Goal: Task Accomplishment & Management: Manage account settings

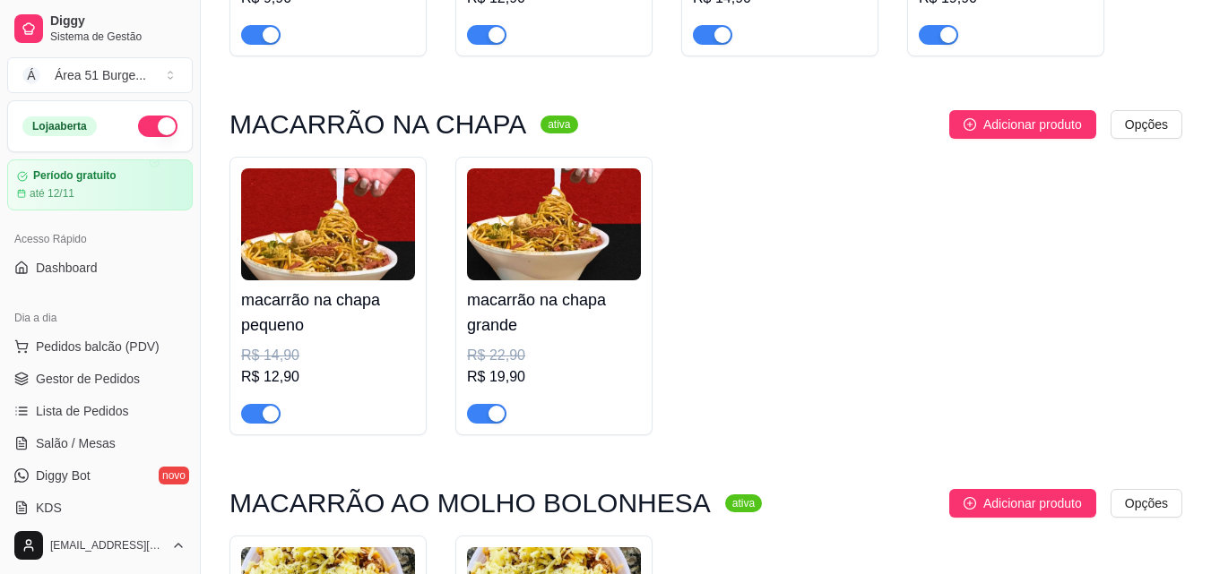
scroll to position [918, 0]
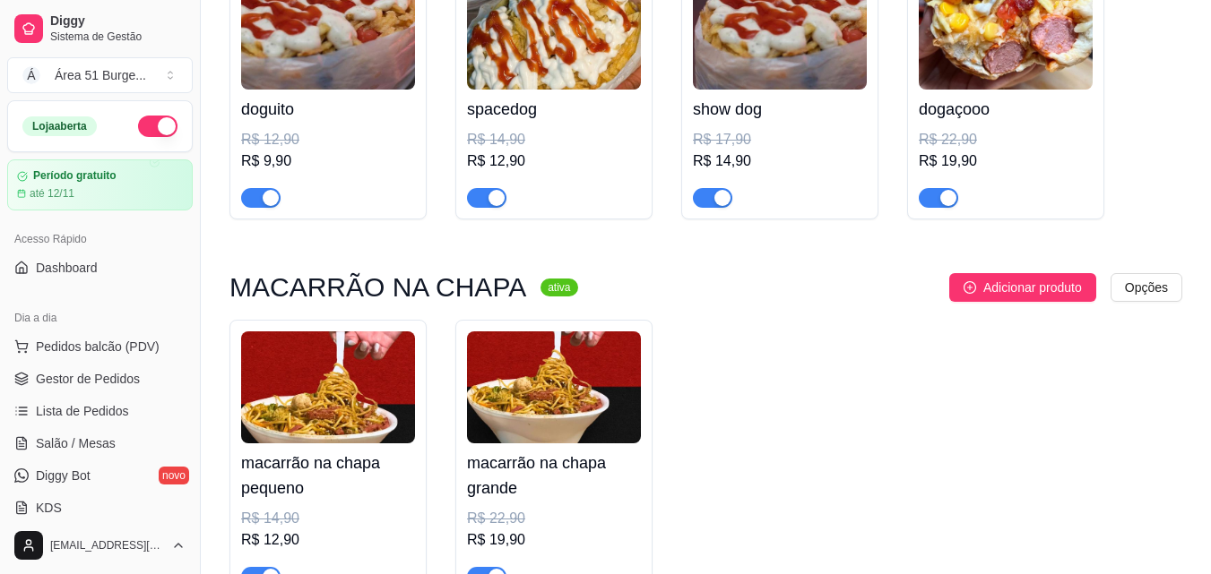
click at [218, 96] on div "Diggy Sistema de Gestão Á Área 51 Burge ... Loja aberta Período gratuito até 12…" at bounding box center [605, 318] width 1211 height 2473
click at [184, 87] on button "Á Área 51 Burge ..." at bounding box center [99, 75] width 185 height 36
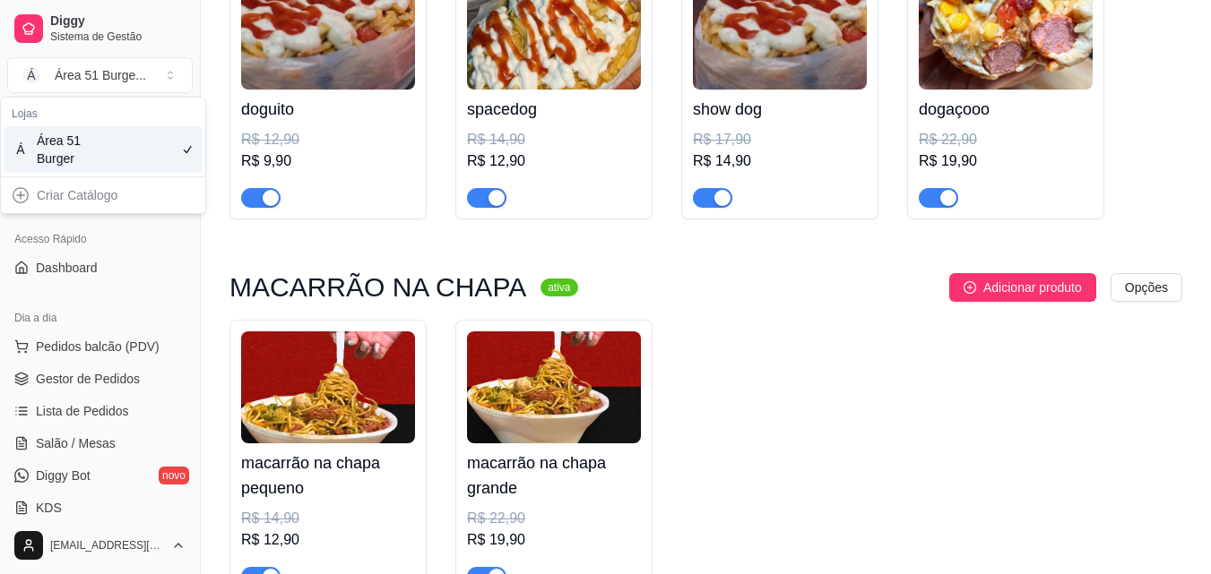
click at [147, 151] on div "Á Área 51 Burger" at bounding box center [102, 149] width 197 height 47
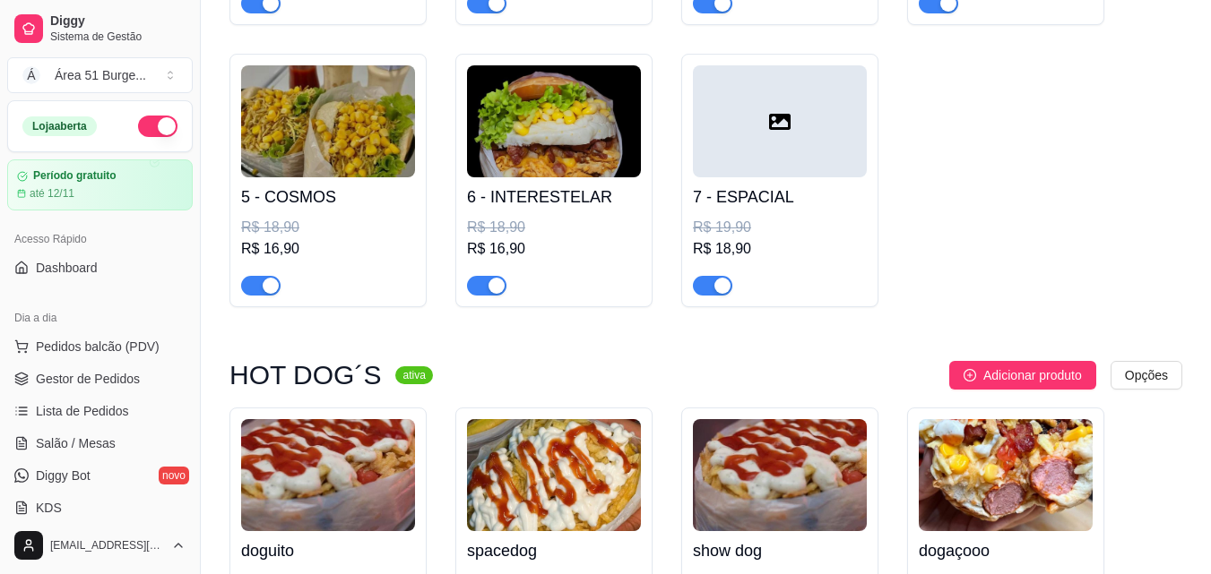
scroll to position [470, 0]
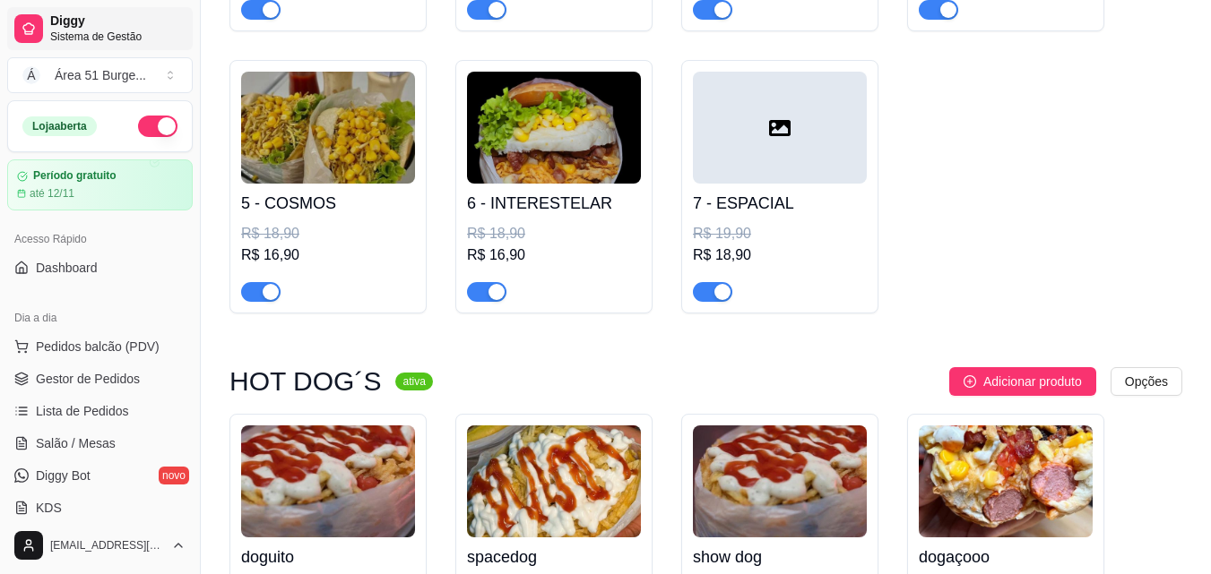
click at [91, 33] on span "Sistema de Gestão" at bounding box center [117, 37] width 135 height 14
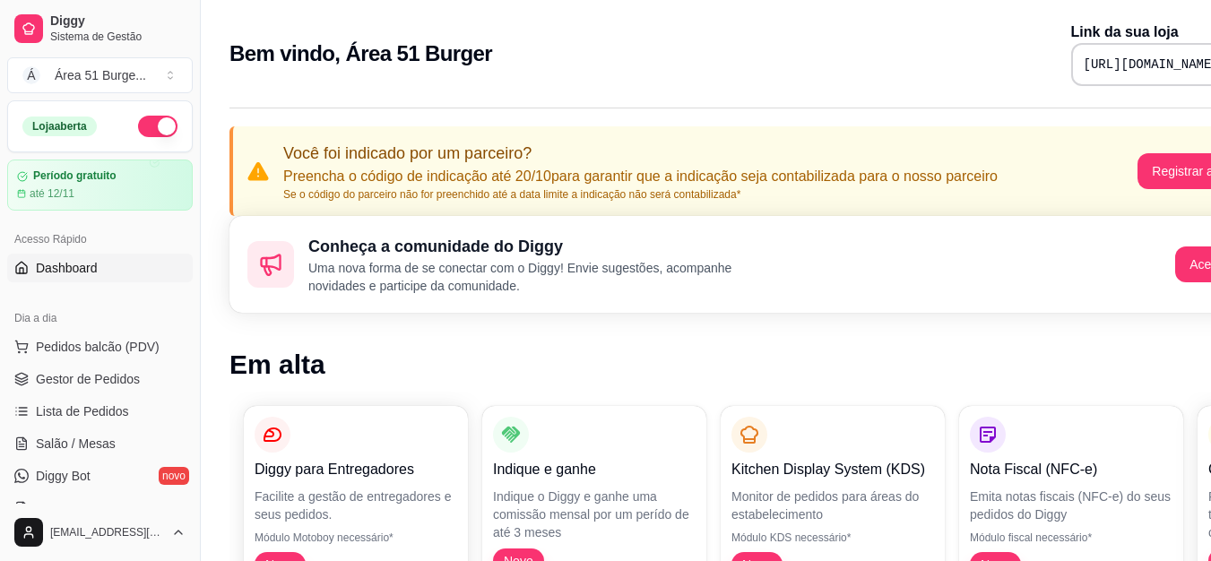
click at [332, 64] on h2 "Bem vindo, Área 51 Burger" at bounding box center [360, 53] width 263 height 29
click at [142, 13] on link "Diggy Sistema de Gestão" at bounding box center [99, 28] width 185 height 43
click at [70, 180] on article "Período gratuito" at bounding box center [74, 175] width 84 height 13
click at [82, 46] on link "Diggy Sistema de Gestão" at bounding box center [99, 28] width 185 height 43
click at [93, 37] on span "Sistema de Gestão" at bounding box center [117, 37] width 135 height 14
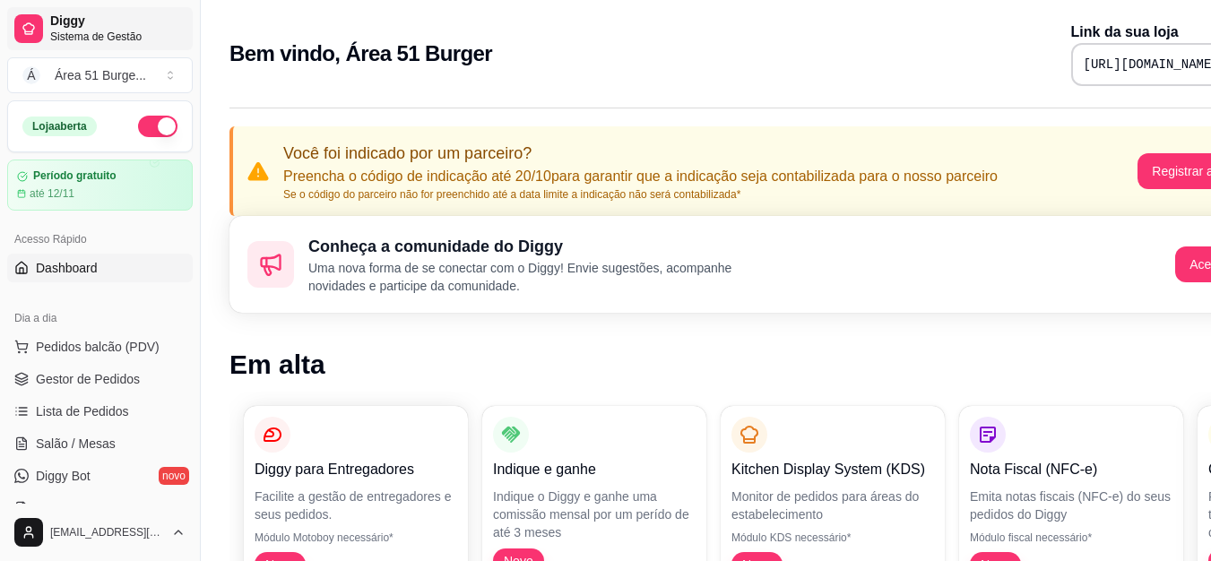
click at [93, 37] on span "Sistema de Gestão" at bounding box center [117, 37] width 135 height 14
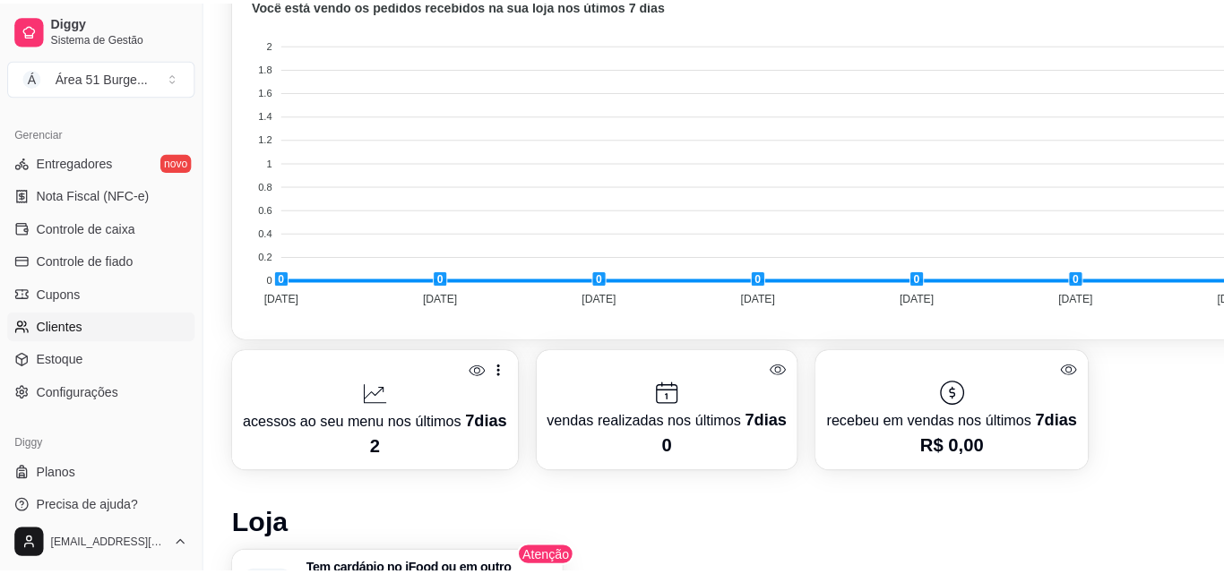
scroll to position [627, 0]
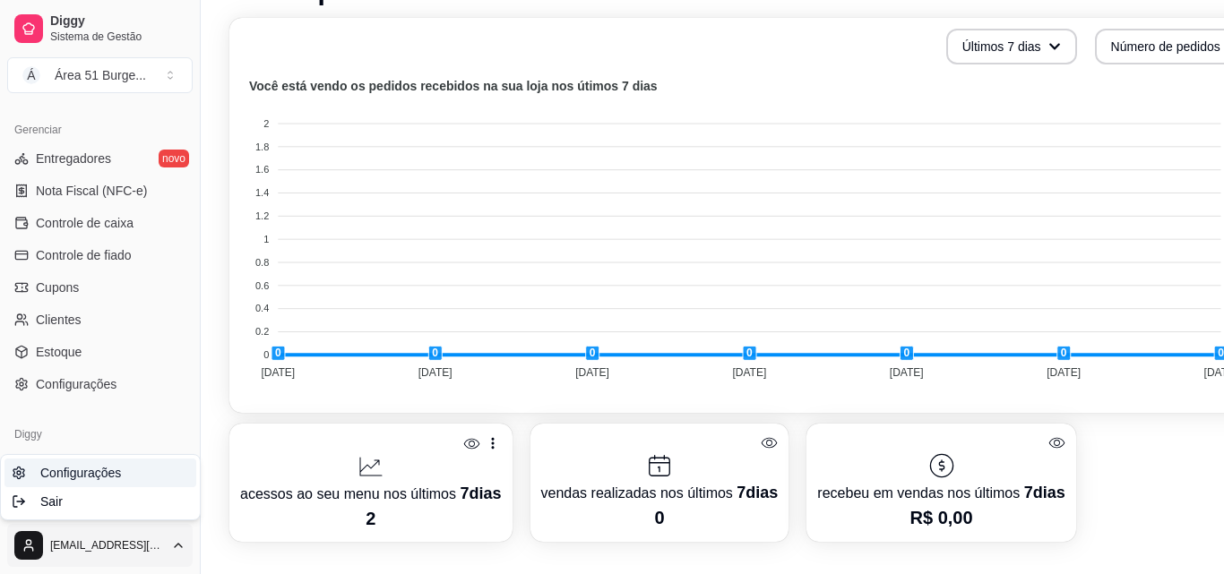
click at [65, 476] on span "Configurações" at bounding box center [80, 473] width 81 height 18
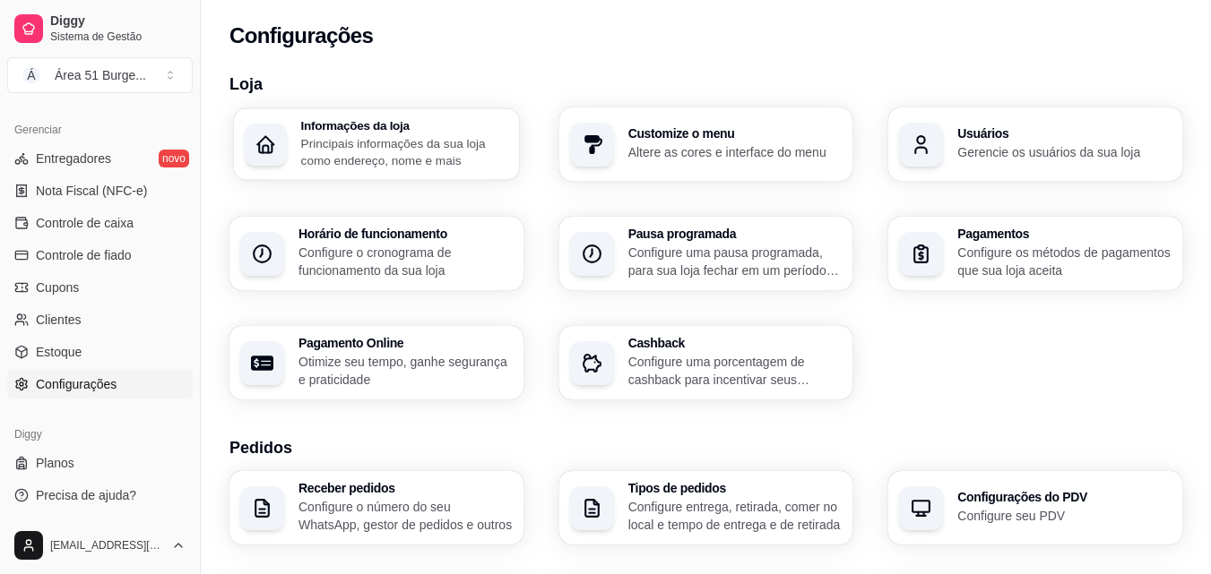
click at [342, 152] on p "Principais informações da sua loja como endereço, nome e mais" at bounding box center [404, 151] width 207 height 35
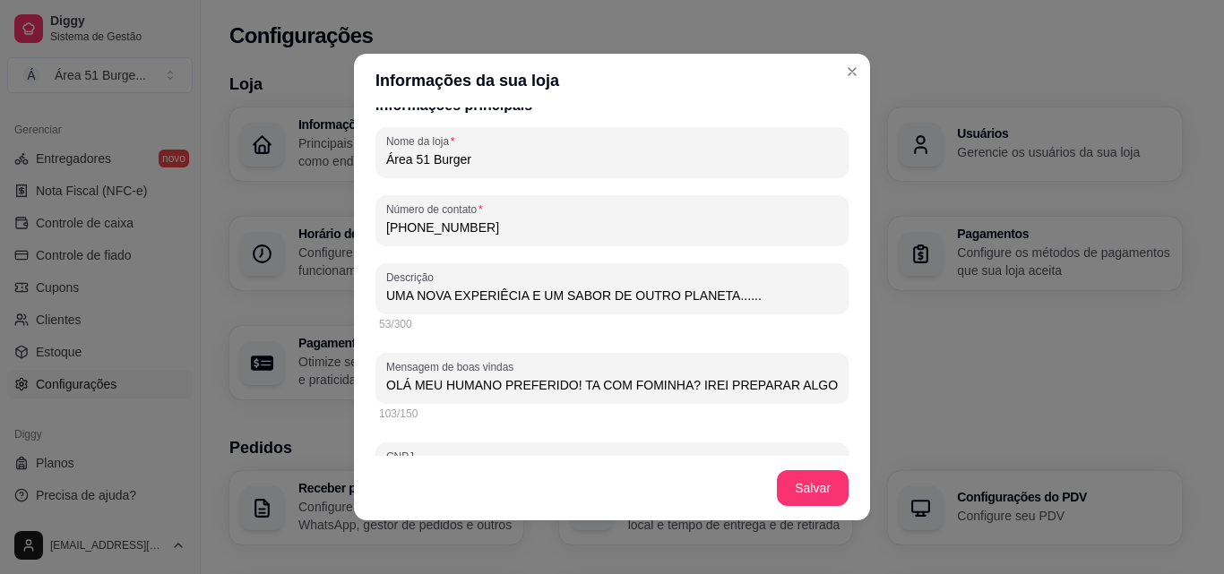
scroll to position [358, 0]
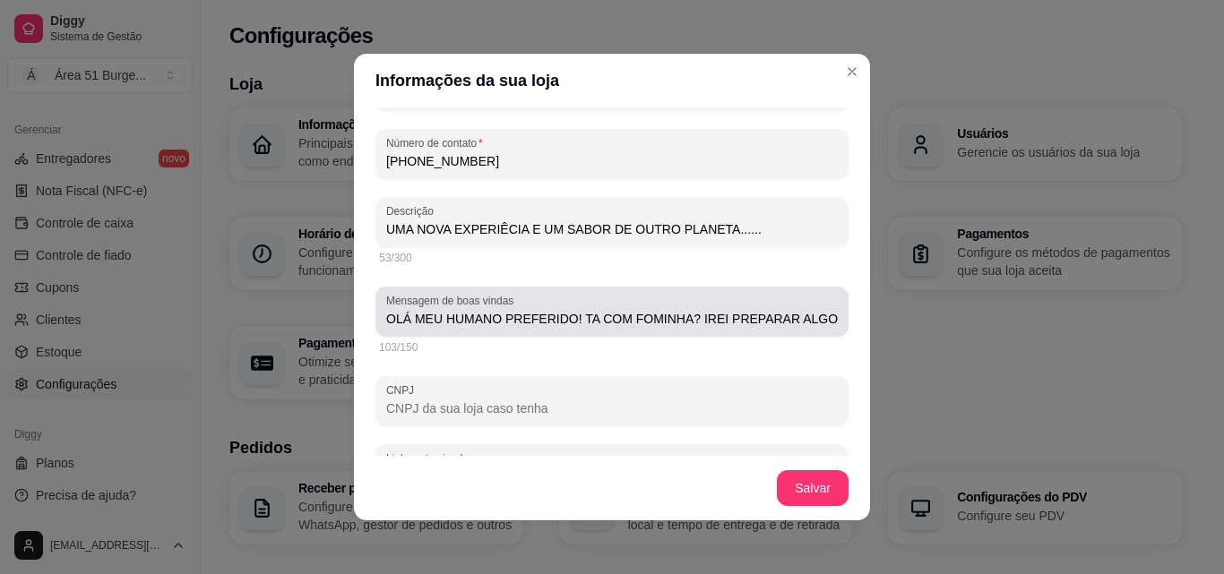
click at [801, 310] on input "OLÁ MEU HUMANO PREFERIDO! TA COM FOMINHA? IREI PREPARAR ALGO MARAVILHOSO PARA V…" at bounding box center [612, 319] width 452 height 18
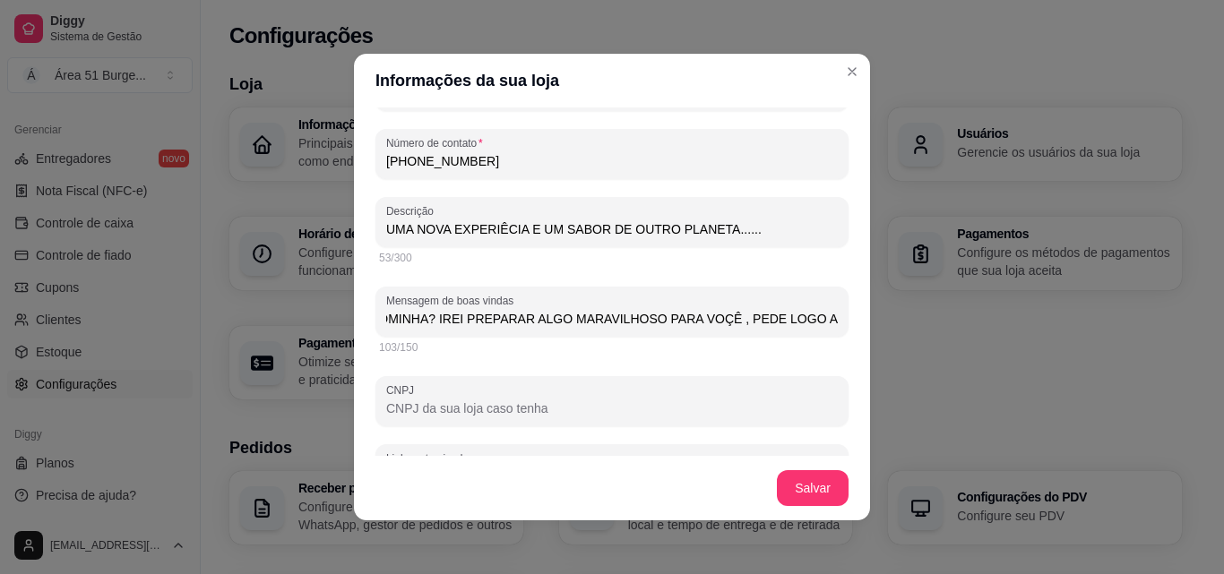
scroll to position [0, 0]
drag, startPoint x: 820, startPoint y: 318, endPoint x: 251, endPoint y: 306, distance: 569.1
click at [255, 312] on div "Informações da sua loja Informações principais Nome da loja Área 51 Burger Núme…" at bounding box center [612, 287] width 1224 height 574
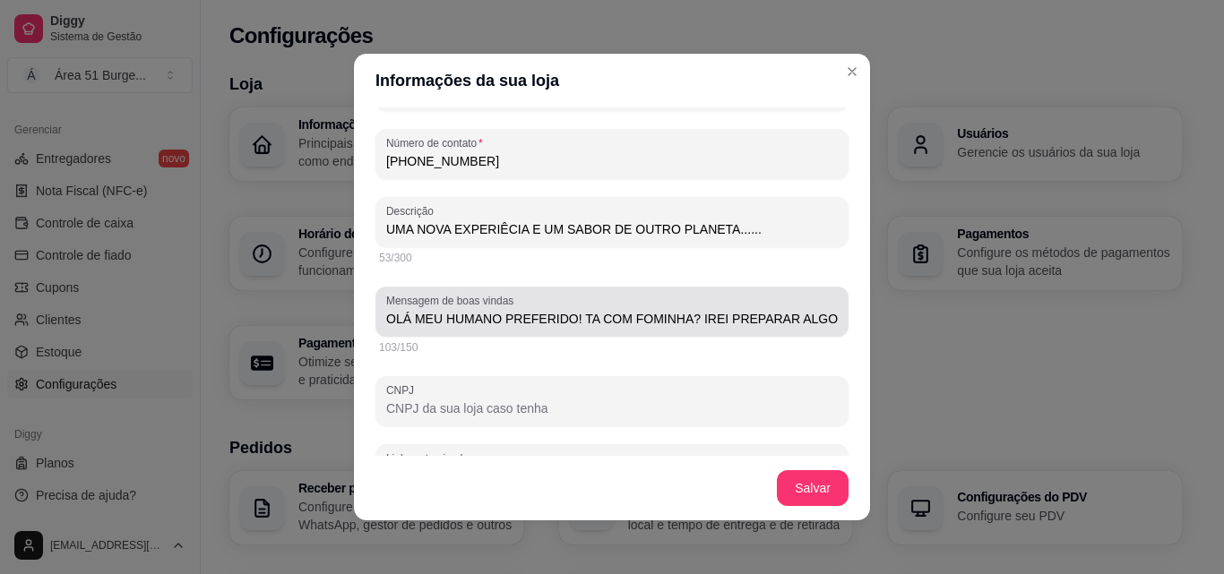
click at [615, 315] on input "OLÁ MEU HUMANO PREFERIDO! TA COM FOMINHA? IREI PREPARAR ALGO MARAVILHOSO PARA V…" at bounding box center [612, 319] width 452 height 18
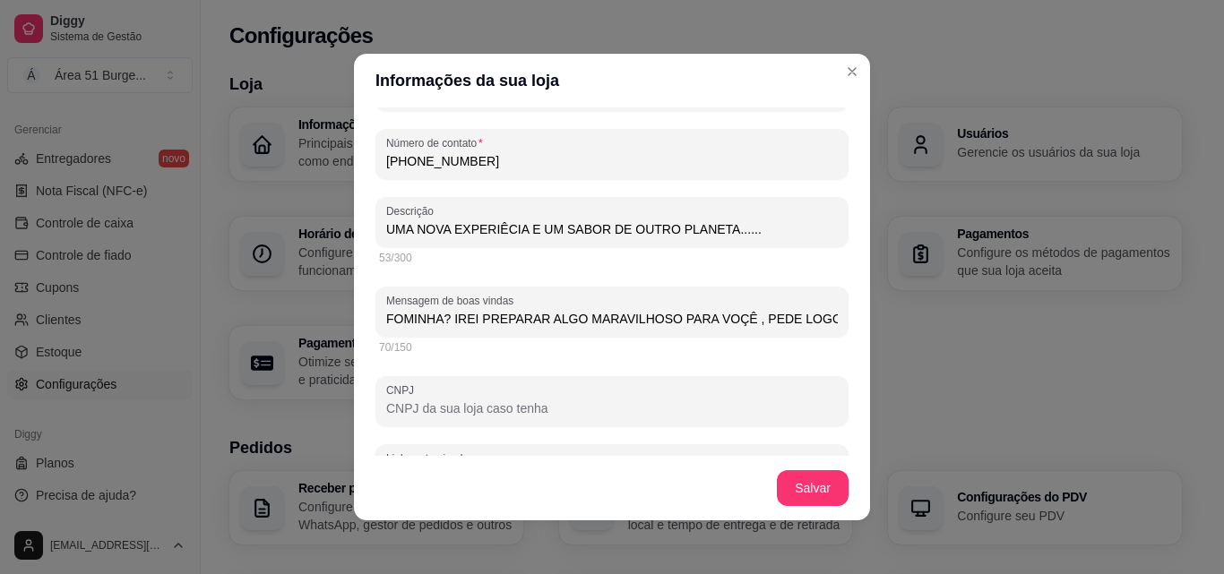
click at [814, 323] on input "FOMINHA? IREI PREPARAR ALGO MARAVILHOSO PARA VOÇÊ , PEDE LOGO AI KKKKK" at bounding box center [612, 319] width 452 height 18
click at [806, 321] on input "FOMINHA? IREI PKKKKK" at bounding box center [612, 319] width 452 height 18
click at [763, 315] on input "FOMINHA? IREI PKKKKK" at bounding box center [612, 319] width 452 height 18
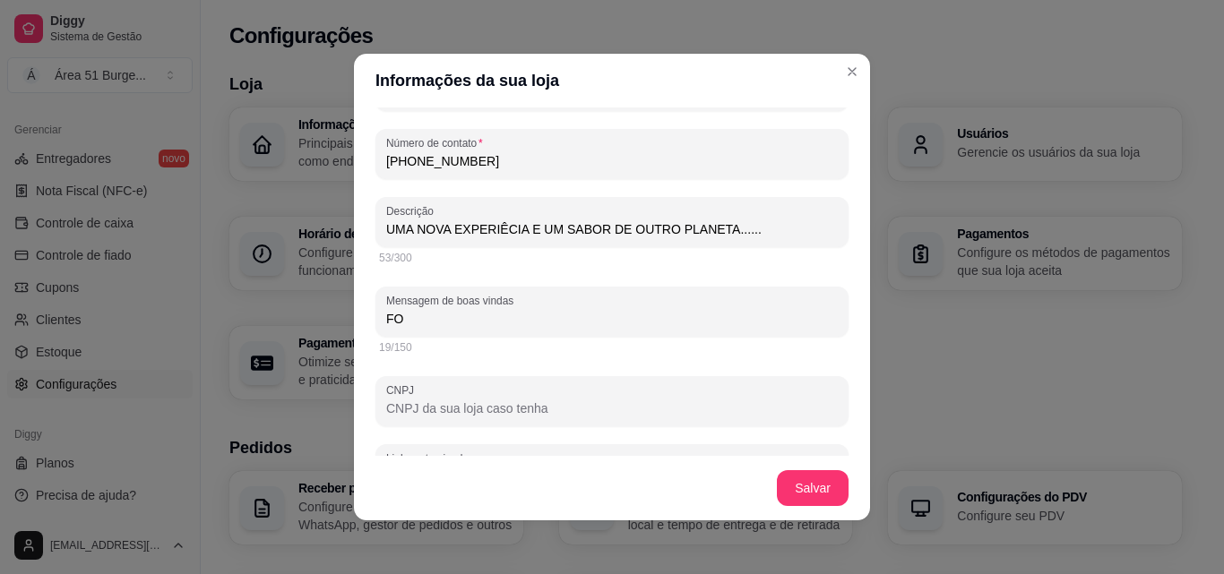
type input "F"
click at [434, 315] on input "Mensagem de boas vindas" at bounding box center [612, 319] width 452 height 18
paste input "👽✨ Diretamente de outra galáxia: hambúrgueres que vão abduzir o seu paladar! Ve…"
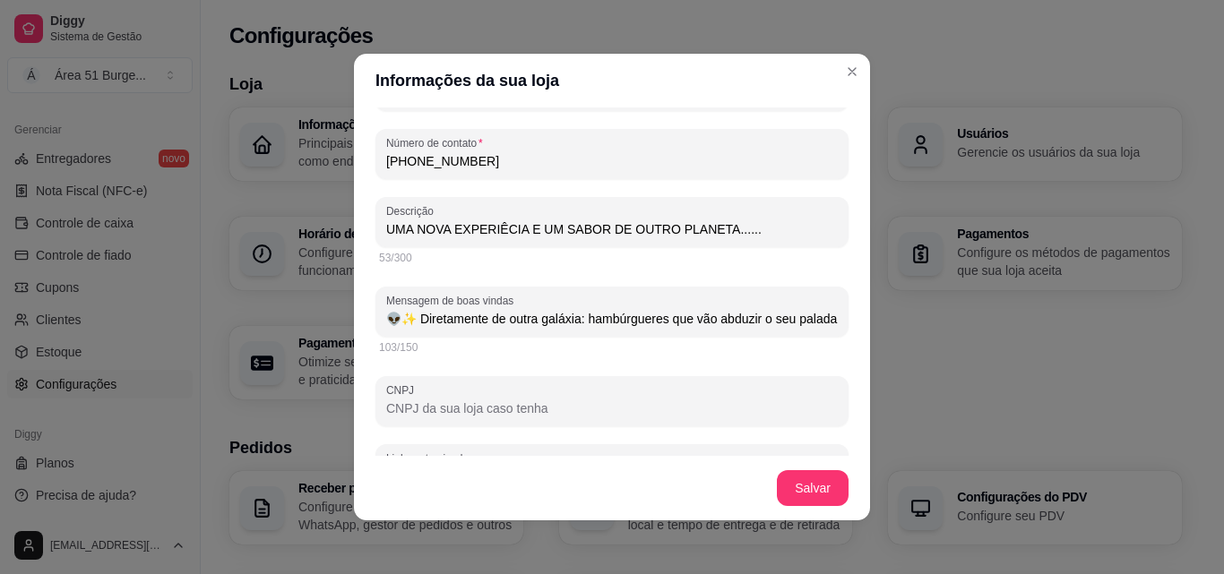
scroll to position [0, 170]
type input "👽✨ Diretamente de outra galáxia: hambúrgueres que vão abduzir o seu paladar! Ve…"
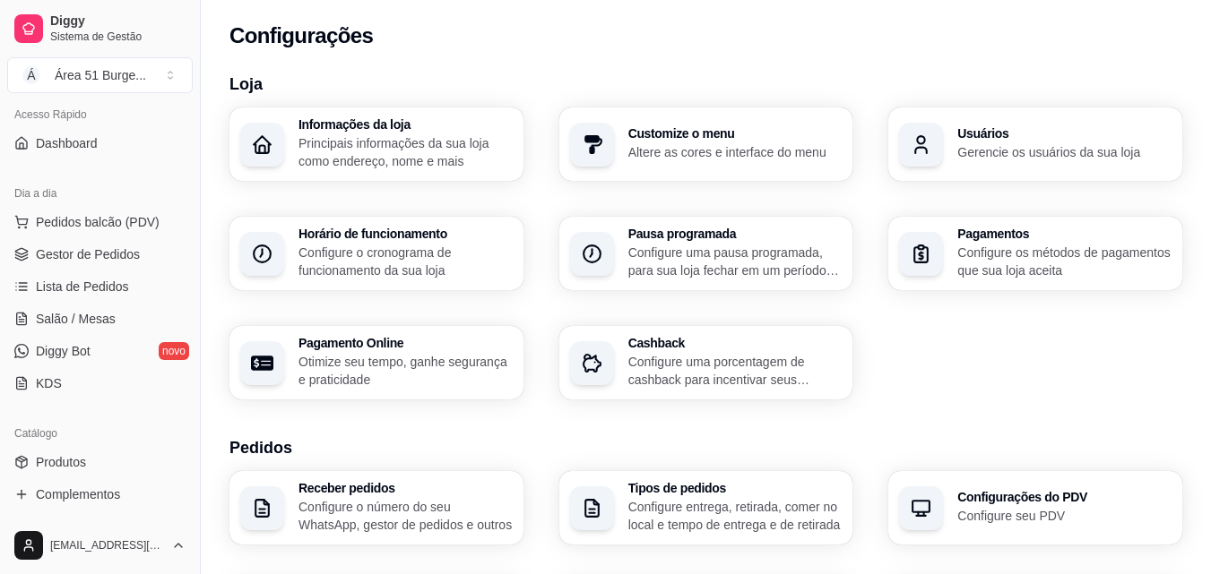
scroll to position [0, 0]
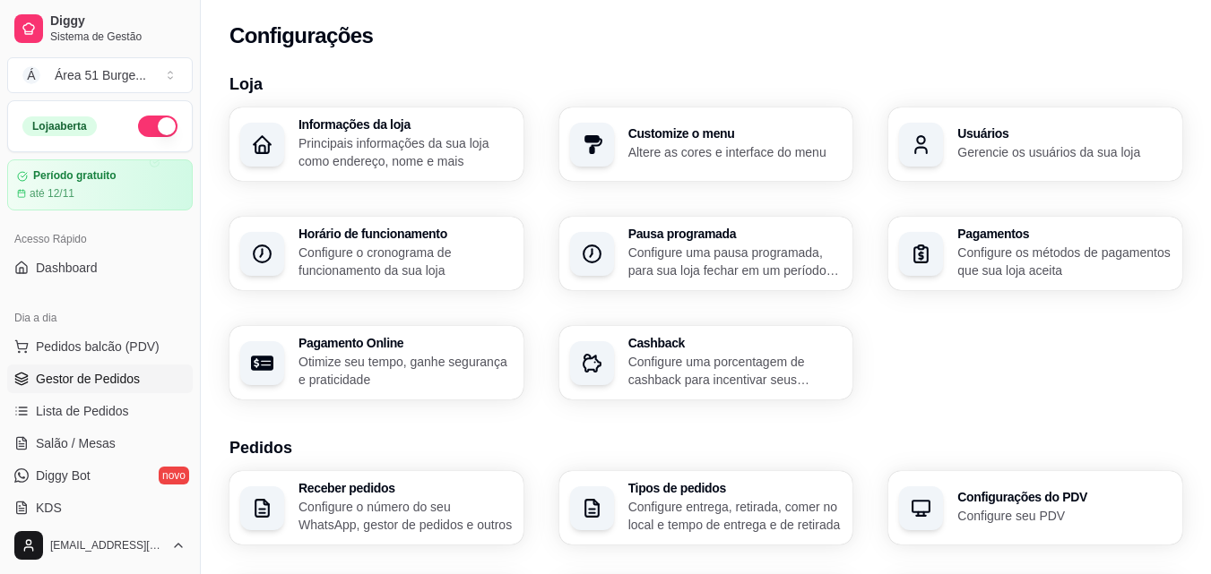
click at [76, 378] on span "Gestor de Pedidos" at bounding box center [88, 379] width 104 height 18
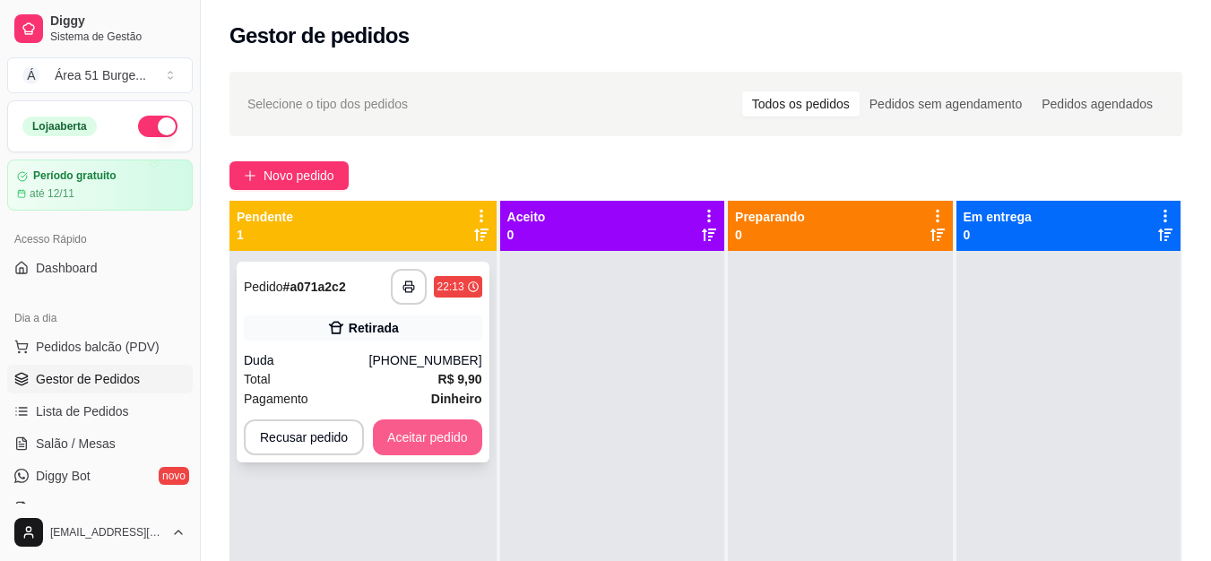
click at [441, 444] on button "Aceitar pedido" at bounding box center [427, 437] width 109 height 36
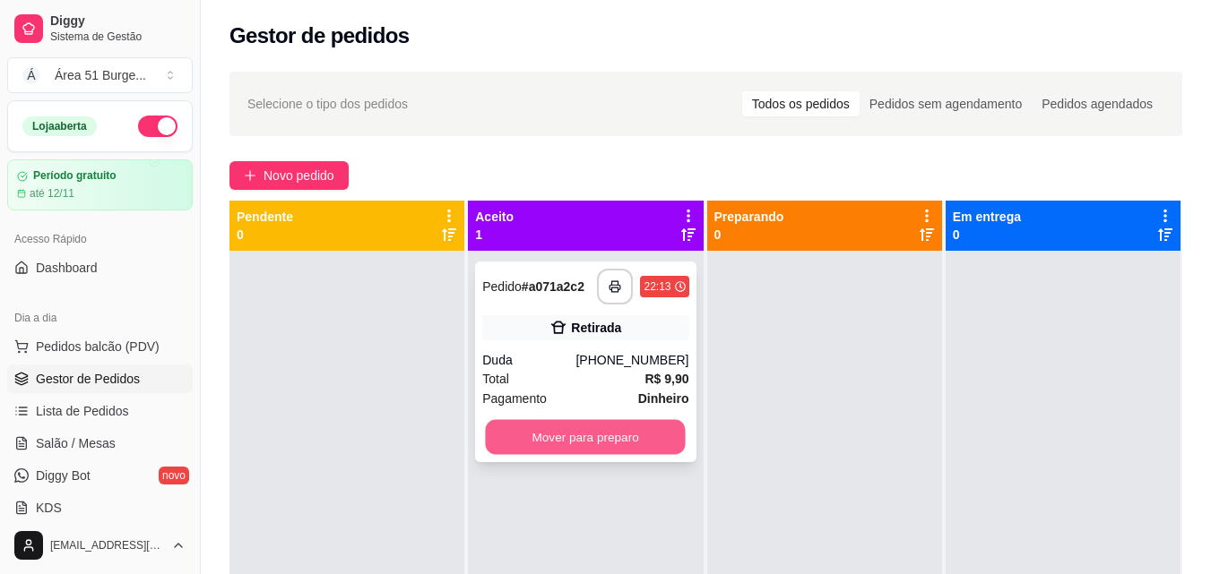
click at [580, 442] on button "Mover para preparo" at bounding box center [586, 437] width 200 height 35
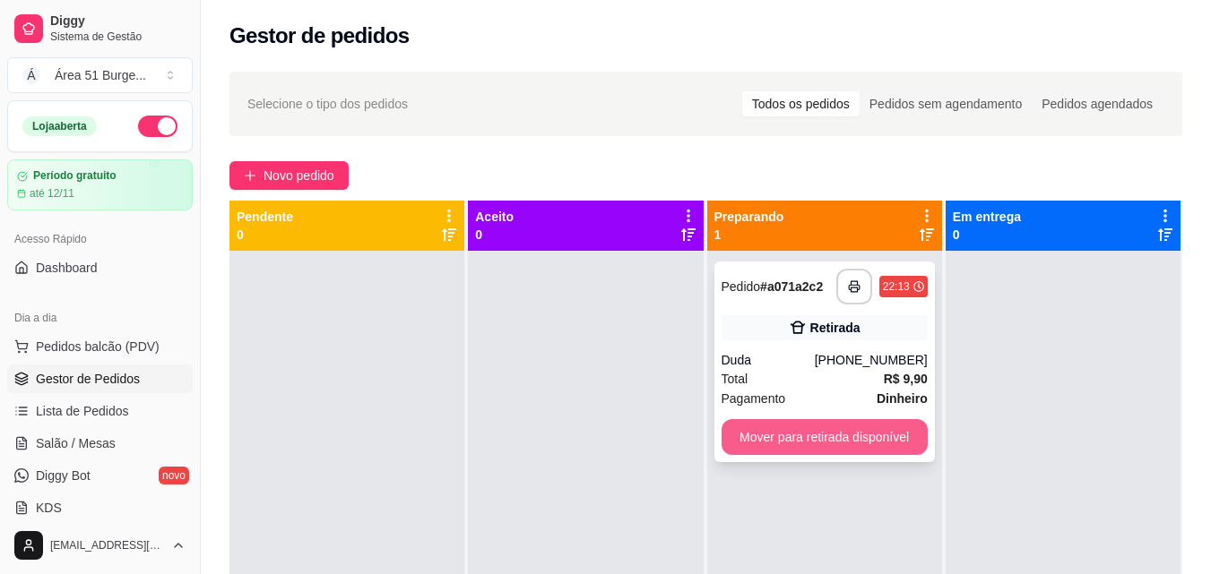
click at [796, 447] on button "Mover para retirada disponível" at bounding box center [824, 437] width 206 height 36
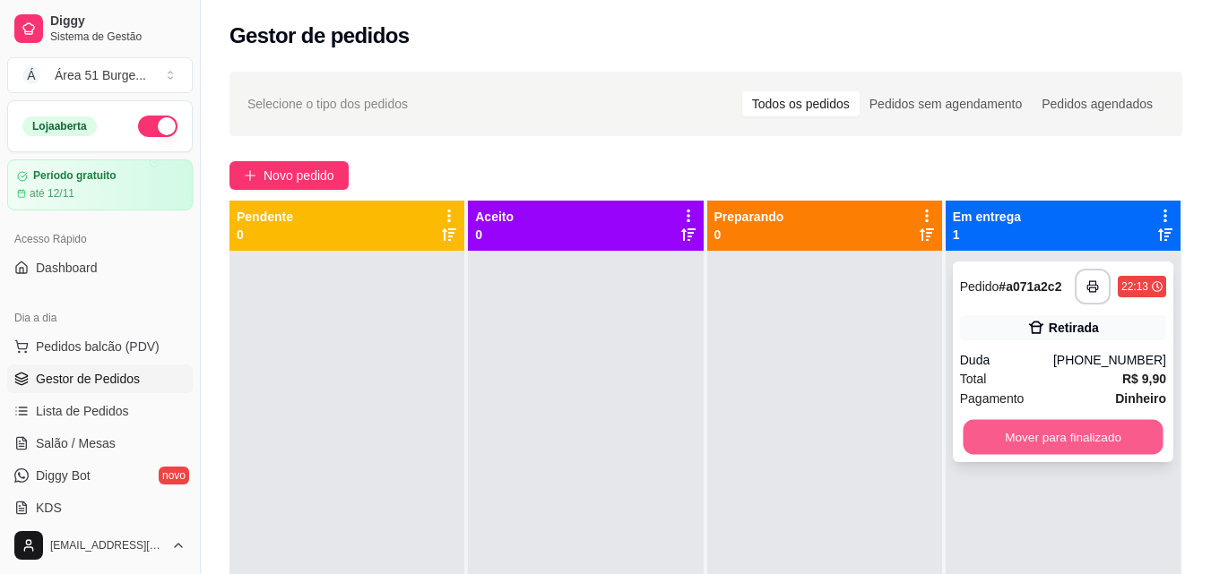
click at [1004, 441] on button "Mover para finalizado" at bounding box center [1062, 437] width 200 height 35
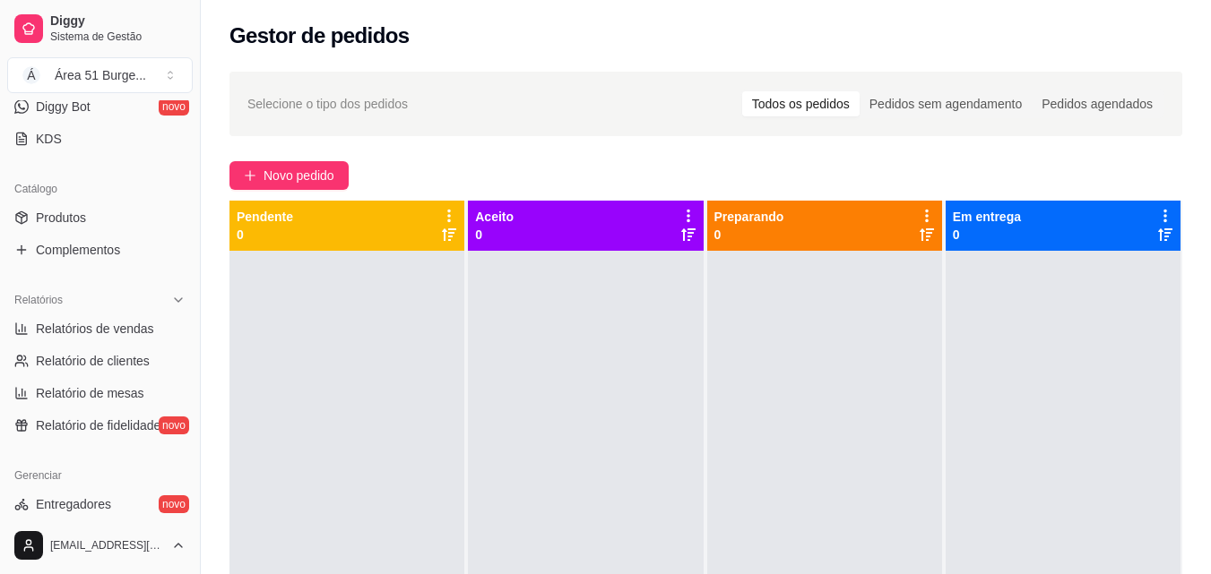
scroll to position [357, 0]
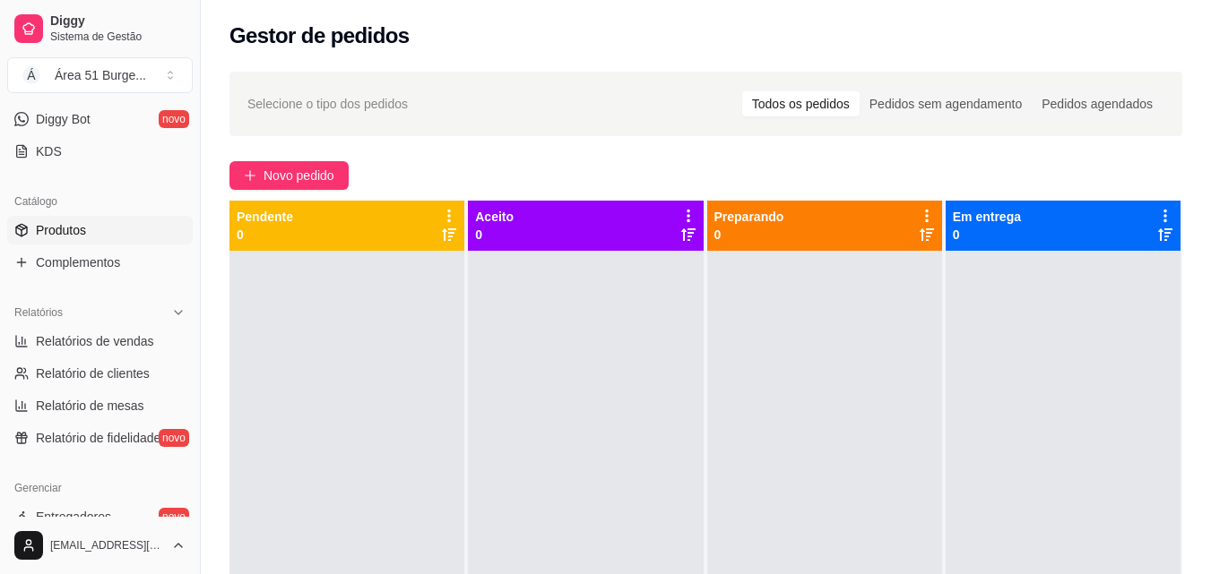
click at [69, 236] on span "Produtos" at bounding box center [61, 230] width 50 height 18
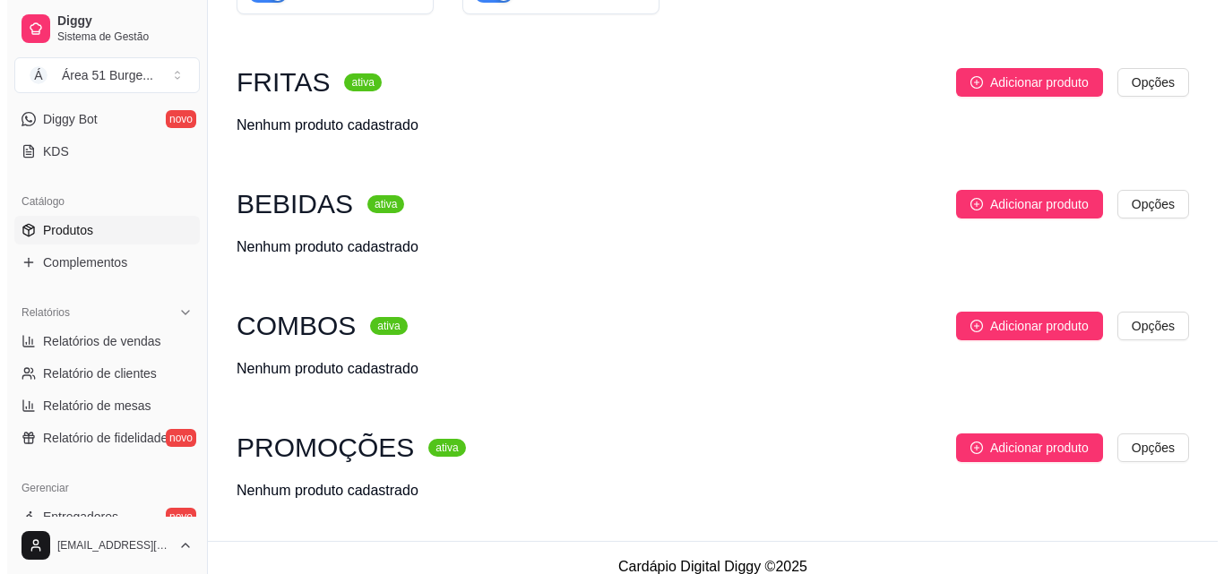
scroll to position [1882, 0]
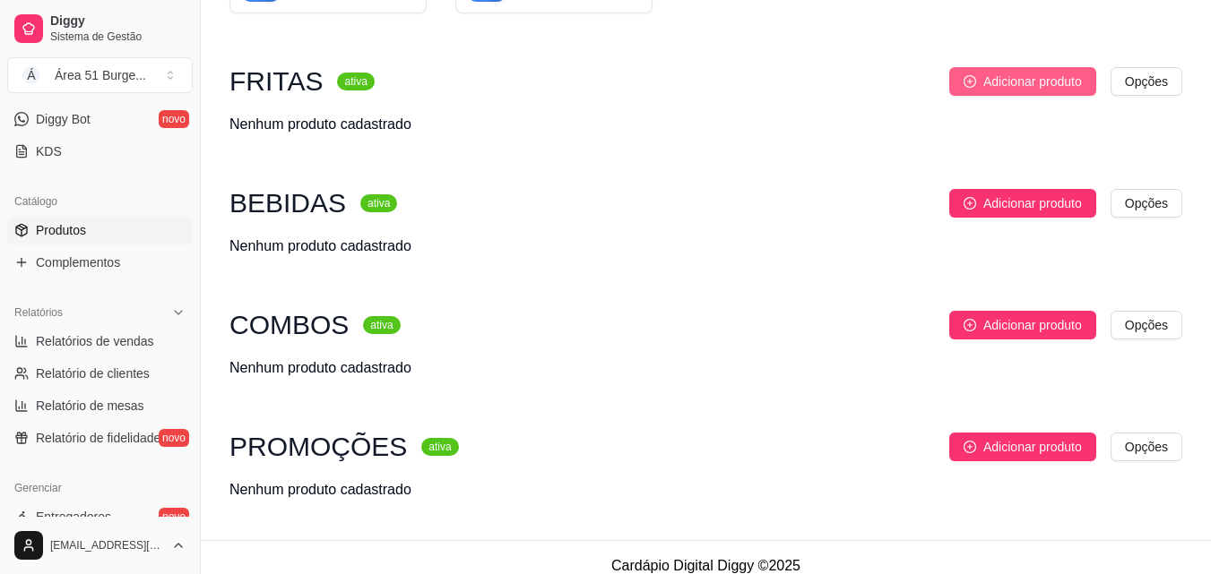
click at [995, 90] on span "Adicionar produto" at bounding box center [1032, 82] width 99 height 20
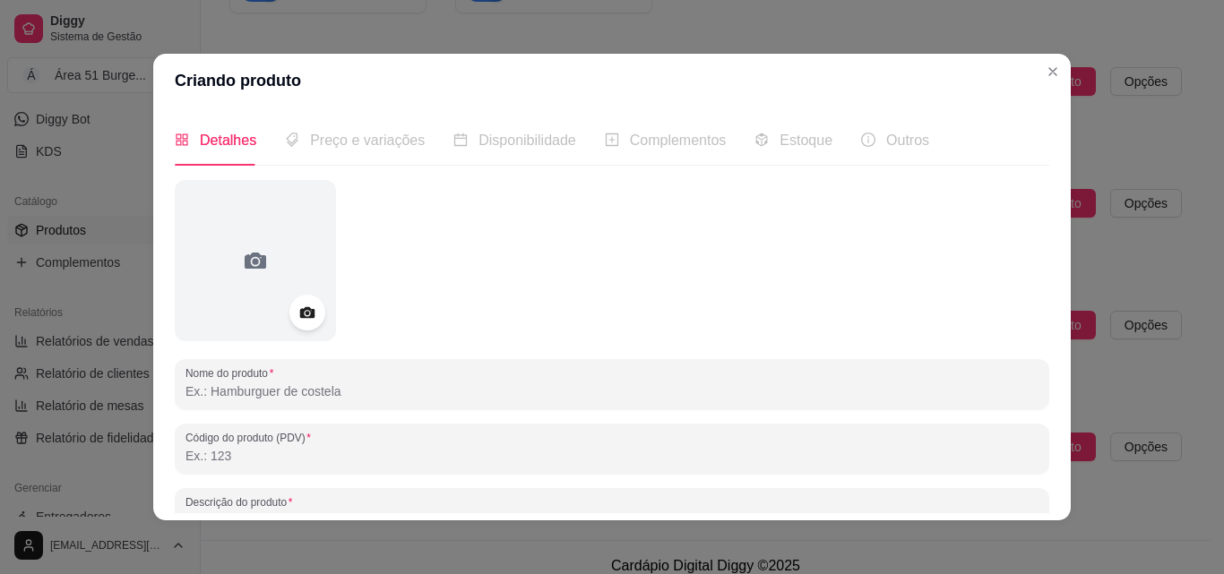
click at [286, 389] on input "Nome do produto" at bounding box center [611, 392] width 853 height 18
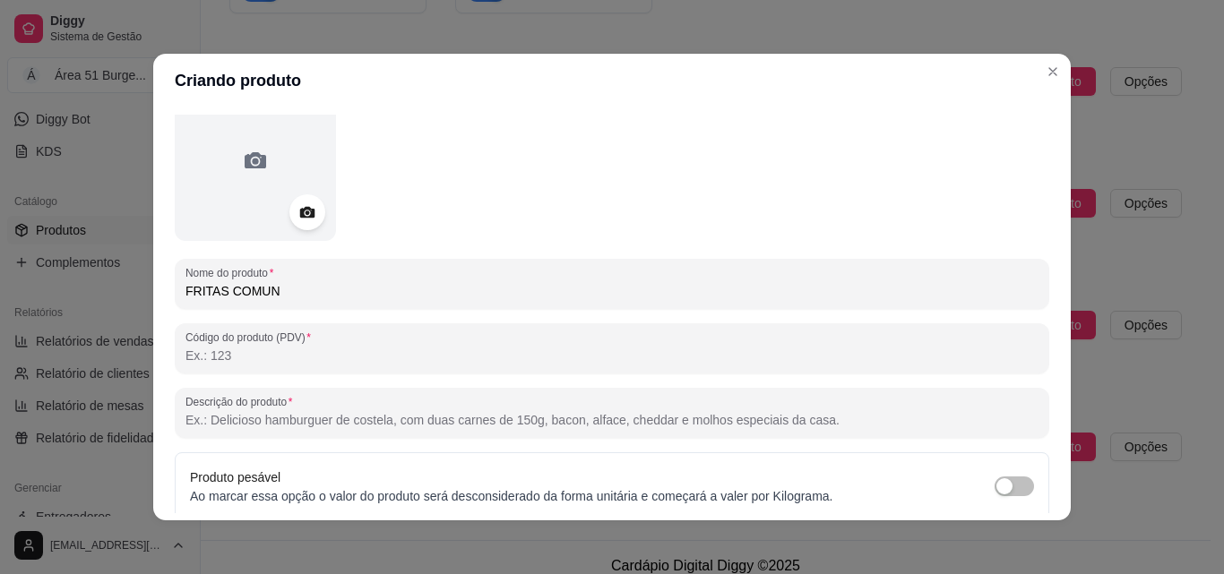
scroll to position [179, 0]
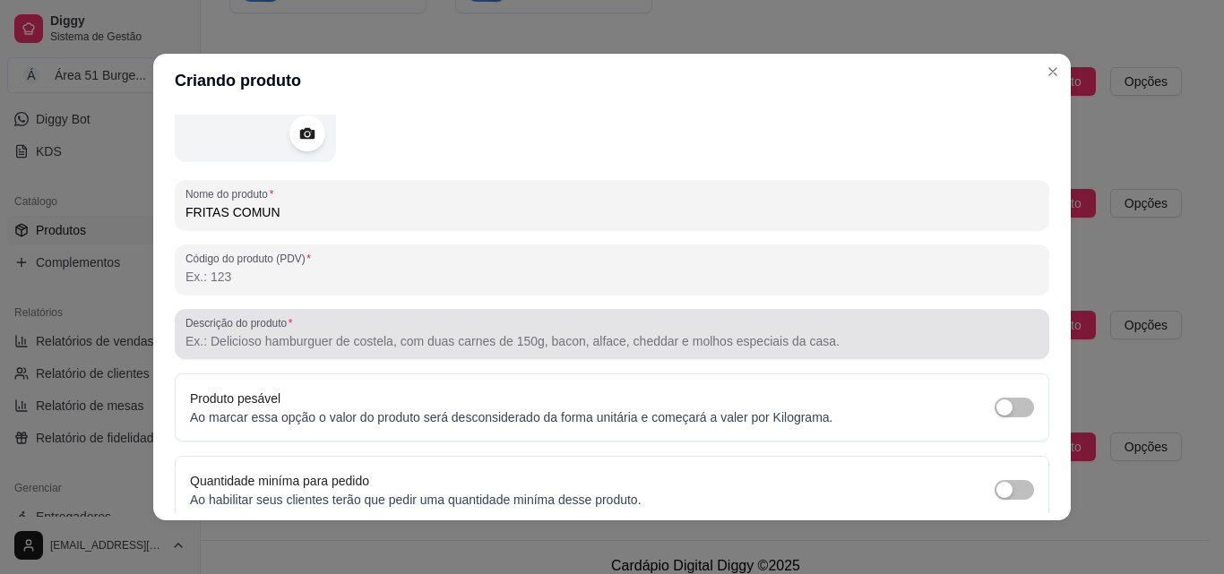
type input "FRITAS COMUN"
click at [220, 330] on label "Descrição do produto" at bounding box center [241, 322] width 113 height 15
click at [220, 332] on input "Descrição do produto" at bounding box center [611, 341] width 853 height 18
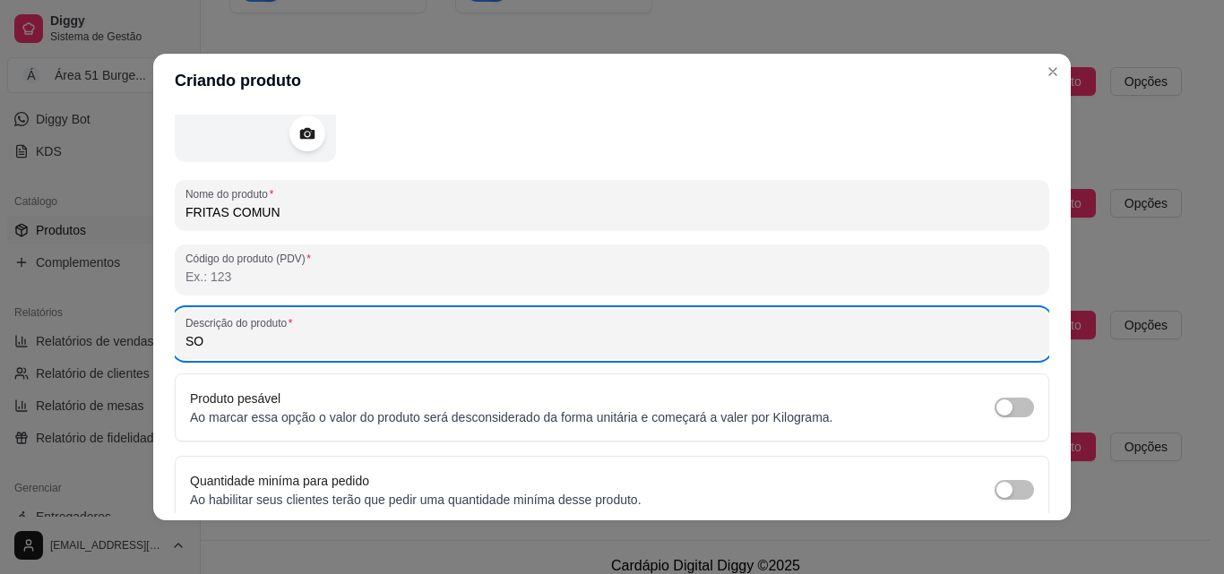
type input "S"
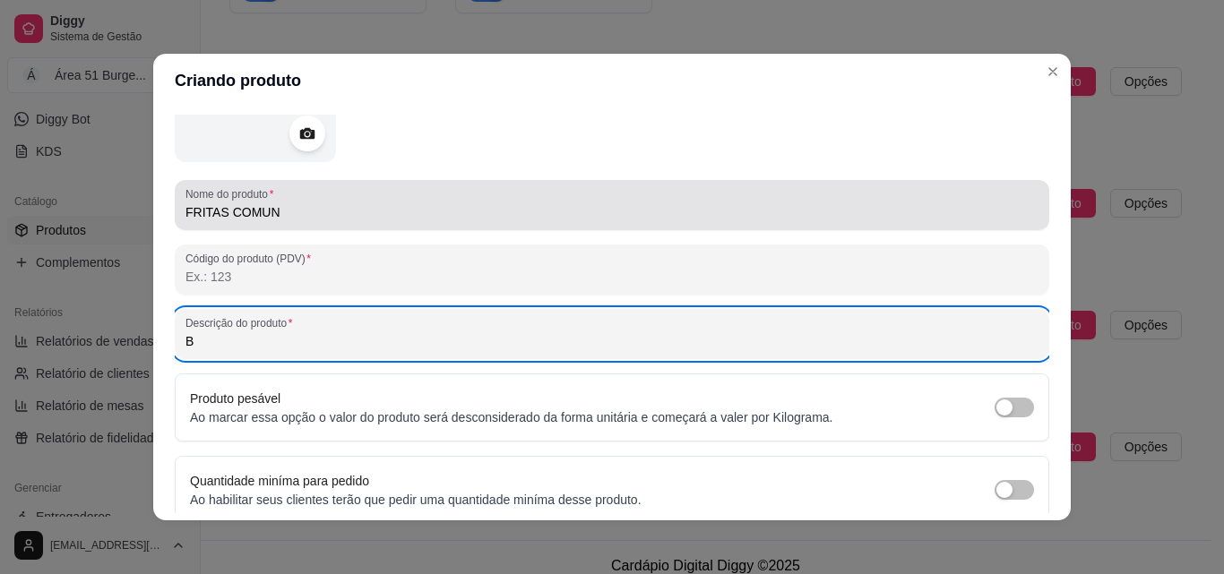
type input "B"
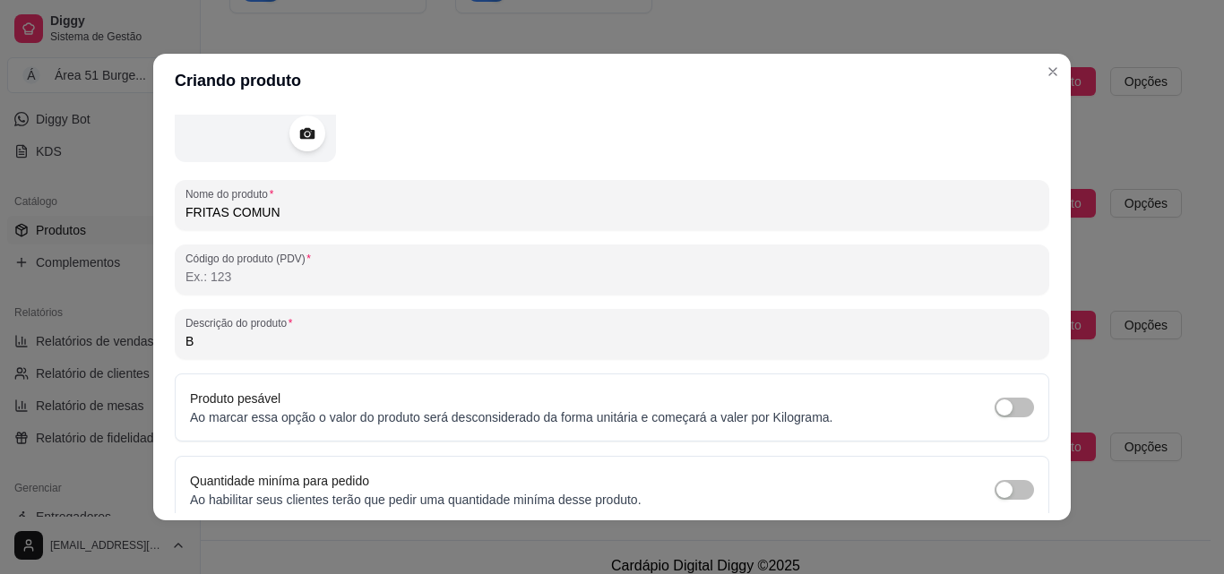
drag, startPoint x: 272, startPoint y: 211, endPoint x: 218, endPoint y: 211, distance: 54.7
click at [218, 211] on input "FRITAS COMUN" at bounding box center [611, 212] width 853 height 18
click at [213, 211] on input "FRITASE QUEIJO" at bounding box center [611, 212] width 853 height 18
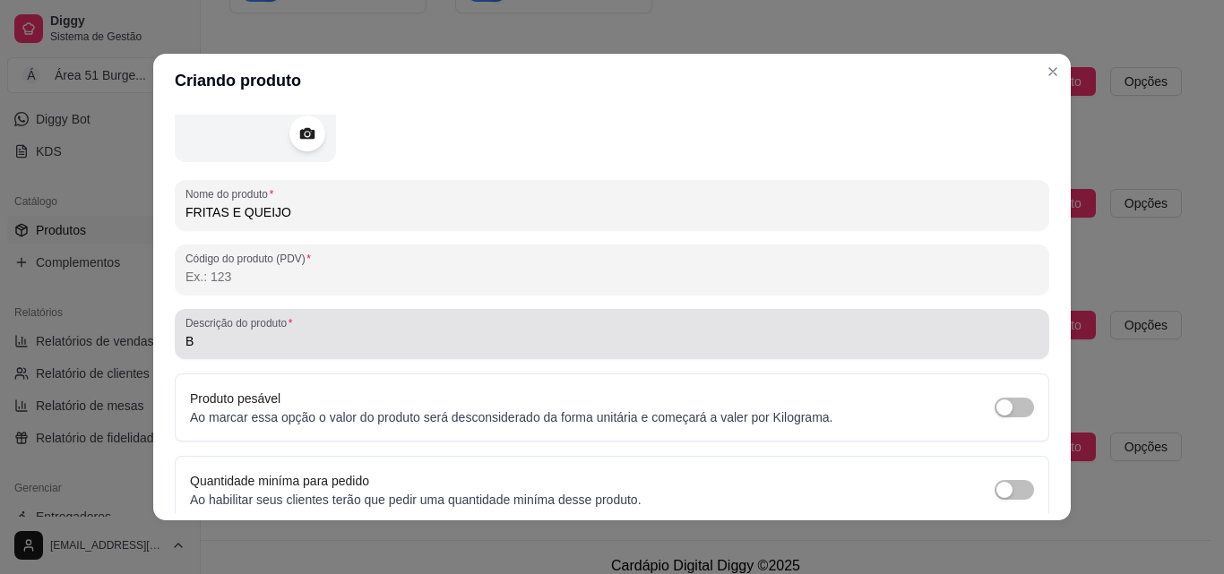
type input "FRITAS E QUEIJO"
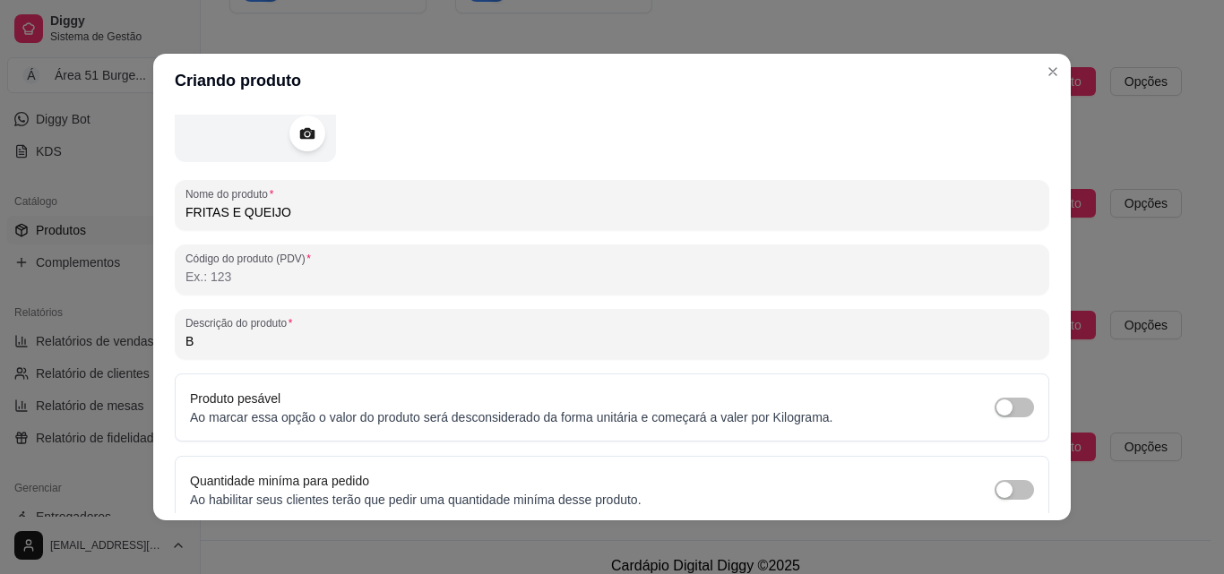
click at [228, 332] on input "B" at bounding box center [611, 341] width 853 height 18
type input "F"
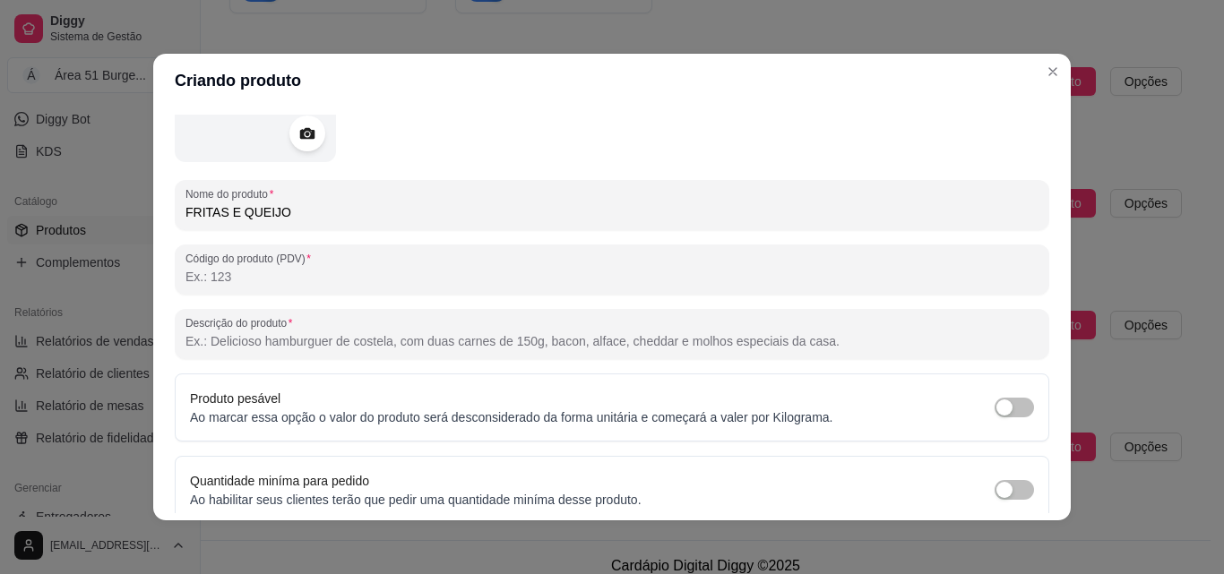
click at [293, 209] on input "FRITAS E QUEIJO" at bounding box center [611, 212] width 853 height 18
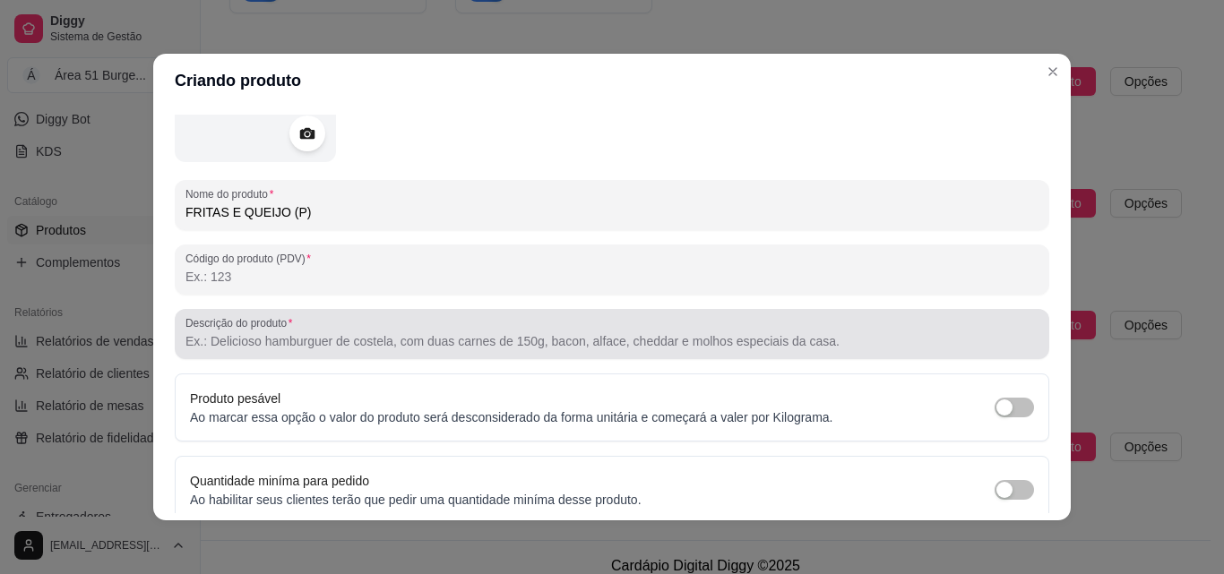
type input "FRITAS E QUEIJO (P)"
click at [230, 347] on input "Descrição do produto" at bounding box center [611, 341] width 853 height 18
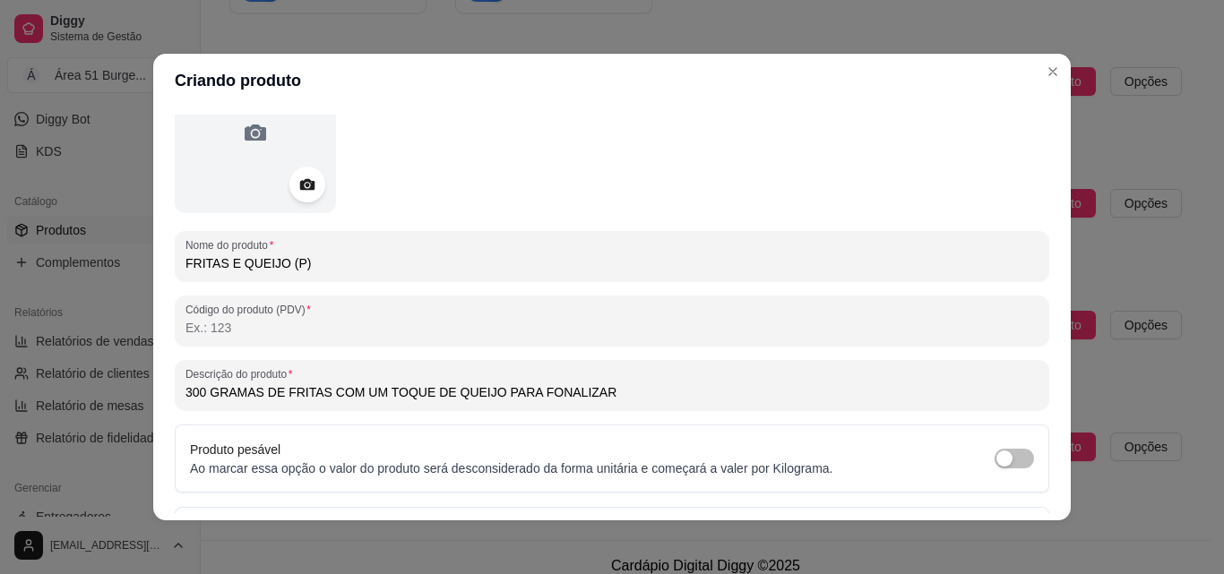
scroll to position [76, 0]
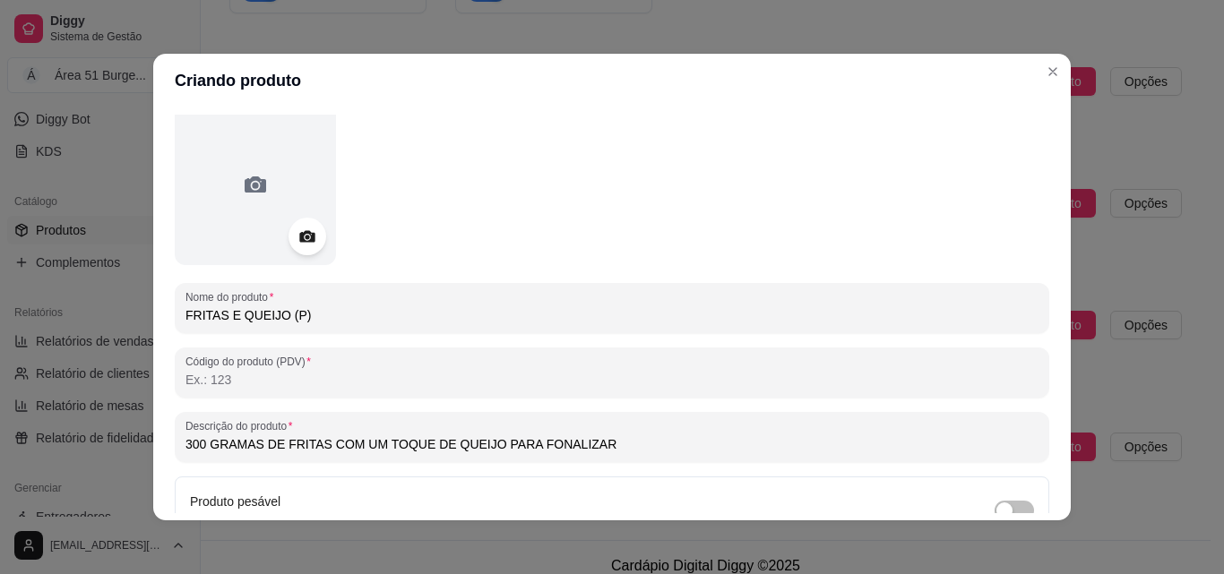
type input "300 GRAMAS DE FRITAS COM UM TOQUE DE QUEIJO PARA FONALIZAR"
click at [299, 235] on icon at bounding box center [306, 237] width 15 height 12
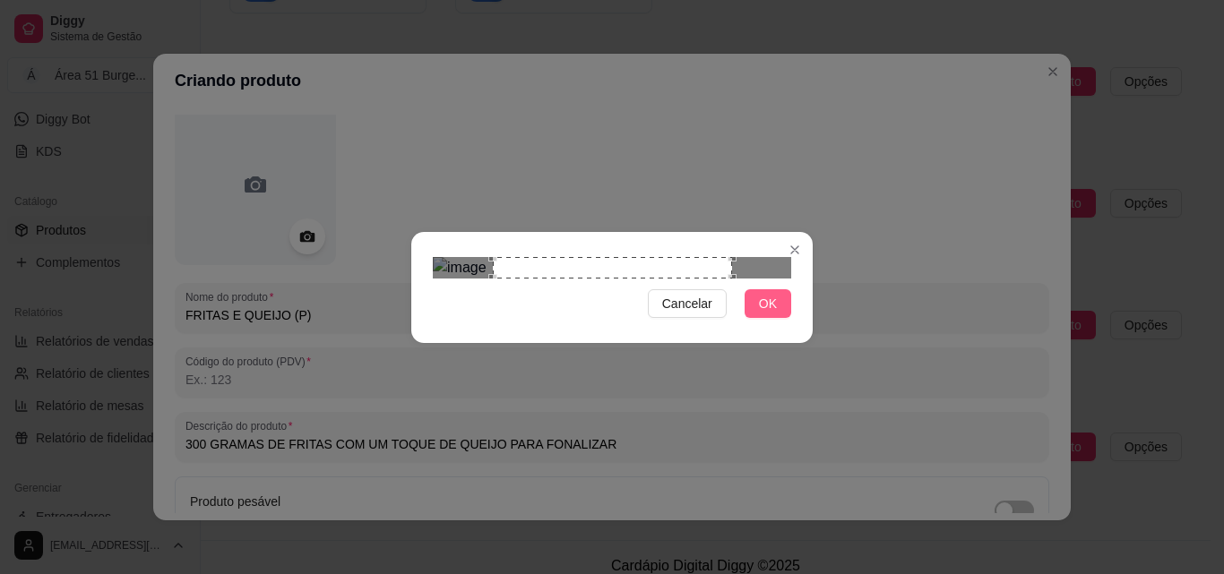
click at [764, 314] on span "OK" at bounding box center [768, 304] width 18 height 20
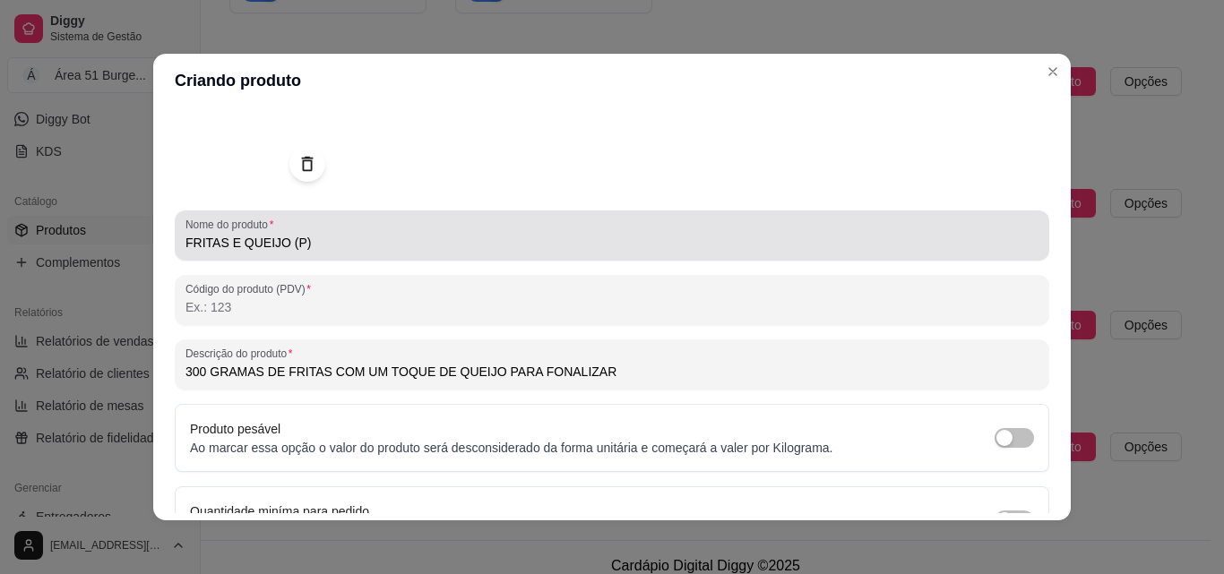
scroll to position [255, 0]
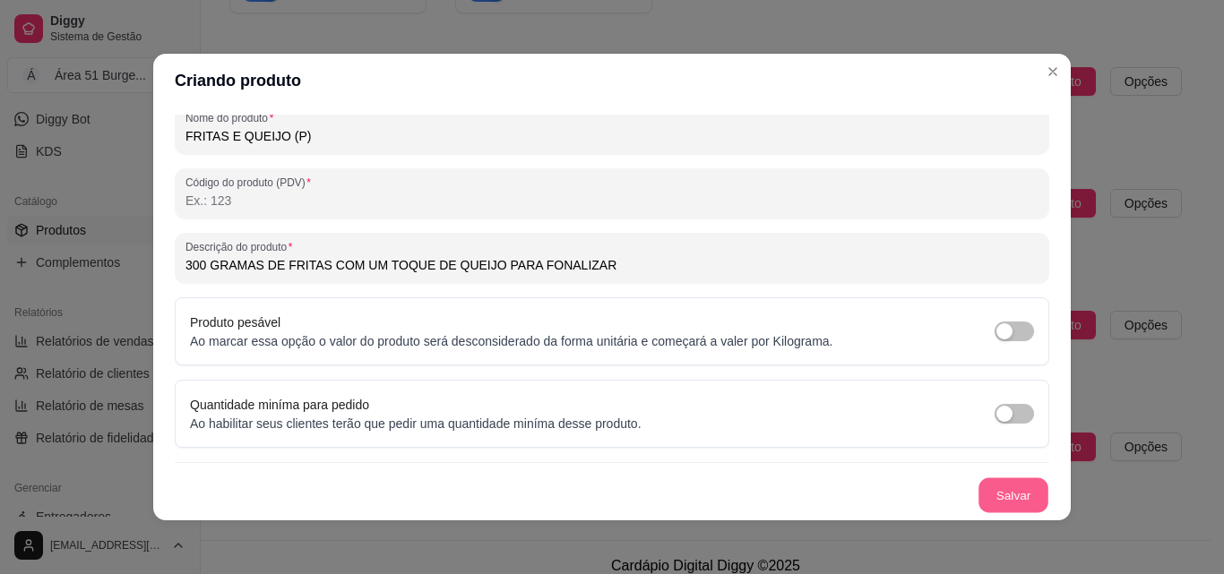
click at [1001, 503] on button "Salvar" at bounding box center [1013, 495] width 70 height 35
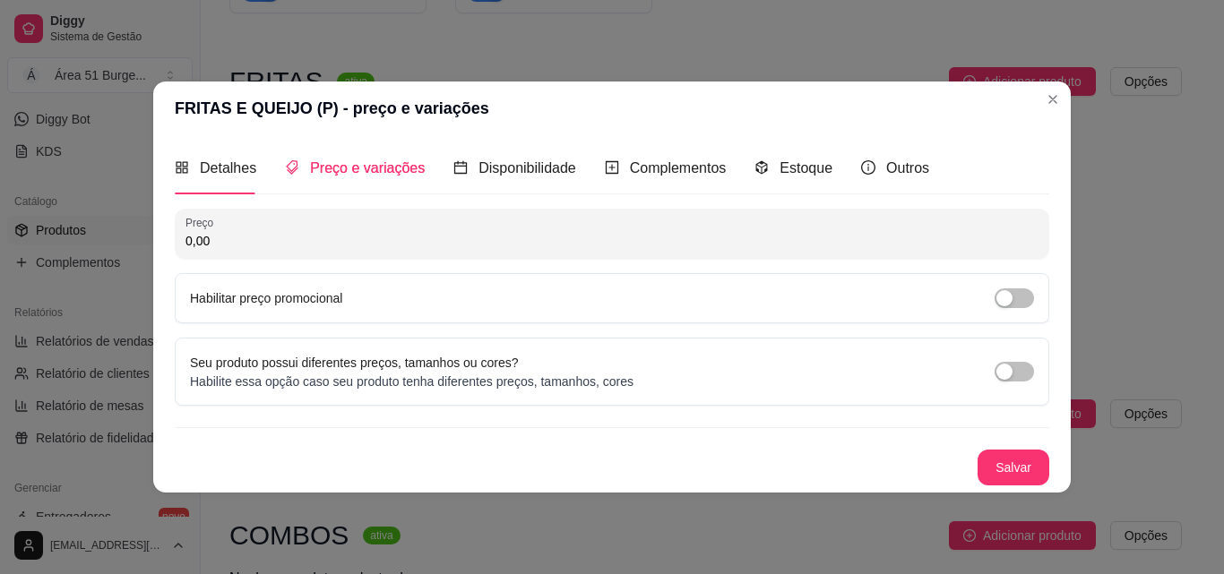
scroll to position [0, 0]
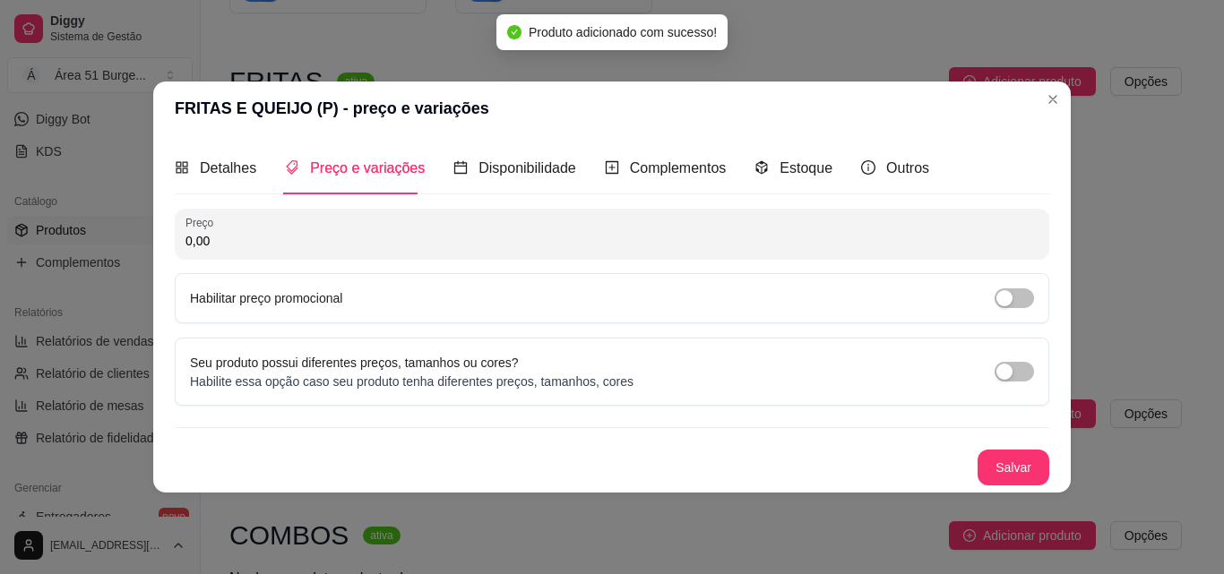
drag, startPoint x: 231, startPoint y: 233, endPoint x: 132, endPoint y: 234, distance: 99.5
click at [132, 234] on div "FRITAS E QUEIJO (P) - preço e variações Detalhes Preço e variações Disponibilid…" at bounding box center [612, 287] width 1224 height 574
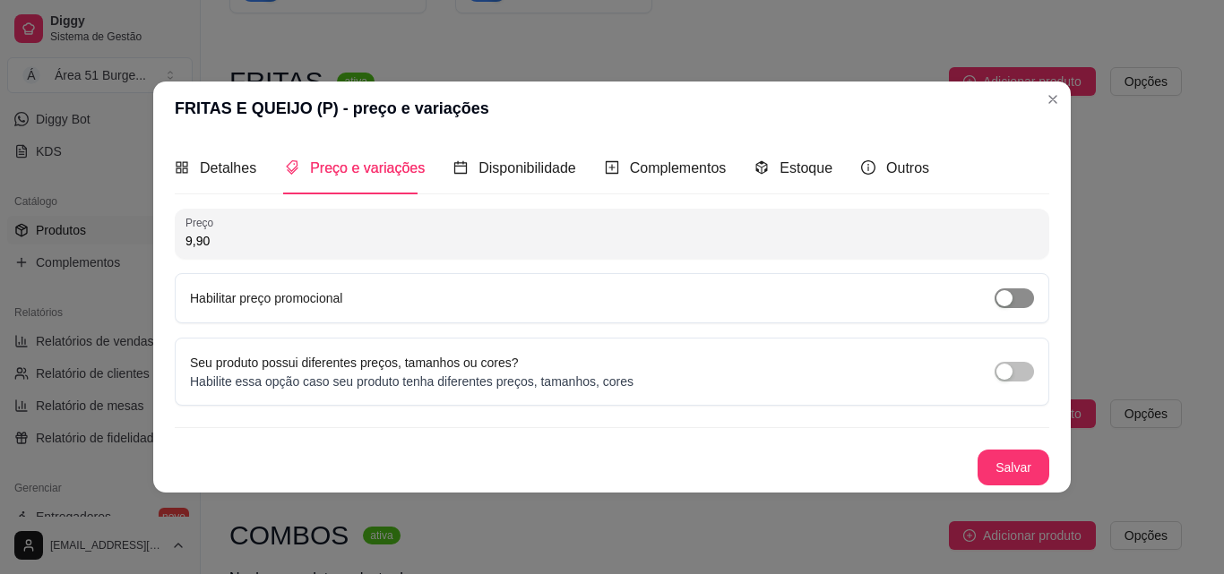
type input "9,90"
click at [1017, 297] on span "button" at bounding box center [1014, 299] width 39 height 20
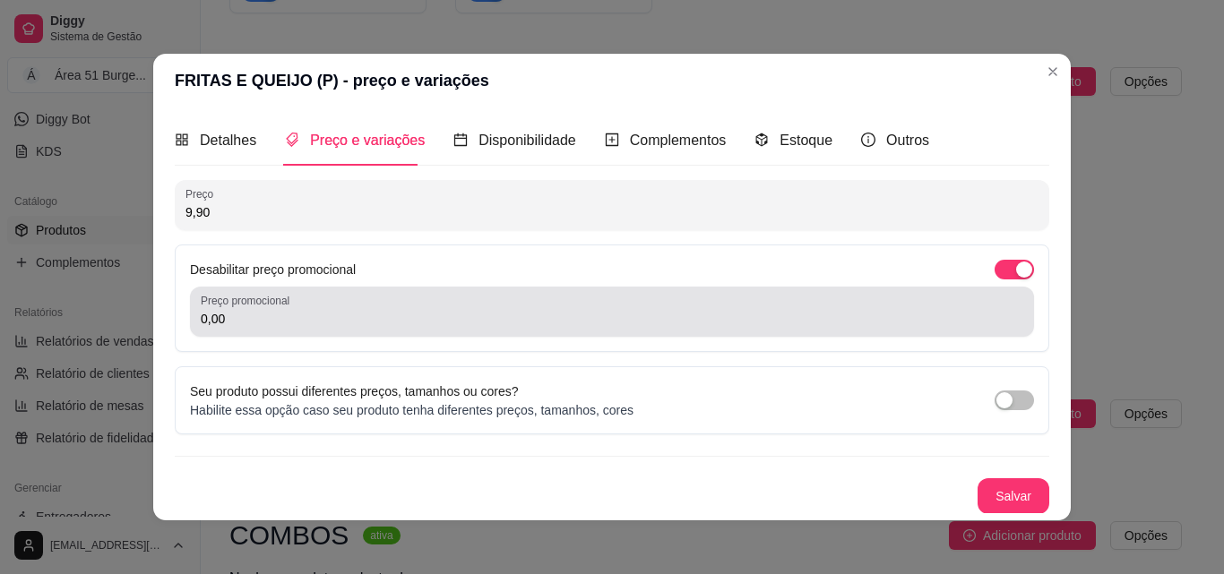
click at [265, 316] on input "0,00" at bounding box center [612, 319] width 823 height 18
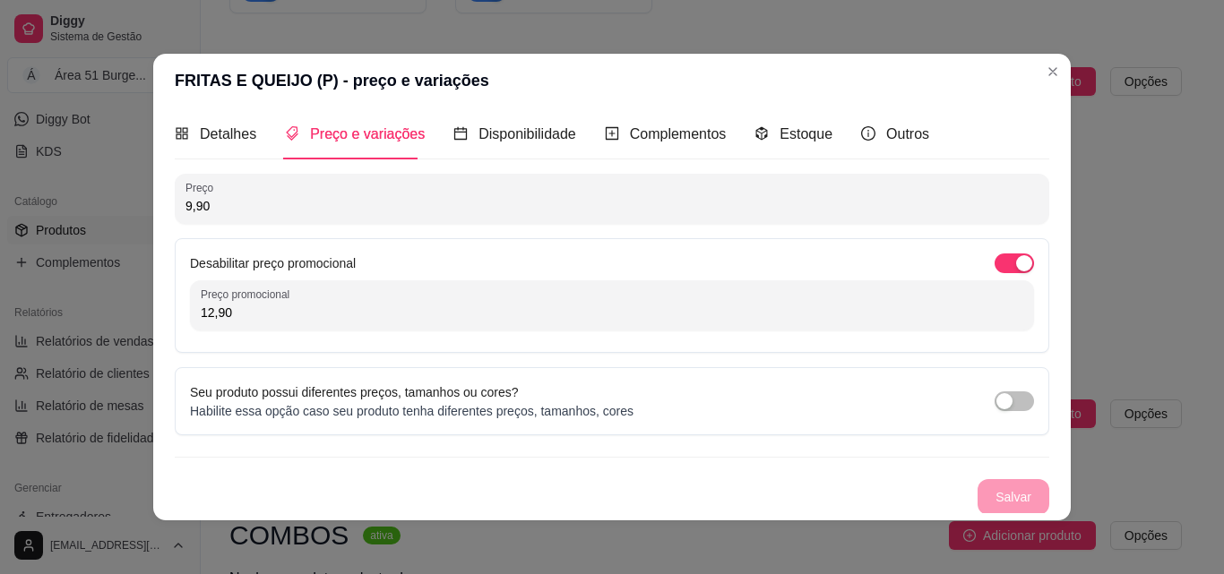
scroll to position [8, 0]
type input "12,90"
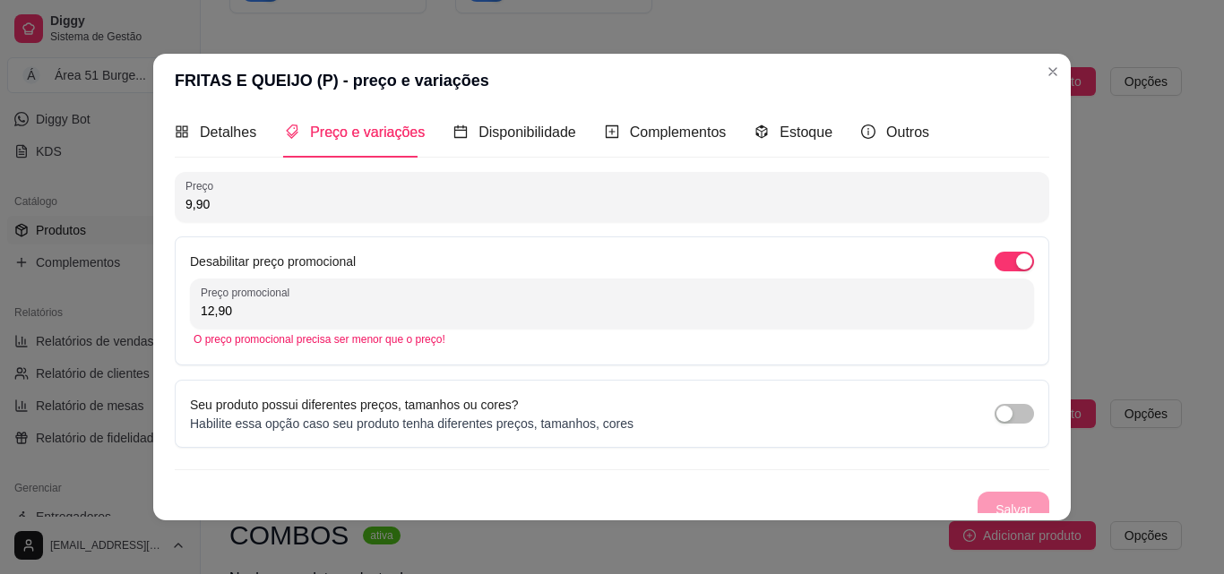
click at [959, 479] on div "Preço 9,90 Desabilitar preço promocional Preço promocional 12,90 O preço promoc…" at bounding box center [612, 350] width 875 height 356
drag, startPoint x: 204, startPoint y: 209, endPoint x: 158, endPoint y: 211, distance: 46.7
click at [166, 212] on div "Detalhes Preço e variações Disponibilidade Complementos Estoque Outros Nome do …" at bounding box center [612, 314] width 918 height 413
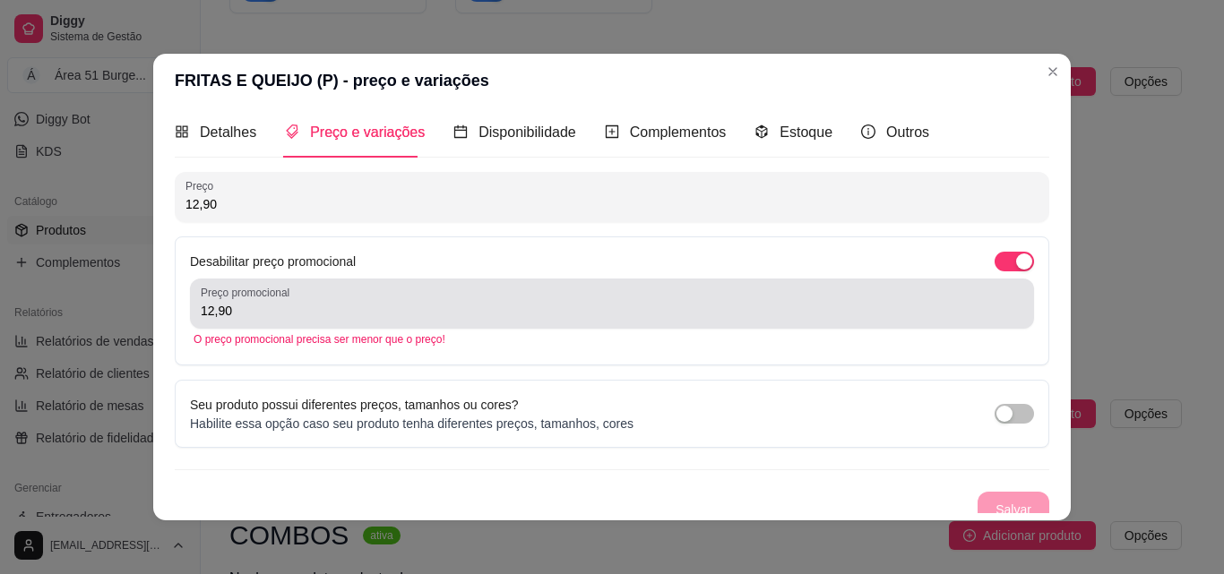
type input "12,90"
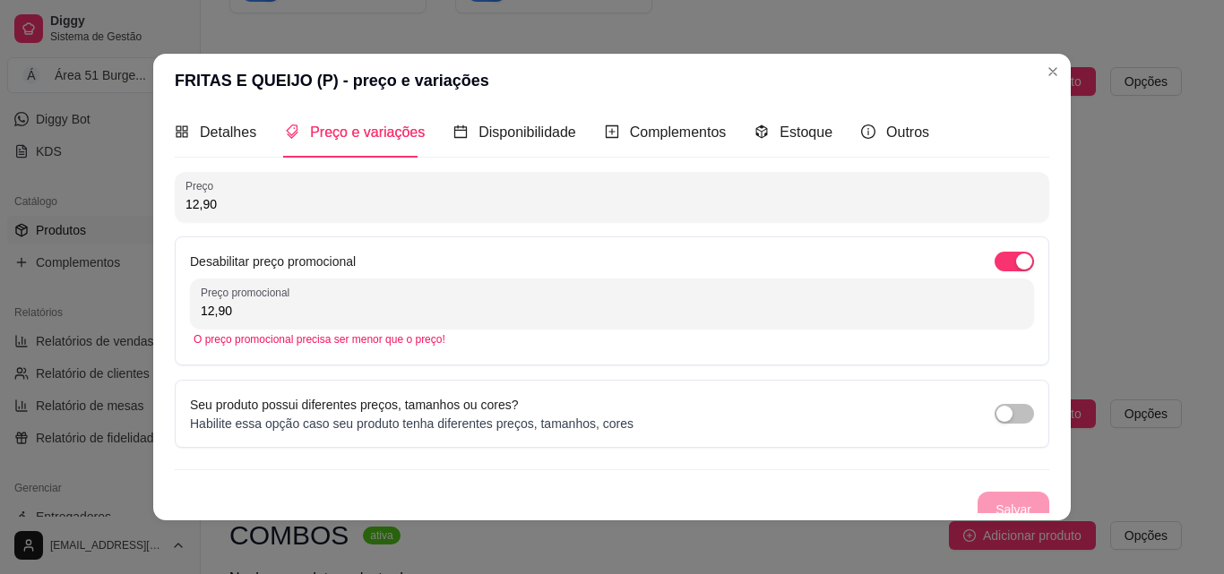
drag, startPoint x: 226, startPoint y: 306, endPoint x: 182, endPoint y: 306, distance: 43.9
click at [182, 306] on div "Desabilitar preço promocional Preço promocional 12,90 O preço promocional preci…" at bounding box center [612, 301] width 875 height 129
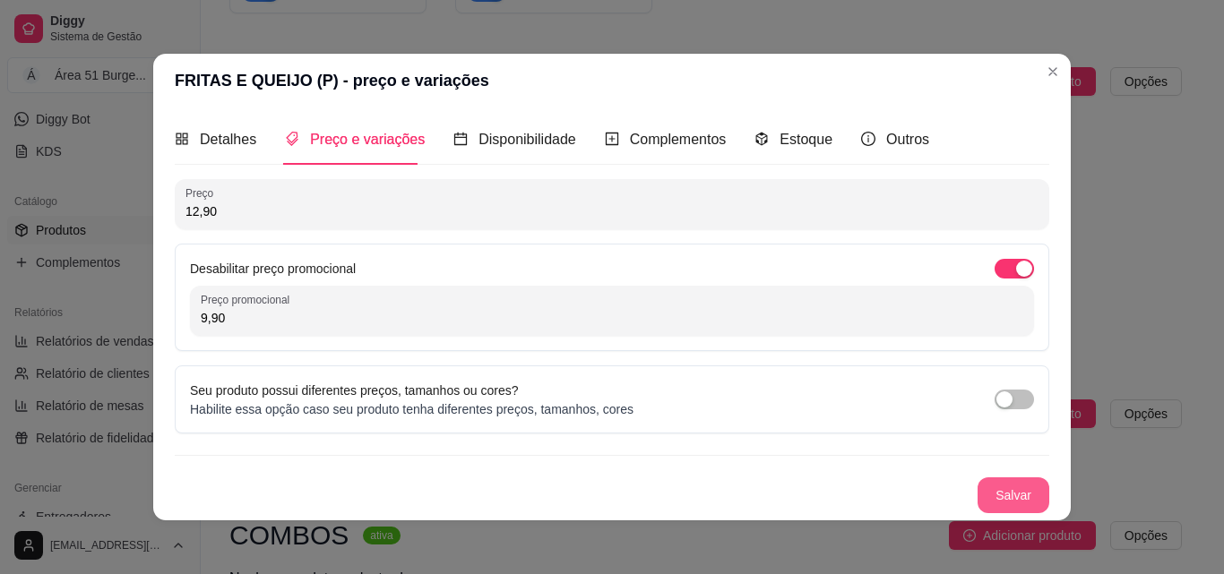
type input "9,90"
click at [978, 496] on button "Salvar" at bounding box center [1014, 496] width 72 height 36
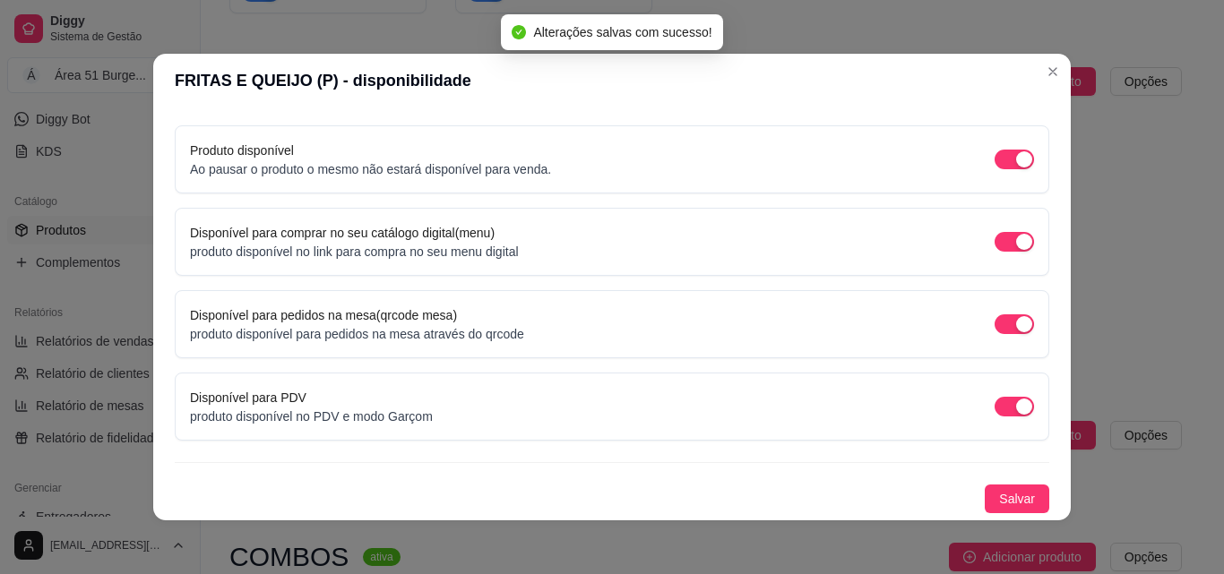
scroll to position [4, 0]
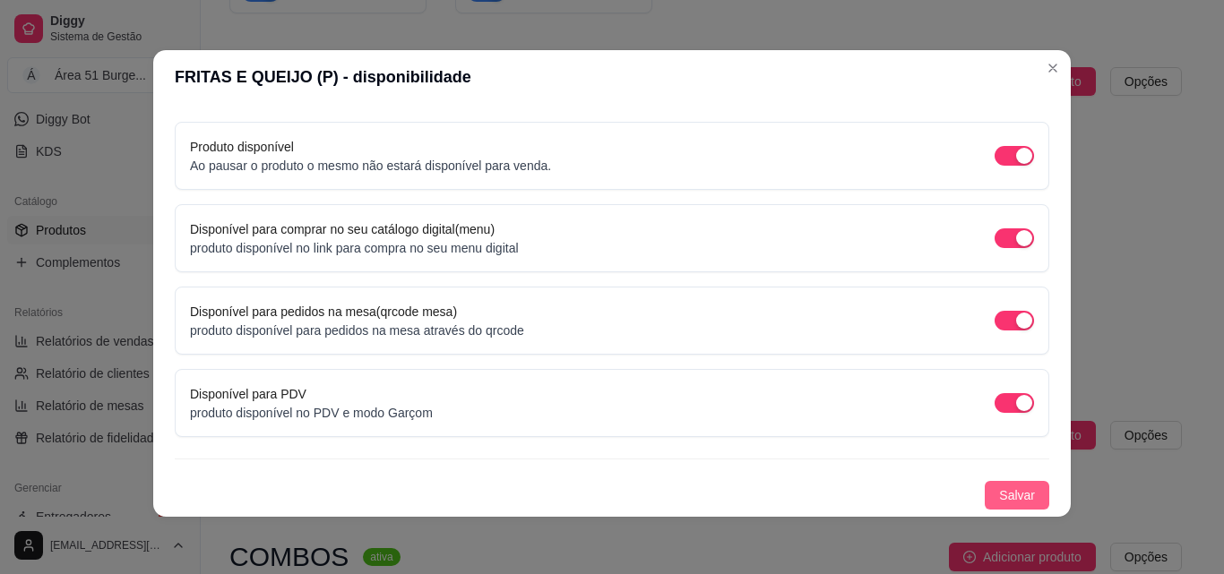
click at [999, 492] on span "Salvar" at bounding box center [1017, 496] width 36 height 20
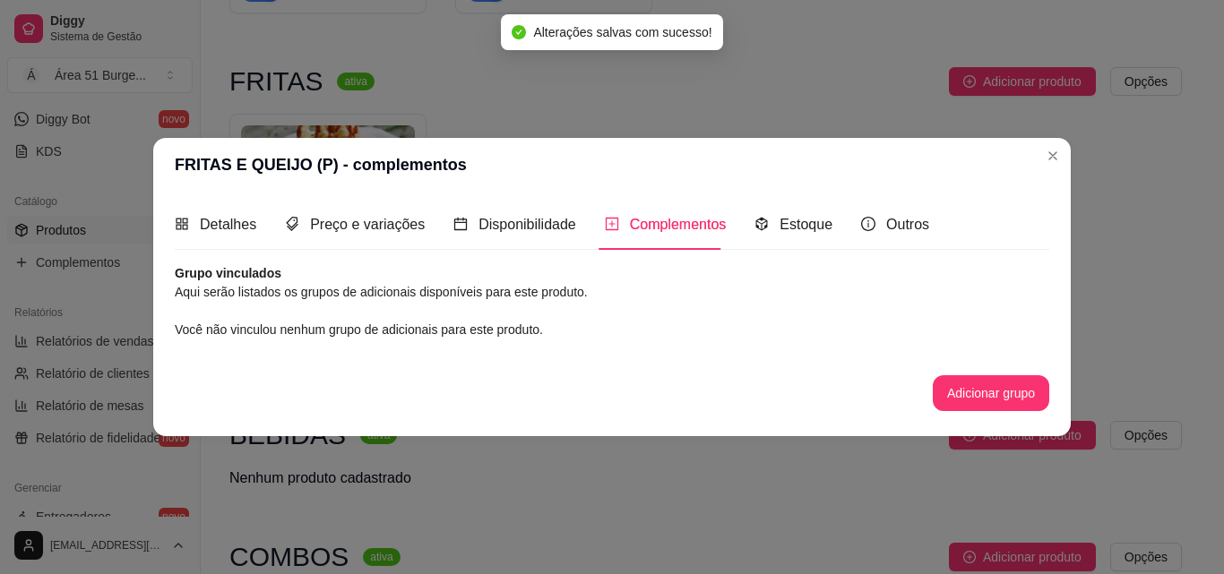
scroll to position [0, 0]
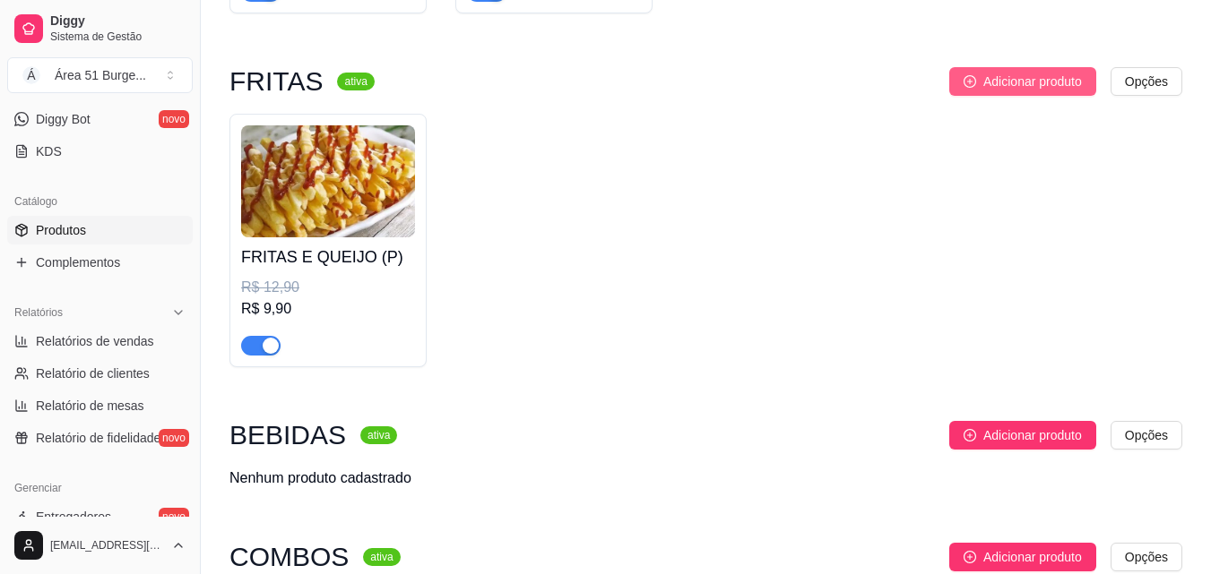
click at [973, 88] on icon "plus-circle" at bounding box center [969, 81] width 13 height 13
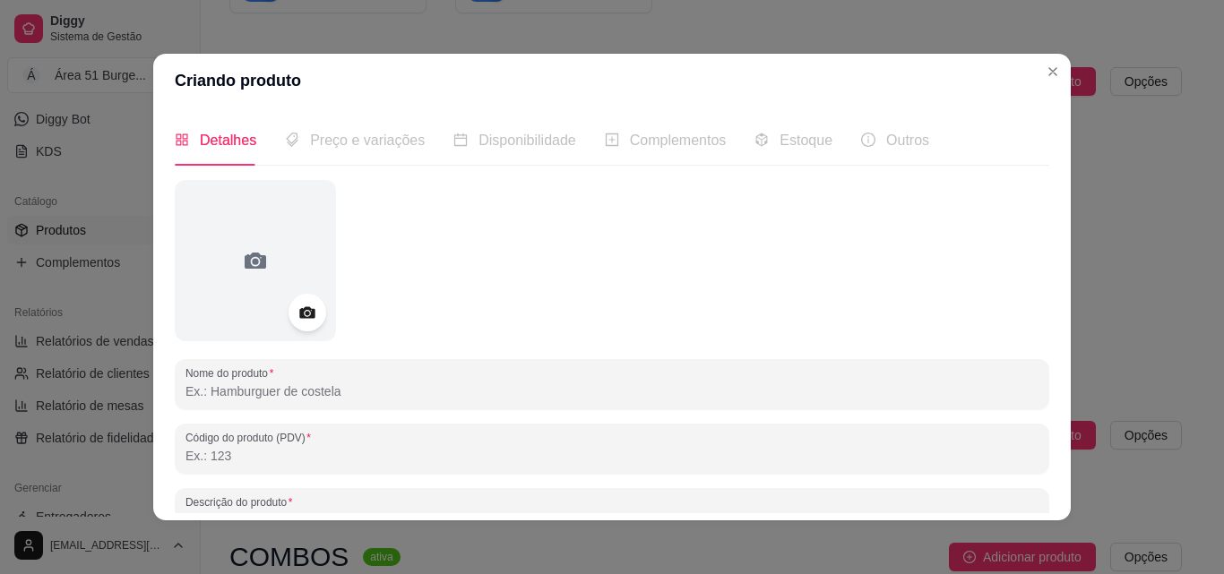
click at [312, 321] on div at bounding box center [308, 313] width 38 height 38
click at [301, 317] on icon at bounding box center [306, 313] width 15 height 12
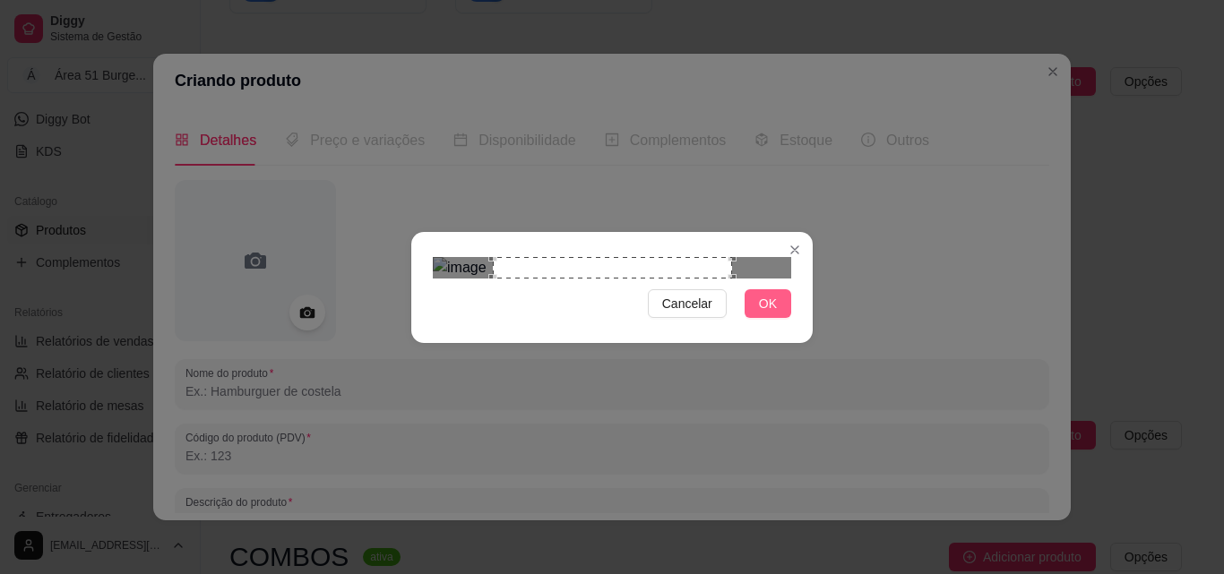
click at [760, 314] on span "OK" at bounding box center [768, 304] width 18 height 20
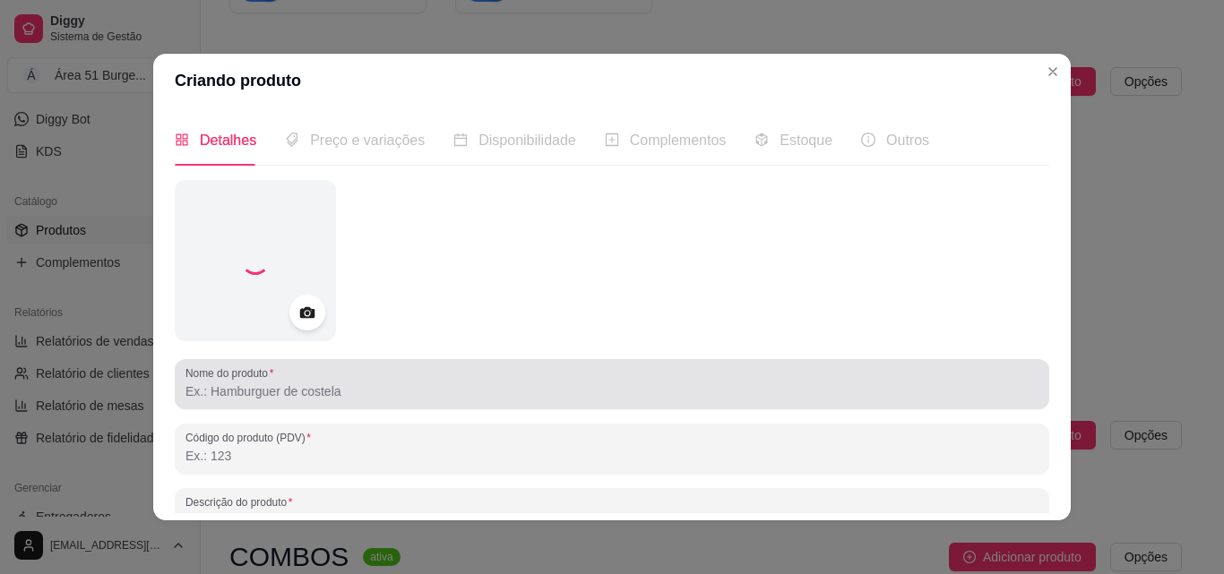
click at [320, 397] on input "Nome do produto" at bounding box center [611, 392] width 853 height 18
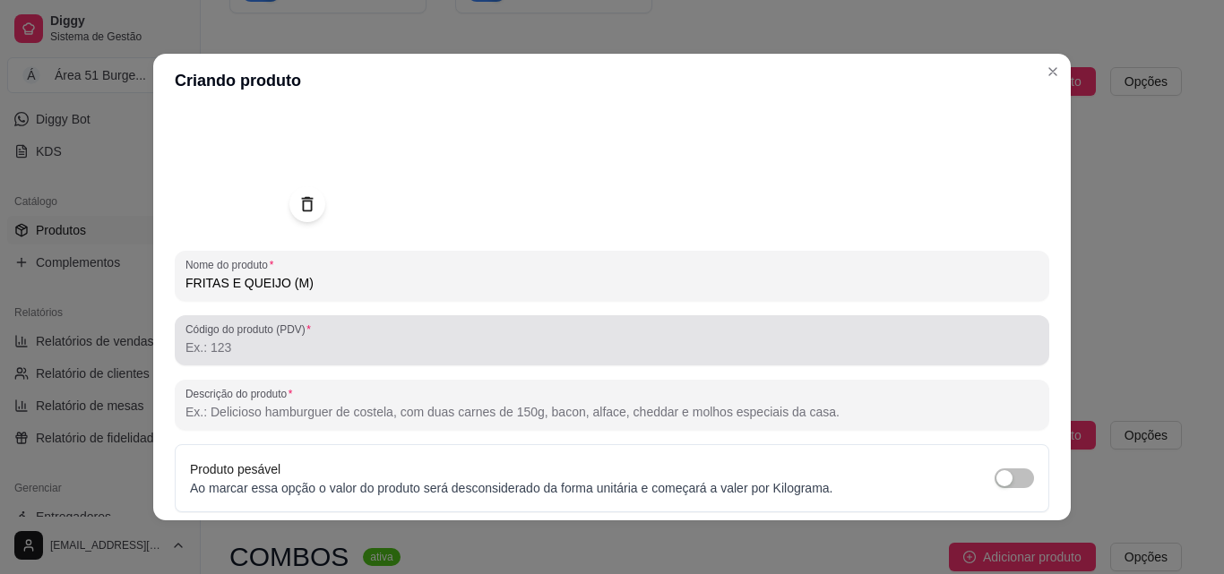
scroll to position [179, 0]
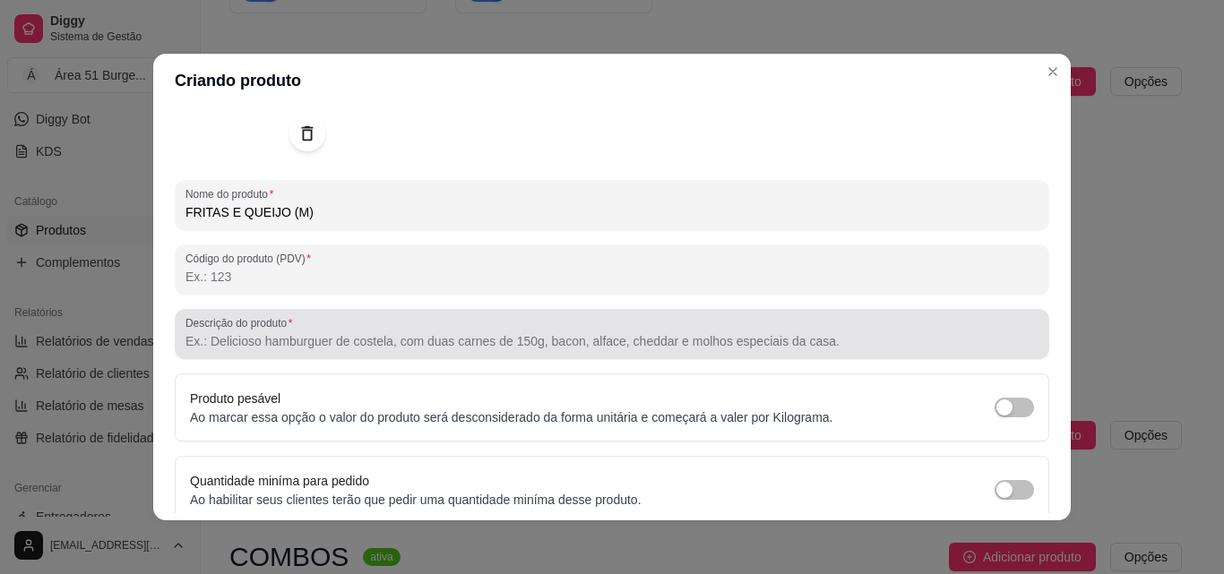
type input "FRITAS E QUEIJO (M)"
click at [224, 342] on input "Descrição do produto" at bounding box center [611, 341] width 853 height 18
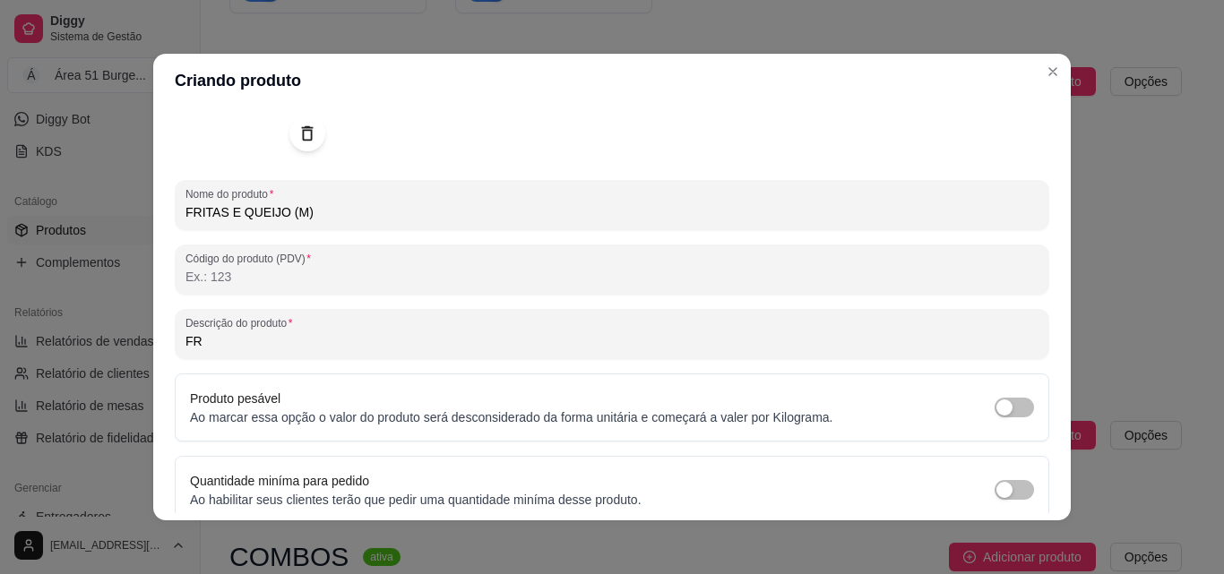
type input "F"
click at [444, 355] on div "Descrição do produto 500 GRAMAS DE FRITAS COM UM TOQUE" at bounding box center [612, 334] width 875 height 50
click at [413, 339] on input "500 GRAMAS DE FRITAS COM UM TOQUE" at bounding box center [611, 341] width 853 height 18
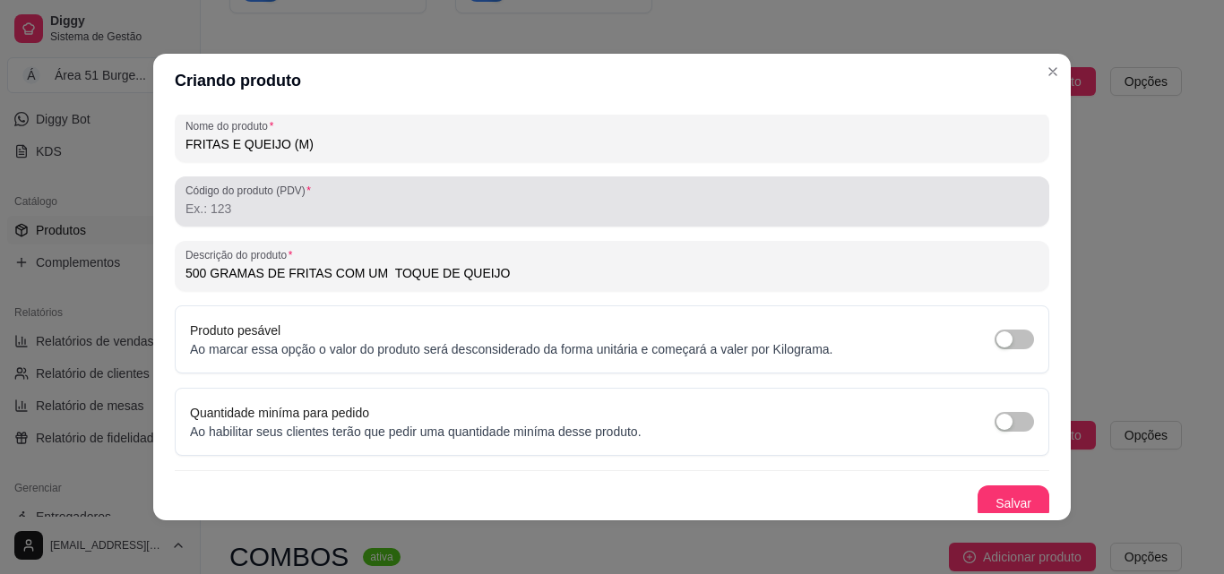
scroll to position [255, 0]
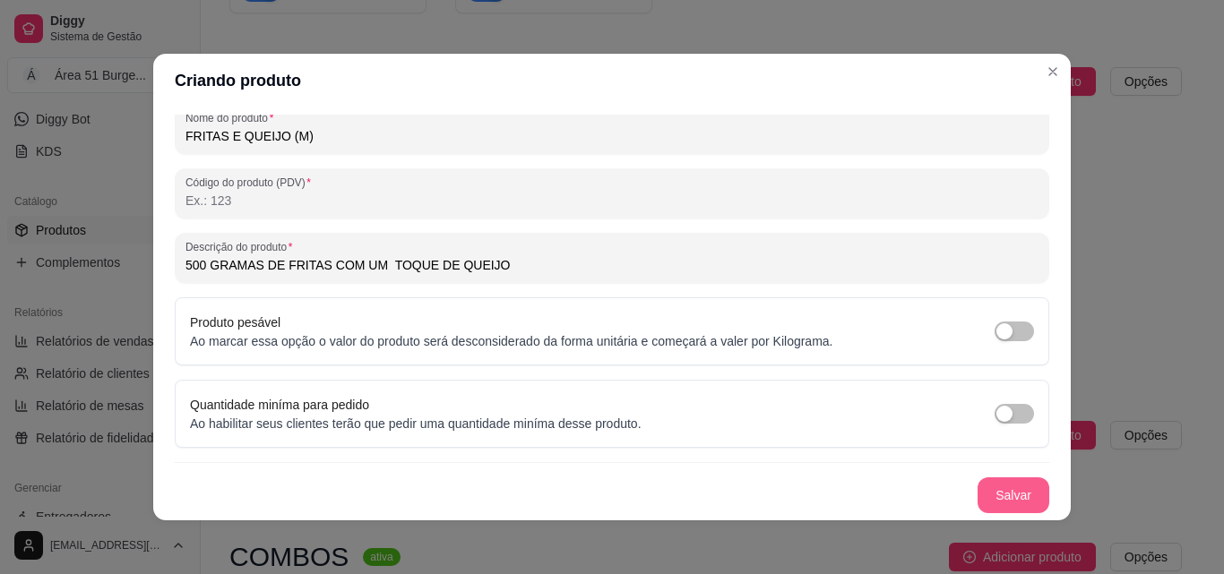
type input "500 GRAMAS DE FRITAS COM UM TOQUE DE QUEIJO"
click at [988, 485] on button "Salvar" at bounding box center [1013, 495] width 70 height 35
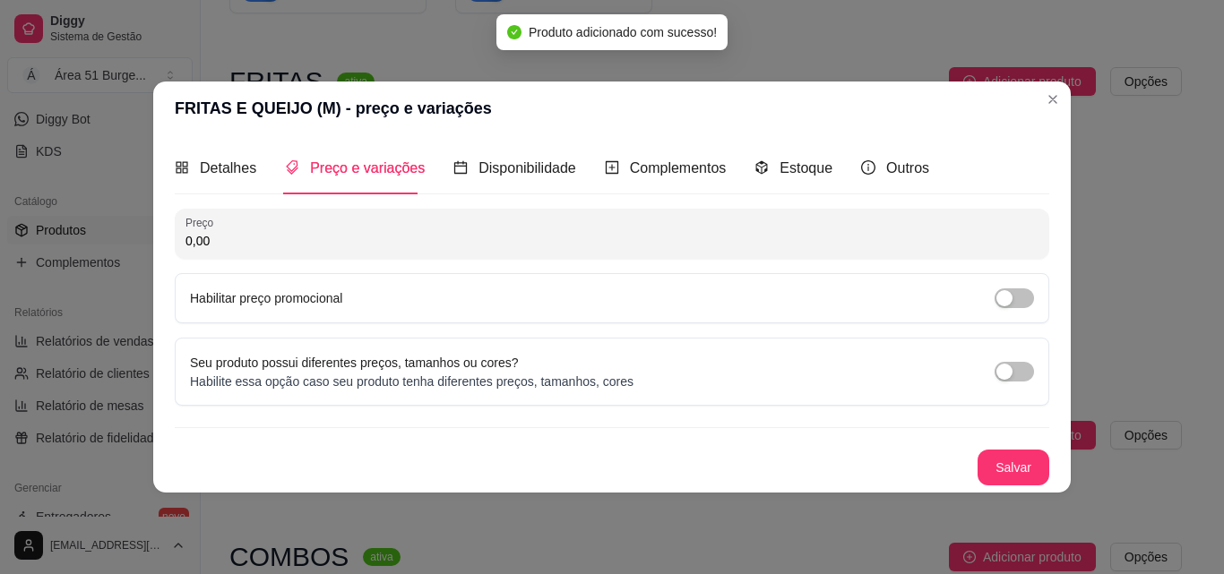
scroll to position [0, 0]
drag, startPoint x: 220, startPoint y: 238, endPoint x: 142, endPoint y: 232, distance: 77.3
click at [142, 232] on div "FRITAS E QUEIJO (M) - preço e variações Detalhes Preço e variações Disponibilid…" at bounding box center [612, 287] width 1224 height 574
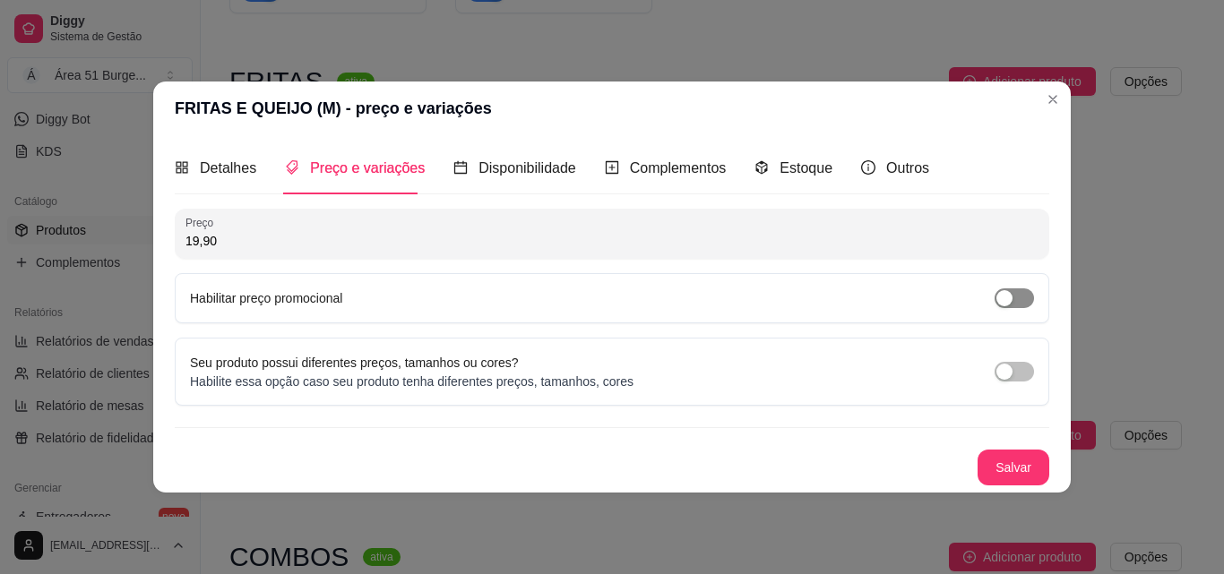
type input "19,90"
click at [1004, 292] on div "button" at bounding box center [1004, 298] width 16 height 16
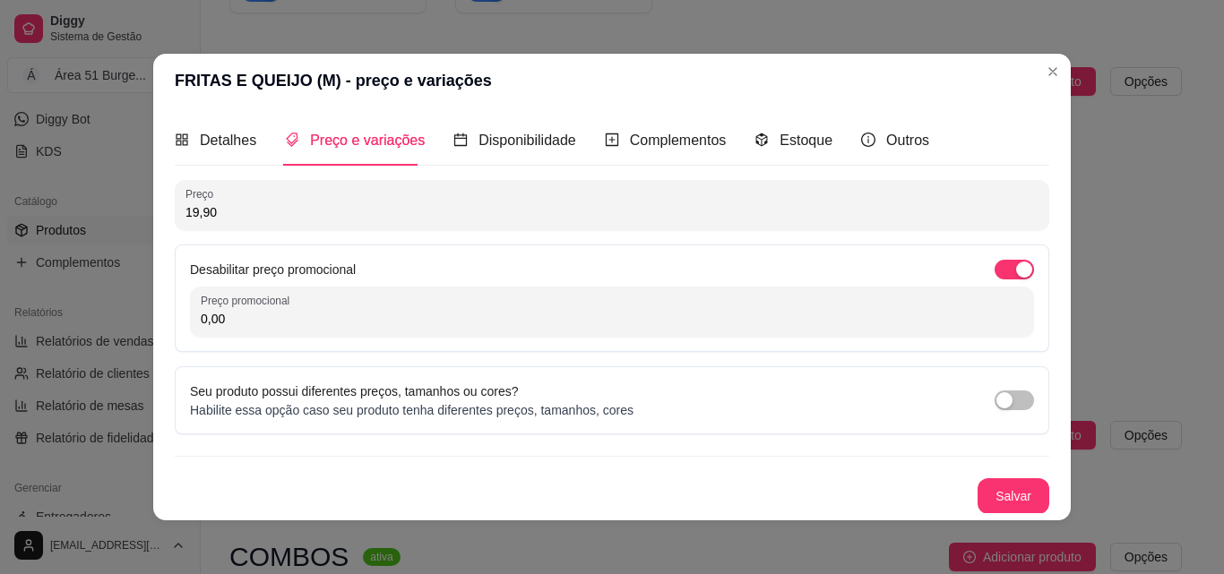
drag, startPoint x: 230, startPoint y: 320, endPoint x: 206, endPoint y: 319, distance: 24.2
click at [209, 320] on input "0,00" at bounding box center [612, 319] width 823 height 18
type input "18,90"
click at [1009, 485] on button "Salvar" at bounding box center [1013, 496] width 70 height 35
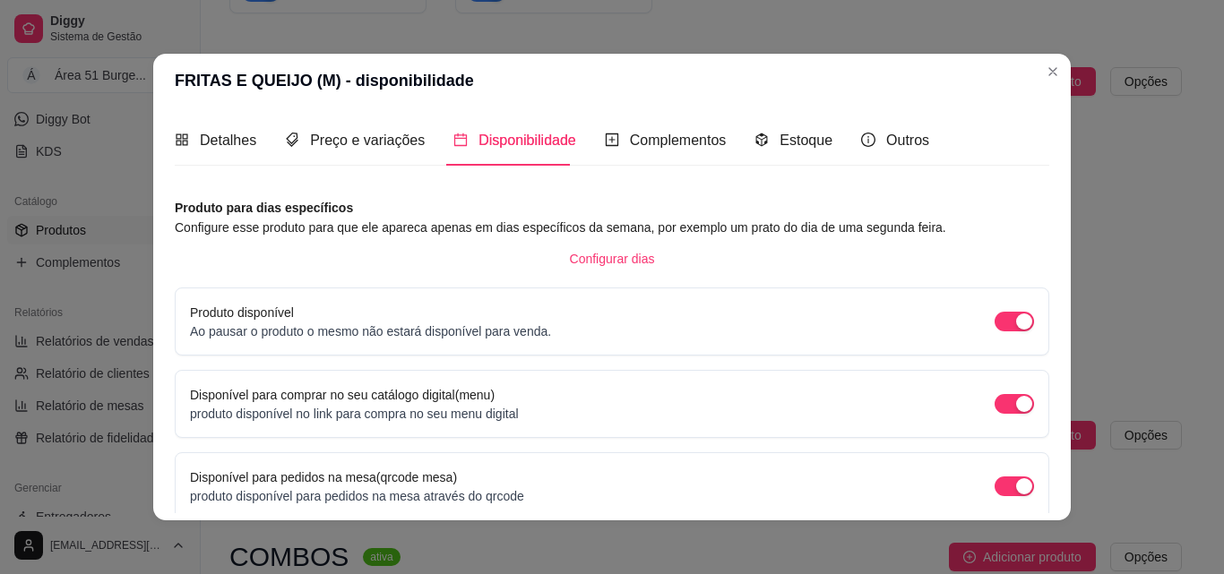
scroll to position [162, 0]
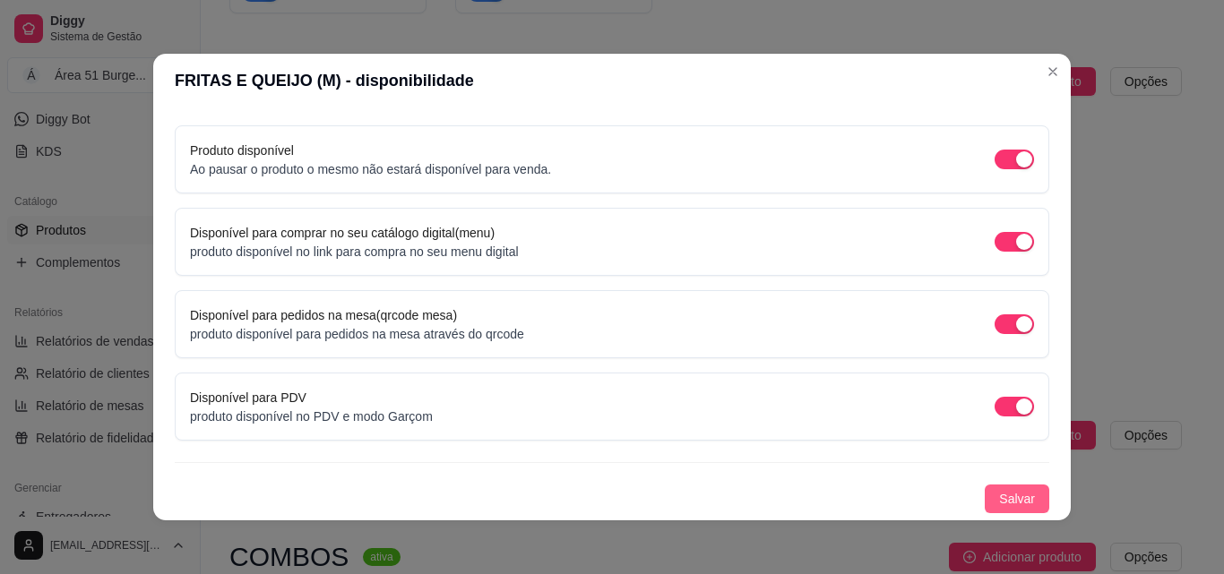
click at [985, 495] on button "Salvar" at bounding box center [1017, 499] width 65 height 29
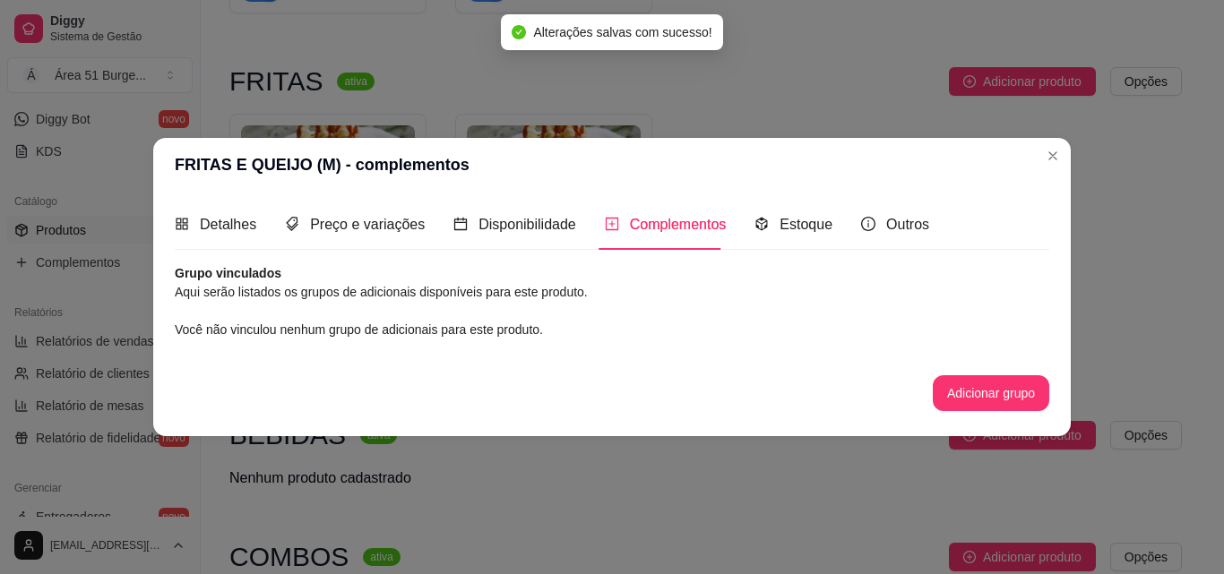
scroll to position [0, 0]
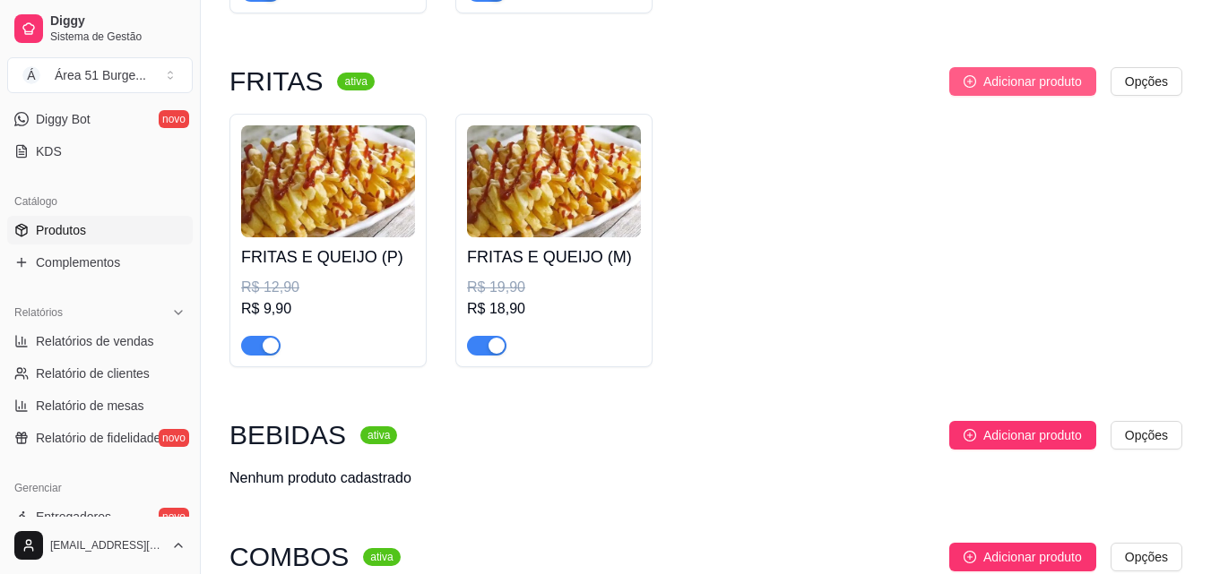
click at [1059, 81] on span "Adicionar produto" at bounding box center [1032, 82] width 99 height 20
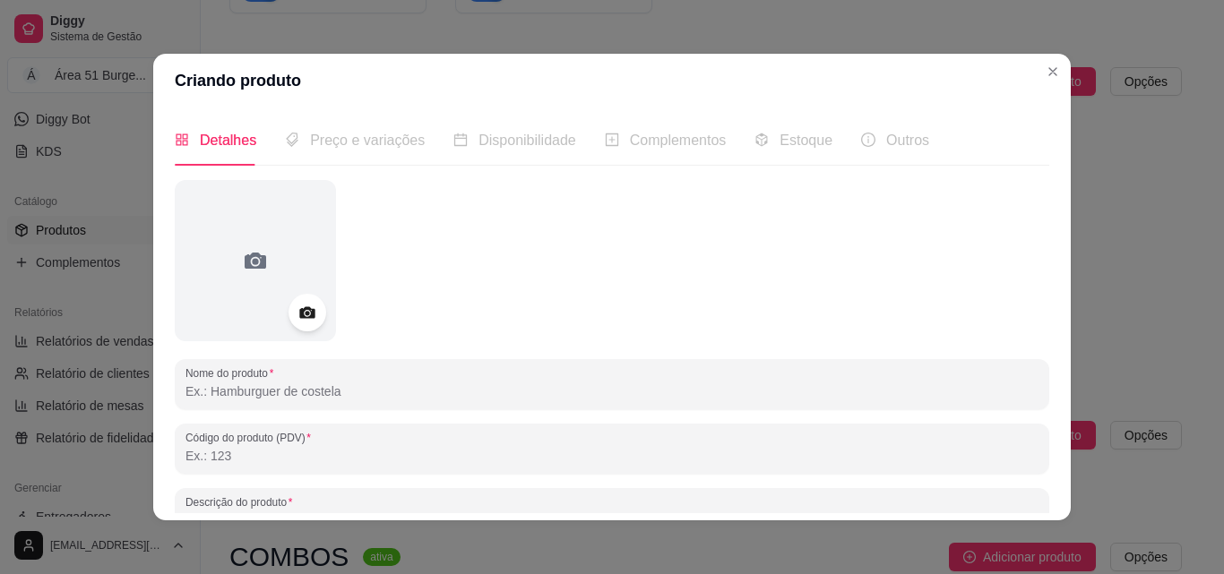
click at [304, 303] on icon at bounding box center [307, 313] width 21 height 21
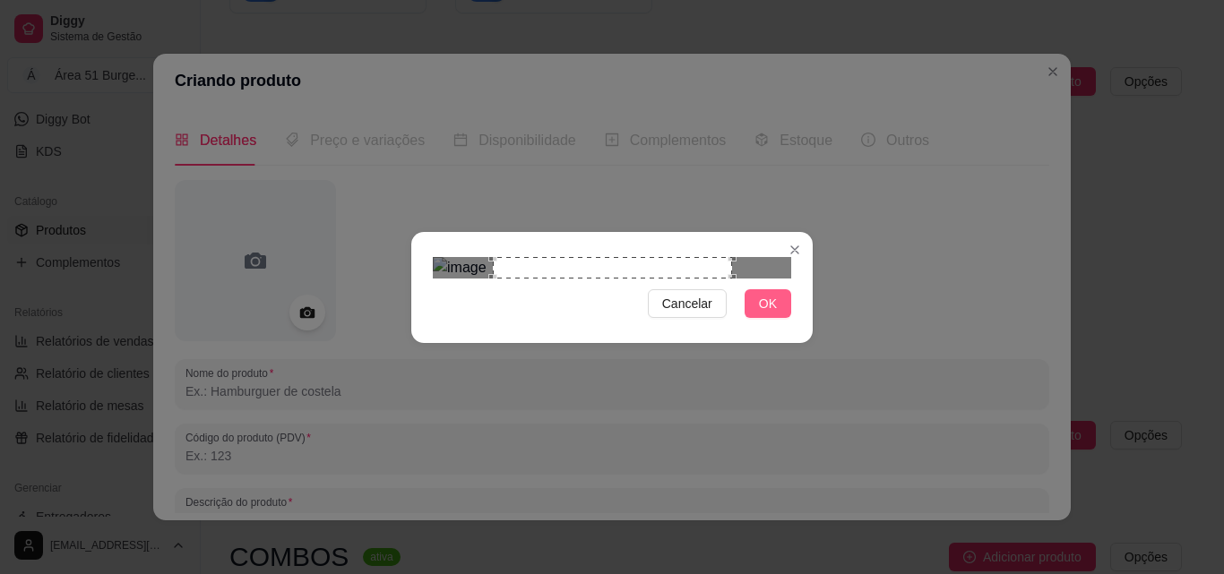
click at [776, 314] on span "OK" at bounding box center [768, 304] width 18 height 20
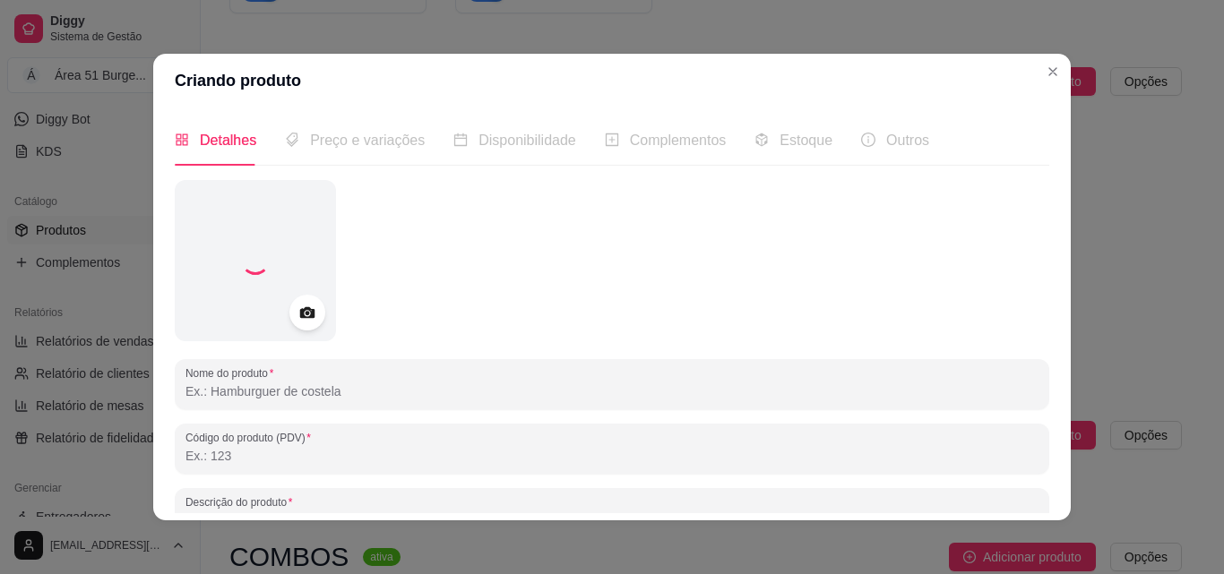
click at [353, 396] on input "Nome do produto" at bounding box center [611, 392] width 853 height 18
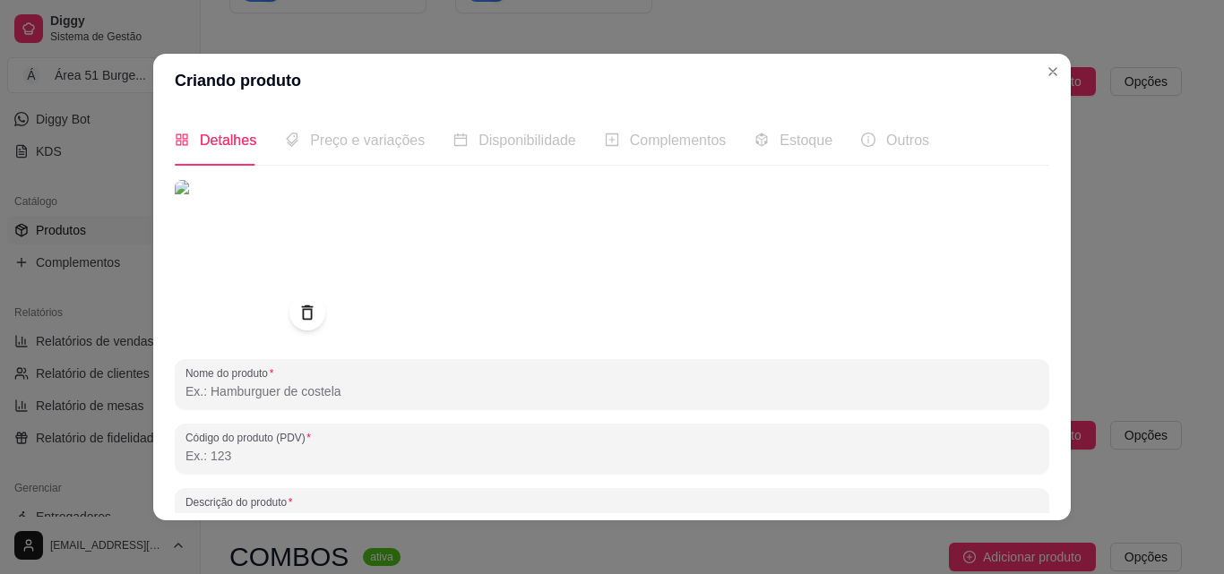
type input "R"
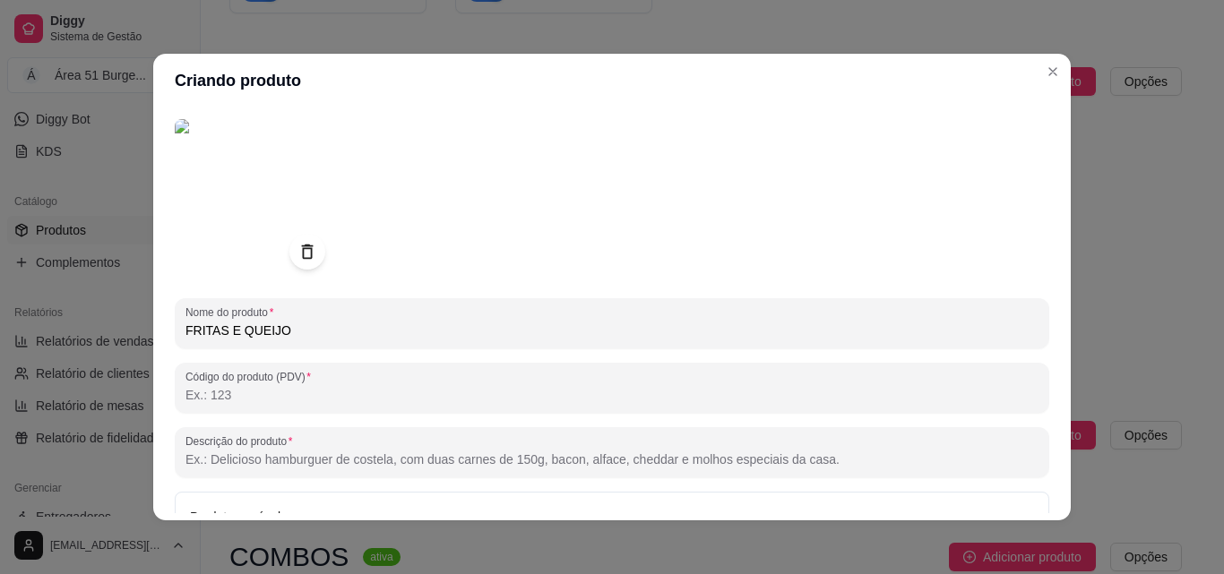
scroll to position [90, 0]
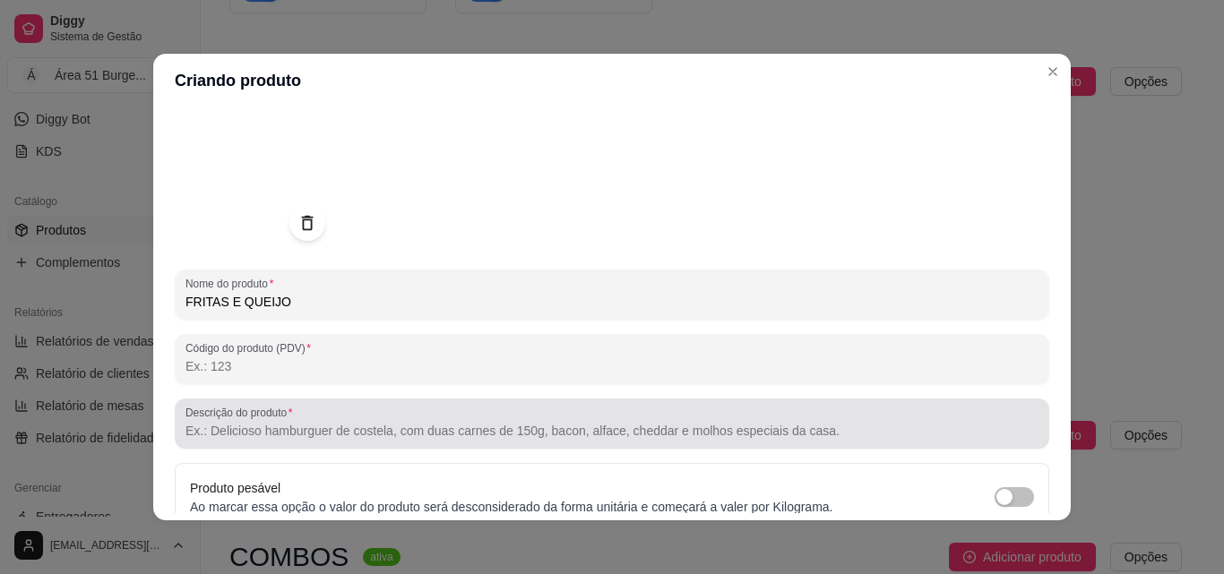
type input "FRITAS E QUEIJO"
click at [317, 413] on div at bounding box center [611, 424] width 853 height 36
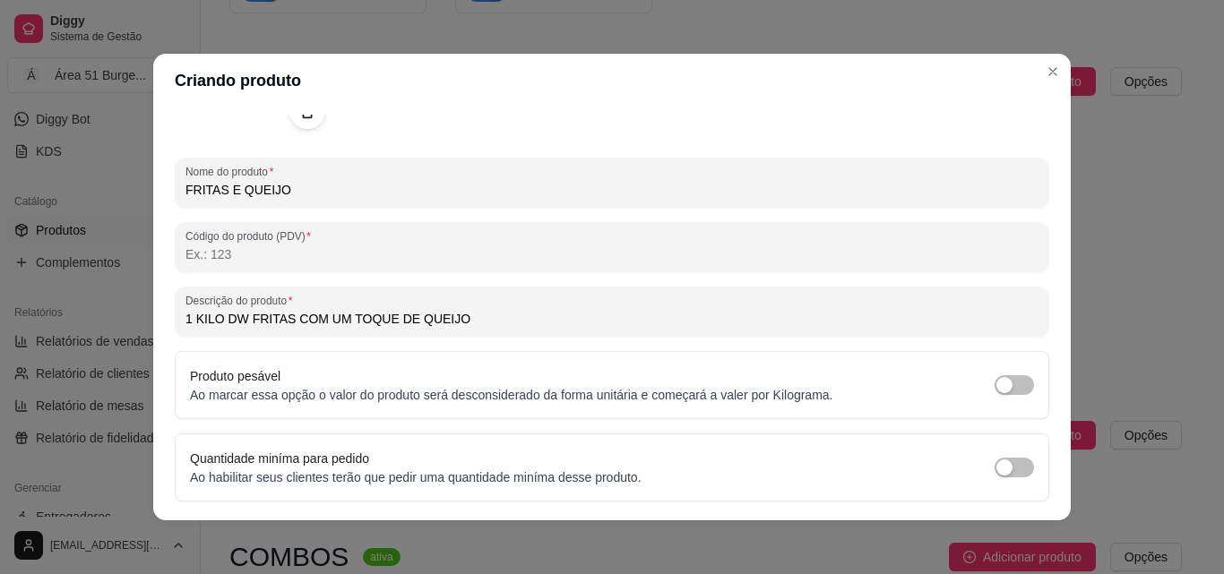
scroll to position [255, 0]
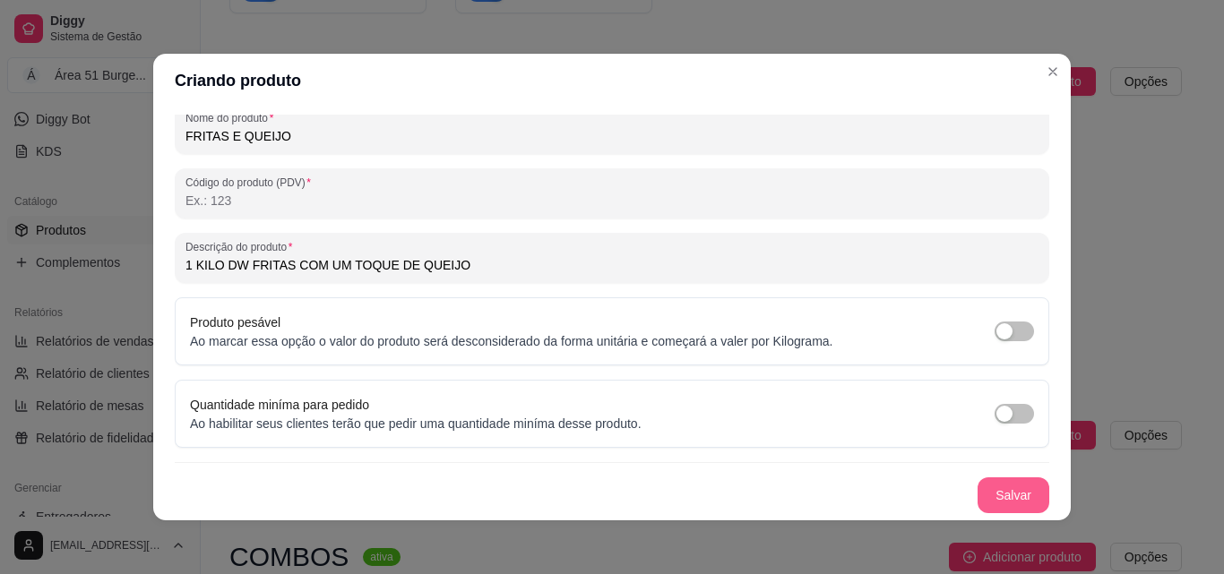
type input "1 KILO DW FRITAS COM UM TOQUE DE QUEIJO"
click at [979, 495] on button "Salvar" at bounding box center [1014, 496] width 72 height 36
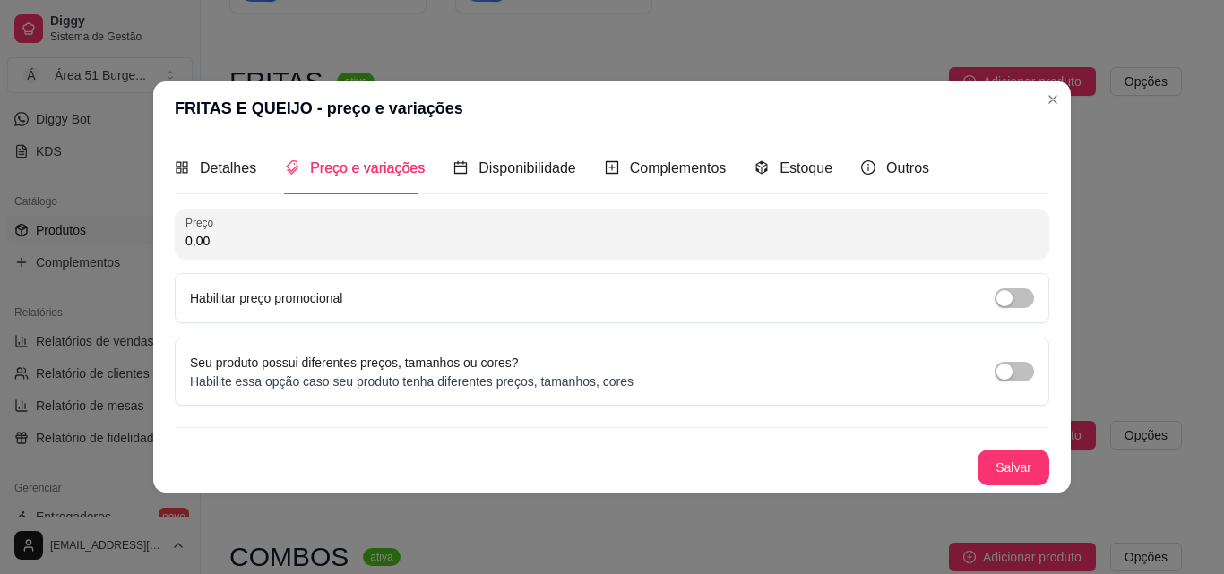
scroll to position [0, 0]
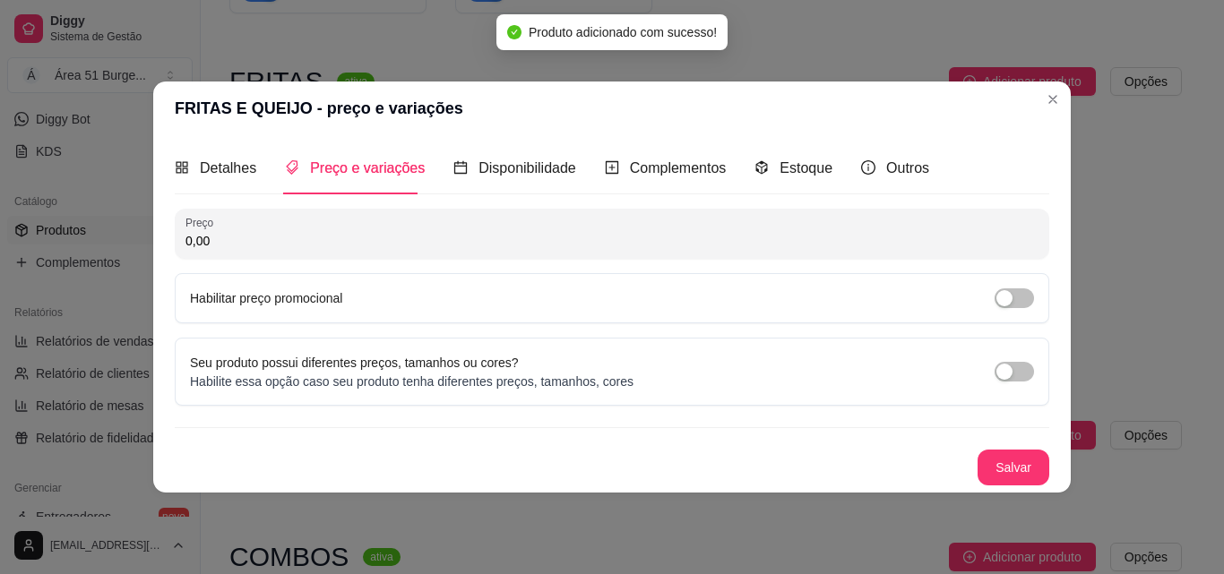
drag, startPoint x: 237, startPoint y: 240, endPoint x: 126, endPoint y: 236, distance: 110.3
click at [131, 237] on div "FRITAS E QUEIJO - preço e variações Detalhes Preço e variações Disponibilidade …" at bounding box center [612, 287] width 1224 height 574
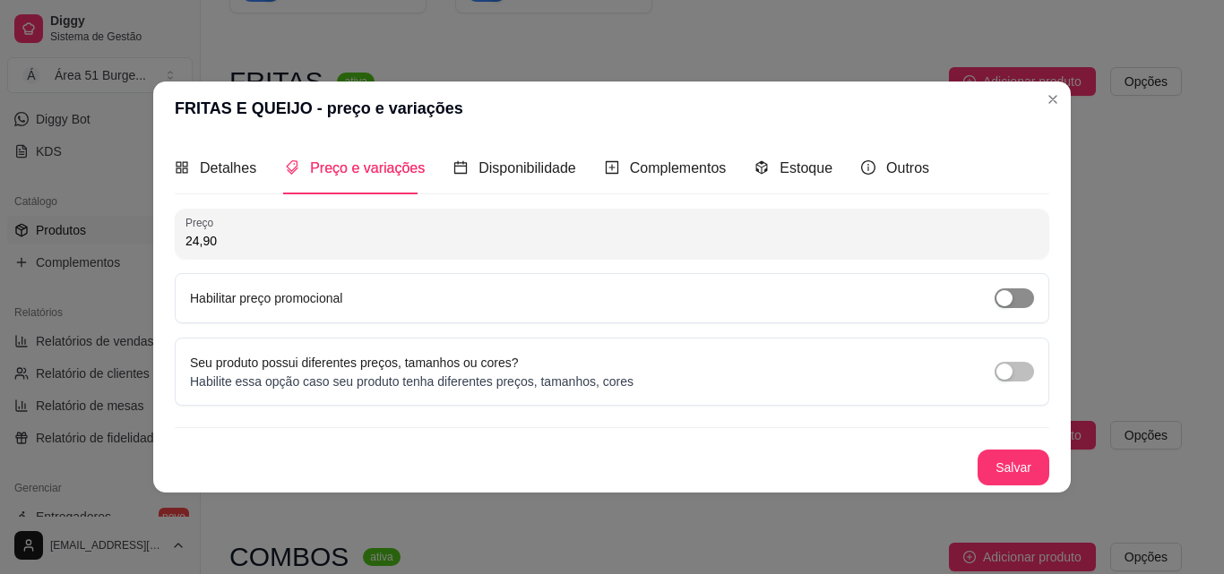
type input "24,90"
click at [1005, 297] on div "button" at bounding box center [1004, 298] width 16 height 16
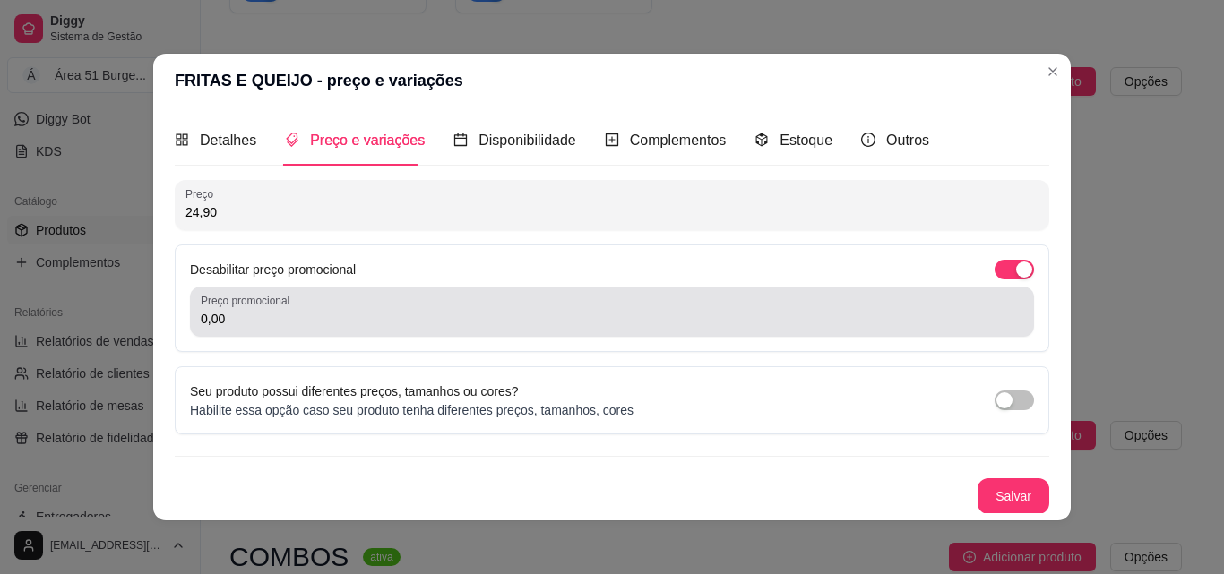
click at [500, 316] on input "0,00" at bounding box center [612, 319] width 823 height 18
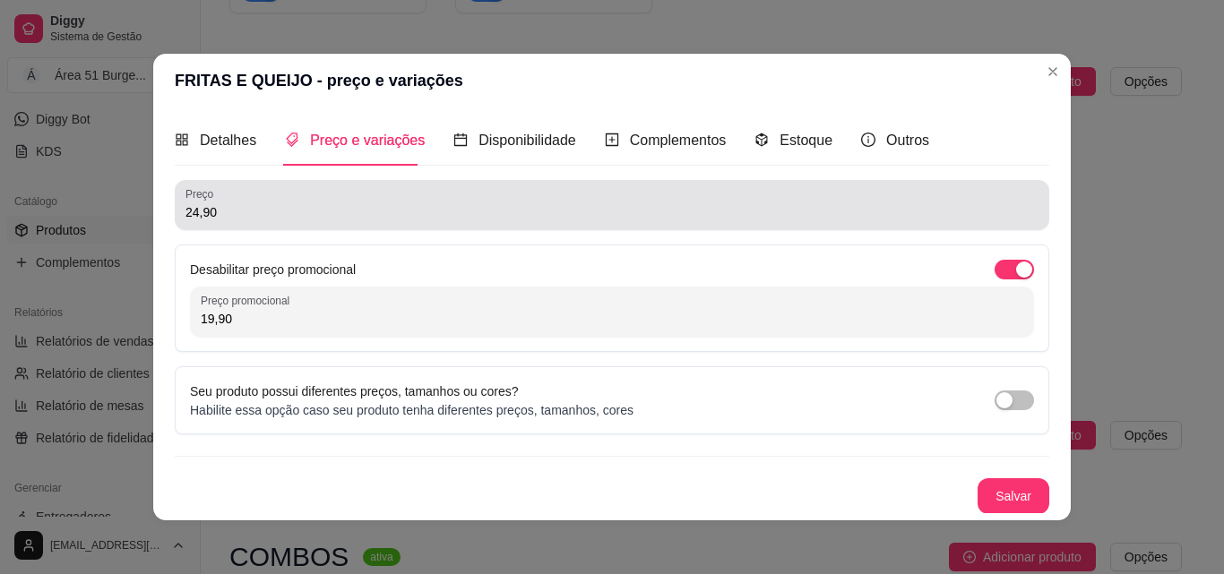
type input "19,90"
click at [189, 216] on input "24,90" at bounding box center [611, 212] width 853 height 18
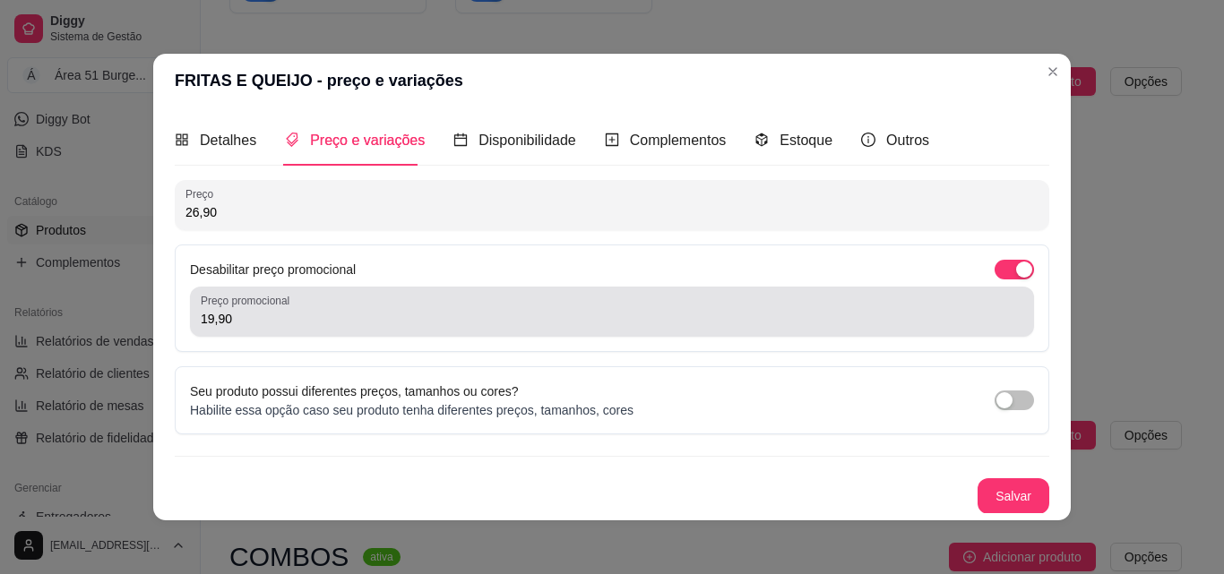
type input "26,90"
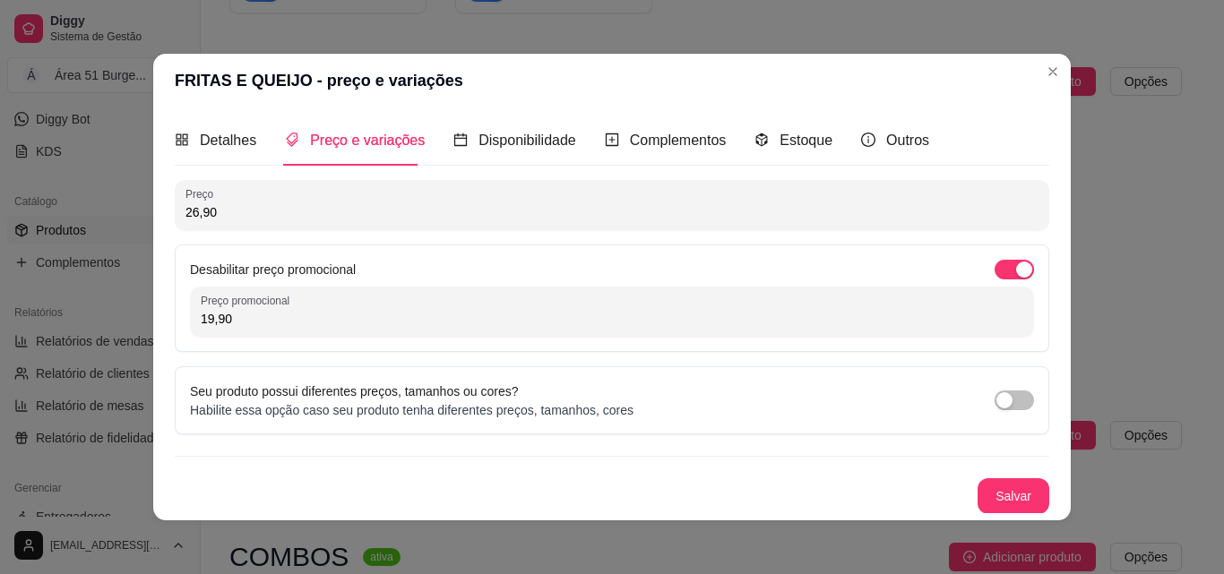
drag, startPoint x: 224, startPoint y: 319, endPoint x: 197, endPoint y: 319, distance: 26.9
click at [201, 319] on input "19,90" at bounding box center [612, 319] width 823 height 18
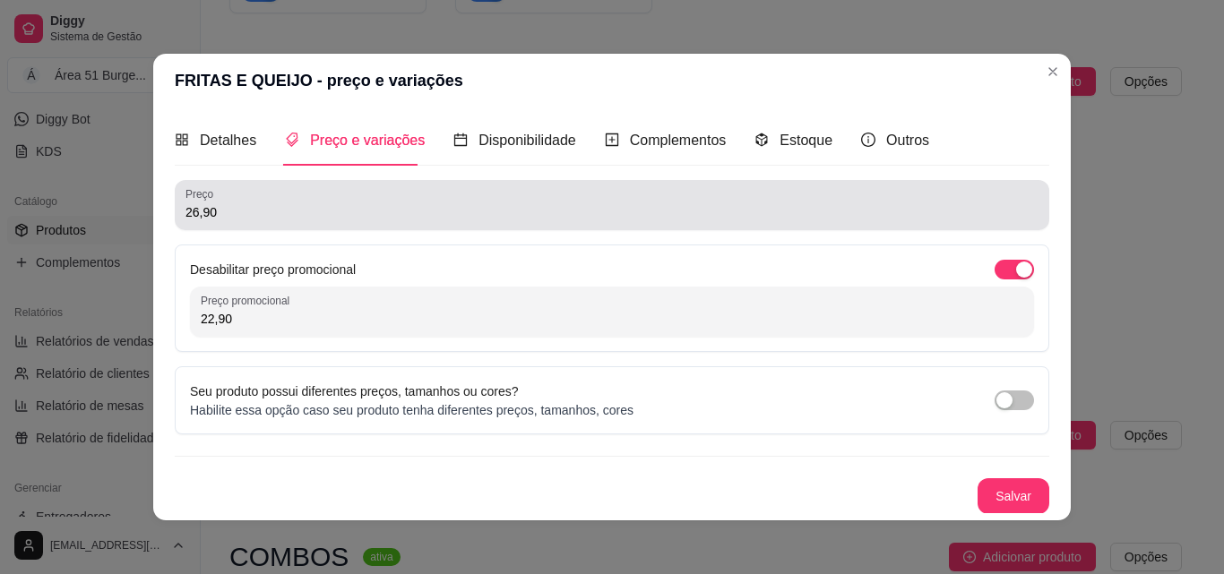
type input "22,90"
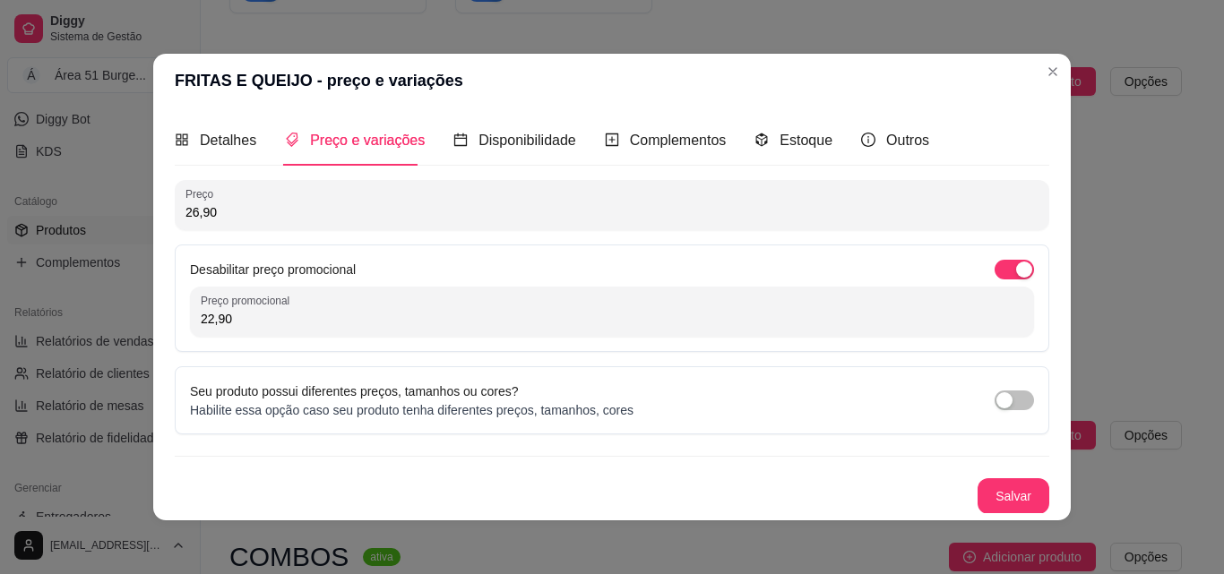
drag, startPoint x: 220, startPoint y: 211, endPoint x: 168, endPoint y: 211, distance: 51.1
click at [175, 211] on div "Preço 26,90" at bounding box center [612, 205] width 875 height 50
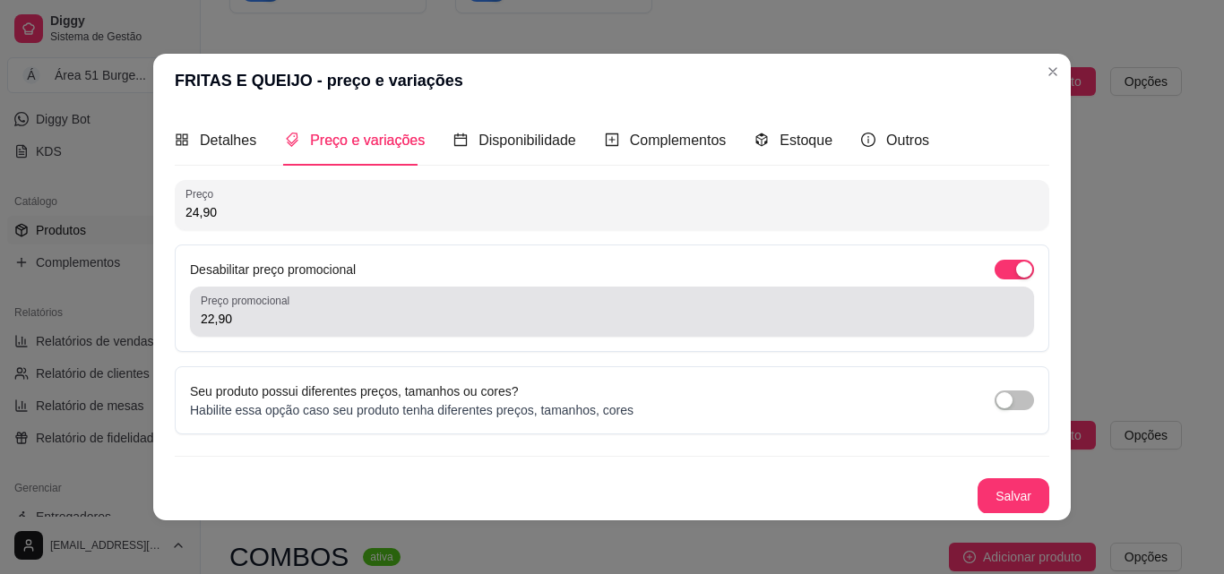
type input "24,90"
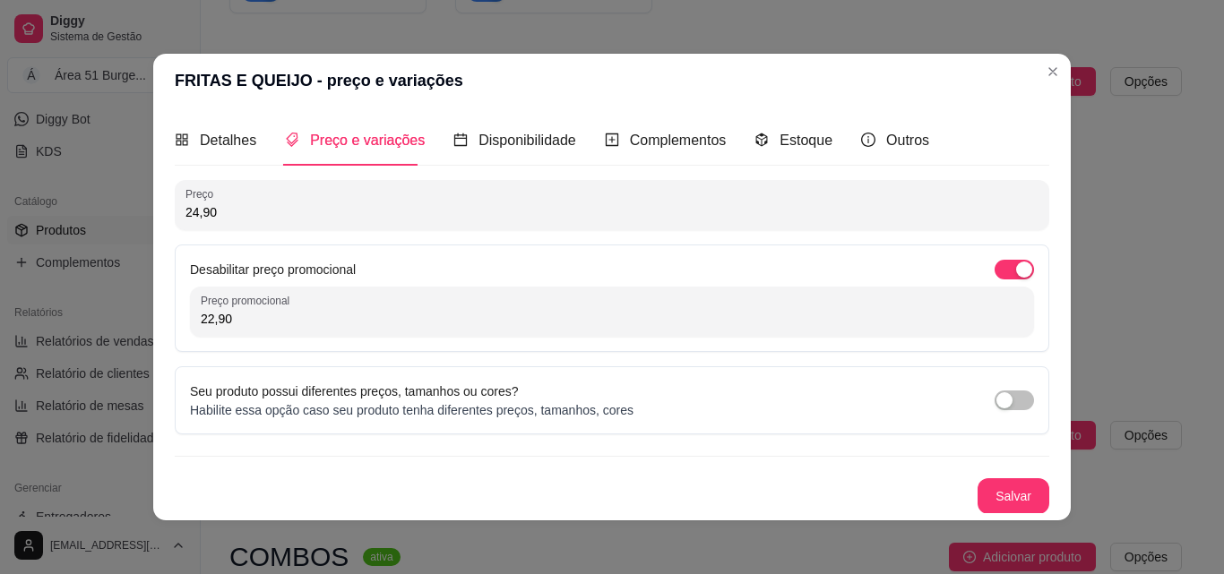
drag, startPoint x: 236, startPoint y: 324, endPoint x: 153, endPoint y: 321, distance: 82.5
click at [153, 321] on div "Detalhes Preço e variações Disponibilidade Complementos Estoque Outros Nome do …" at bounding box center [612, 314] width 918 height 413
type input "19,90"
click at [990, 502] on button "Salvar" at bounding box center [1013, 496] width 70 height 35
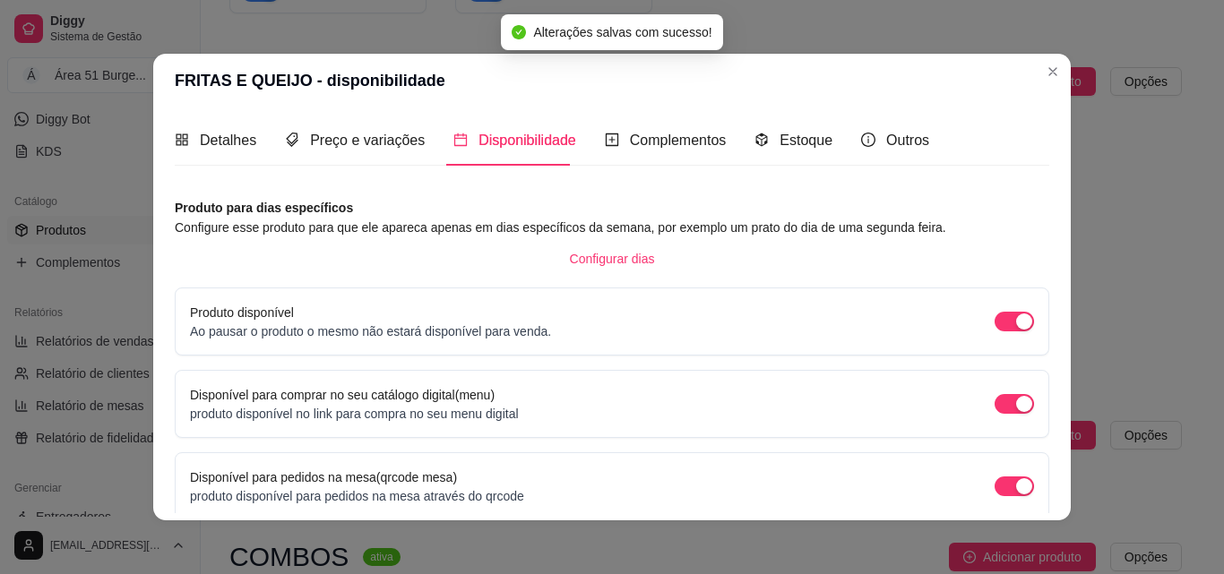
scroll to position [162, 0]
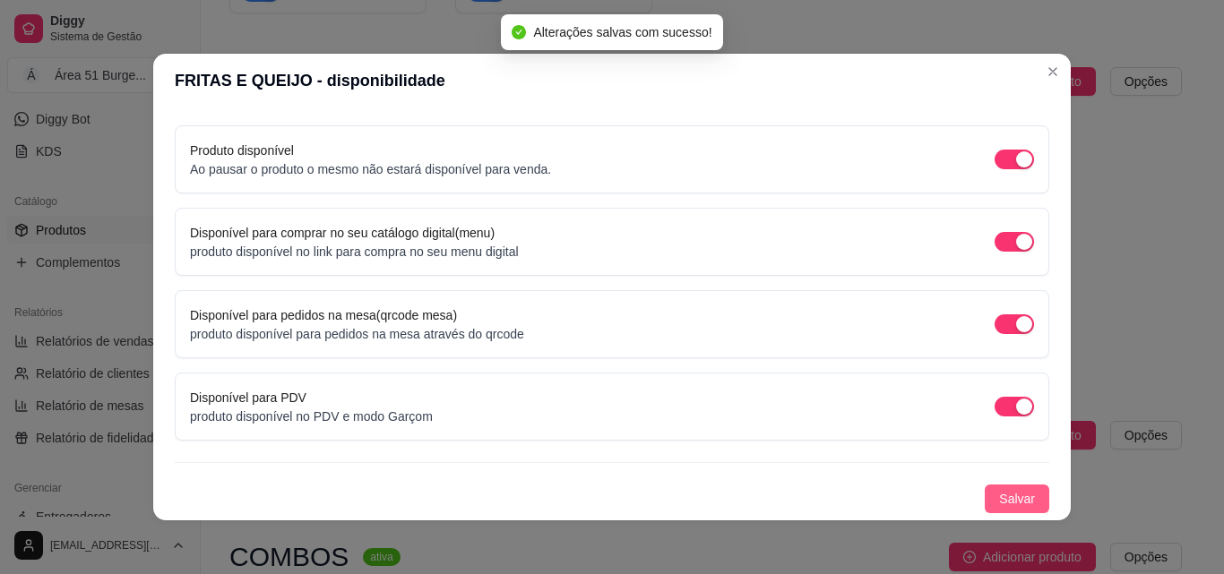
click at [999, 502] on span "Salvar" at bounding box center [1017, 499] width 36 height 20
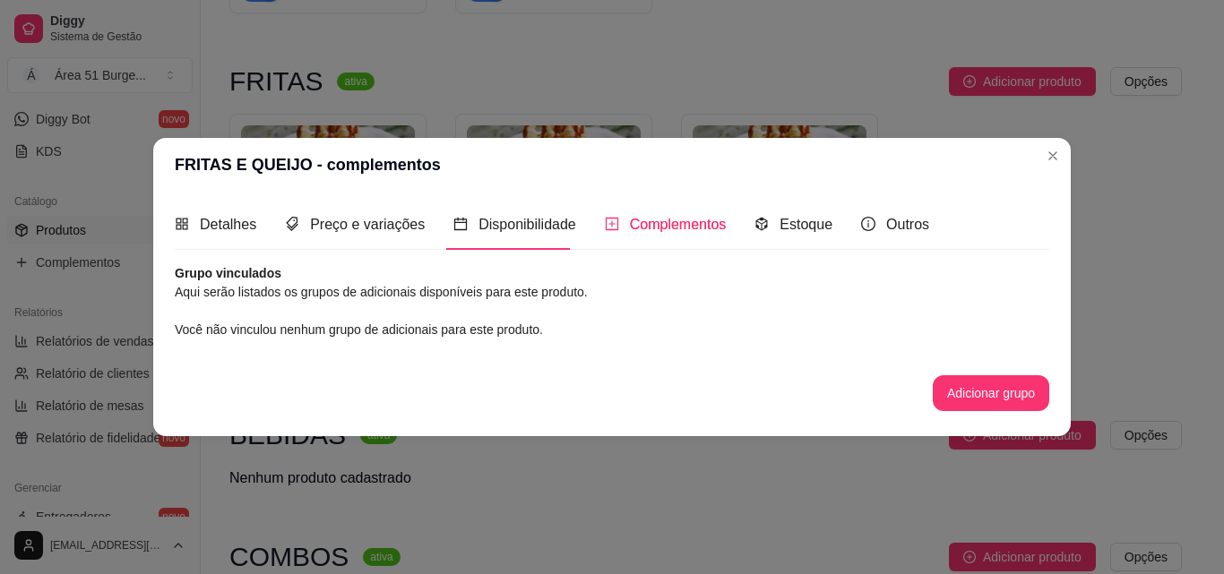
scroll to position [0, 0]
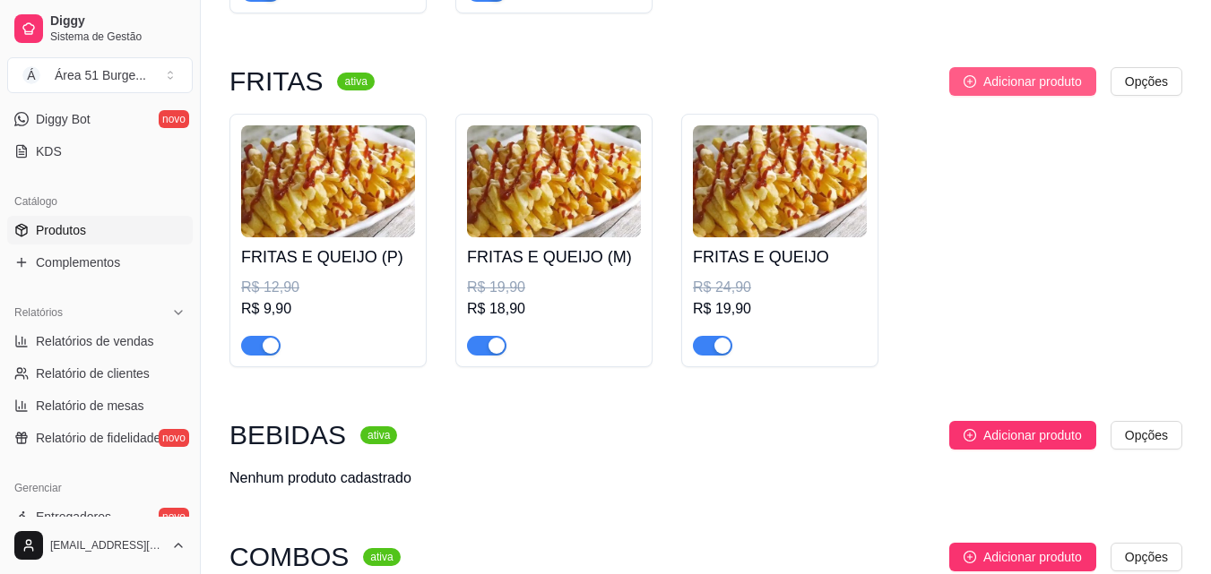
click at [1014, 82] on span "Adicionar produto" at bounding box center [1032, 82] width 99 height 20
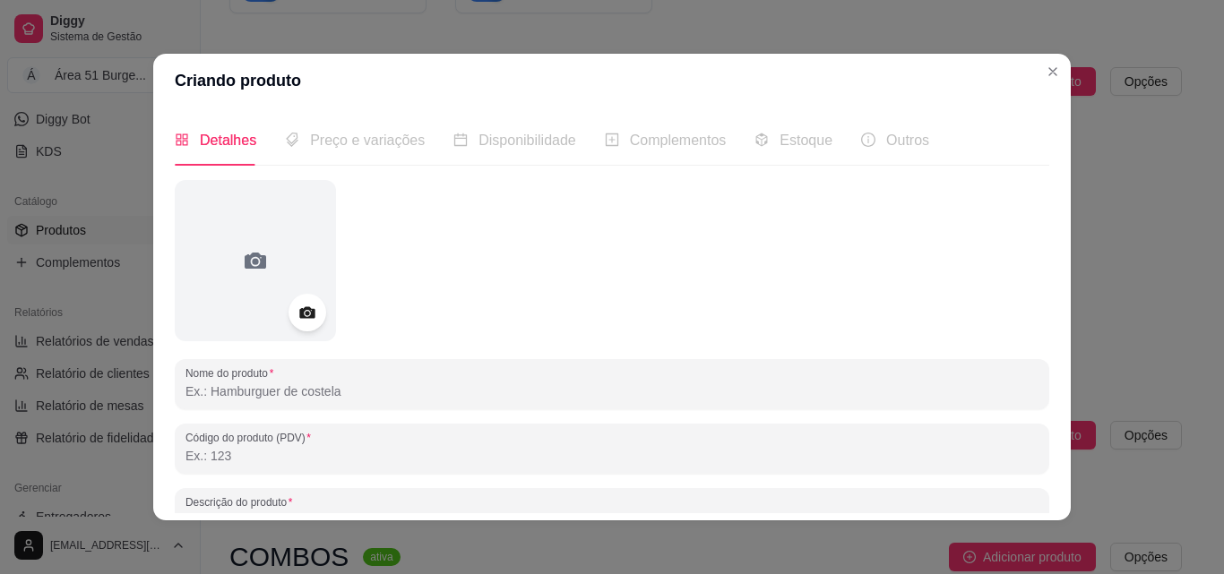
click at [312, 308] on div at bounding box center [308, 313] width 38 height 38
click at [305, 315] on circle at bounding box center [307, 313] width 4 height 4
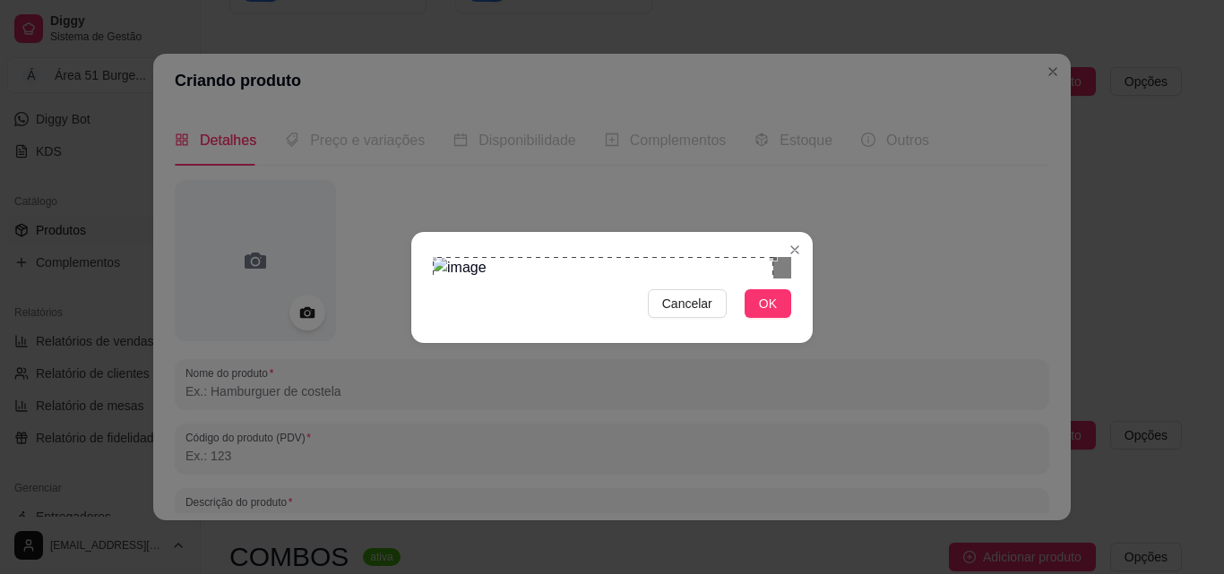
click at [397, 331] on div "Cancelar OK" at bounding box center [612, 287] width 1224 height 574
click at [769, 406] on div "Use the arrow keys to move the crop selection area" at bounding box center [603, 427] width 340 height 340
click at [749, 279] on div at bounding box center [612, 268] width 358 height 22
click at [461, 276] on div "Use the arrow keys to move the crop selection area" at bounding box center [614, 414] width 315 height 315
click at [642, 290] on div "Use the arrow keys to move the crop selection area" at bounding box center [634, 422] width 315 height 315
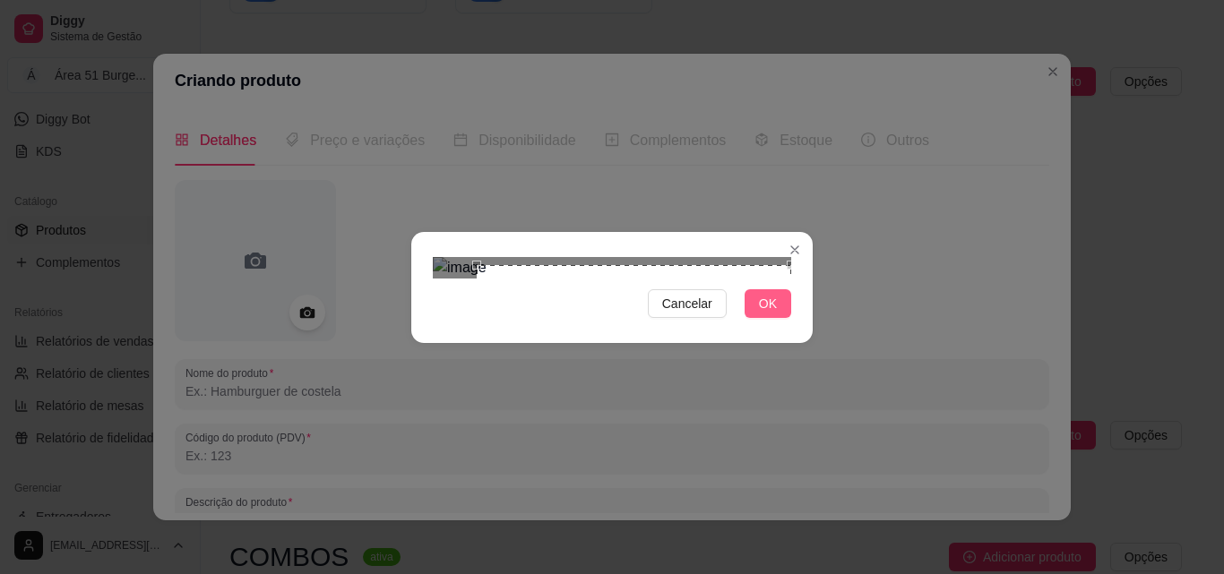
click at [763, 314] on span "OK" at bounding box center [768, 304] width 18 height 20
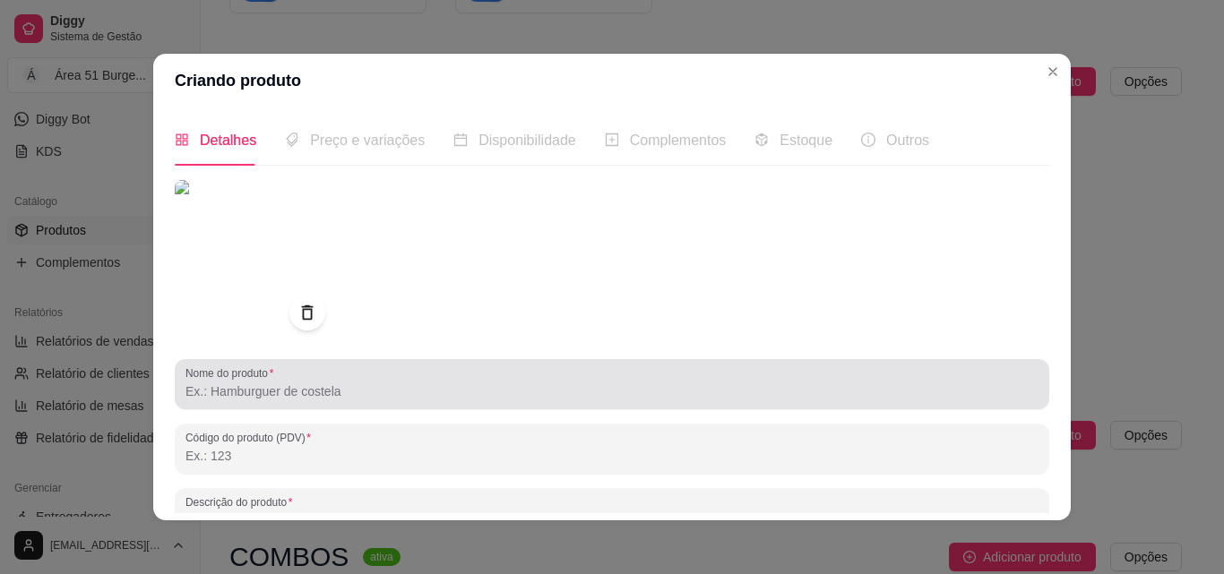
click at [345, 387] on input "Nome do produto" at bounding box center [611, 392] width 853 height 18
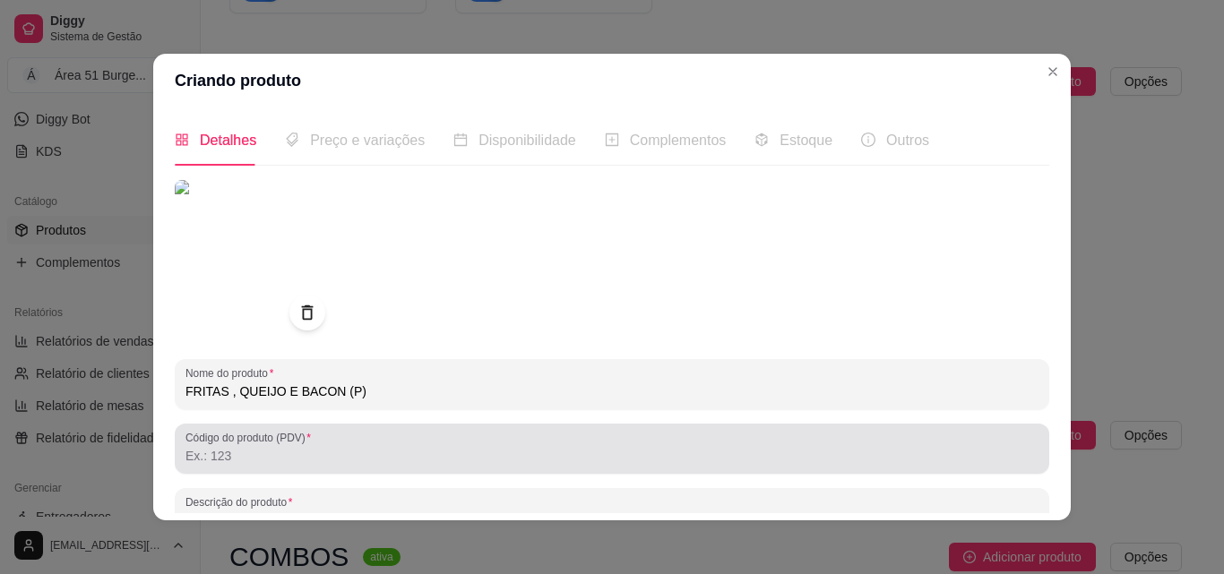
type input "FRITAS , QUEIJO E BACON (P)"
click at [194, 451] on input "Código do produto (PDV)" at bounding box center [611, 456] width 853 height 18
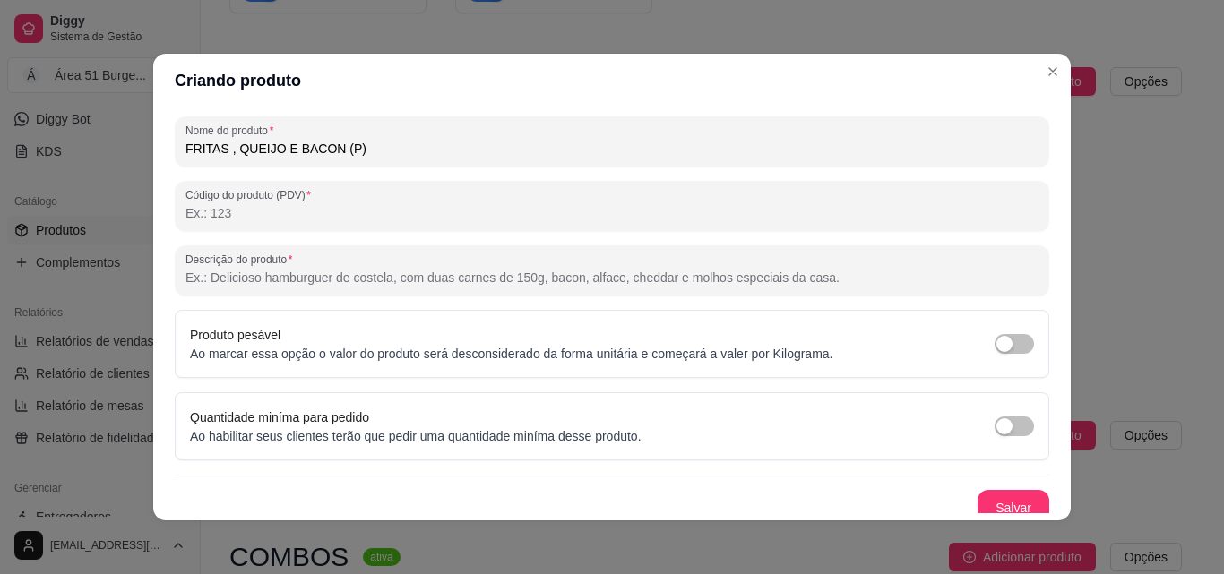
scroll to position [255, 0]
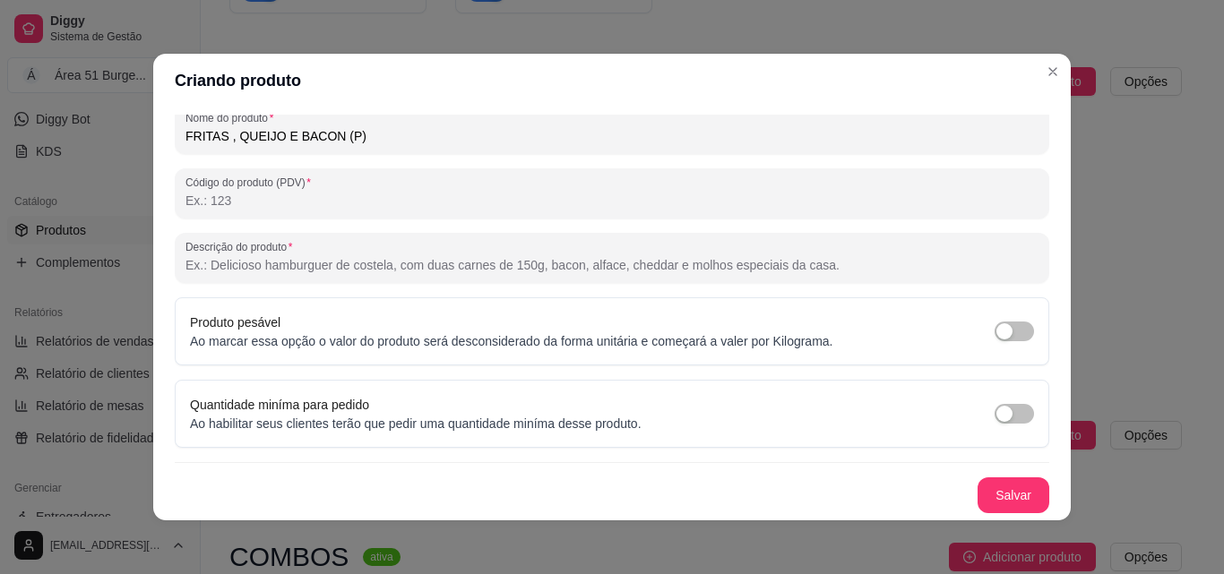
click at [280, 257] on input "Descrição do produto" at bounding box center [611, 265] width 853 height 18
click at [367, 272] on input "300 GRAMAS DE FRITAS UMA BOA PORÇAO DE BACOM COM UM TOQIE DE QURIJO" at bounding box center [611, 265] width 853 height 18
click at [412, 268] on input "300 GRAMAS DE FRITAS UMA BOA PORÇAO DE BACOM COM UM TOQIE DE QURIJO" at bounding box center [611, 265] width 853 height 18
drag, startPoint x: 648, startPoint y: 266, endPoint x: 587, endPoint y: 258, distance: 61.5
click at [587, 258] on input "300 GRAMAS DE FRITAS UMA BOA PORÇÃO DE BACOM COM UM TOQIE DE QURIJO" at bounding box center [611, 265] width 853 height 18
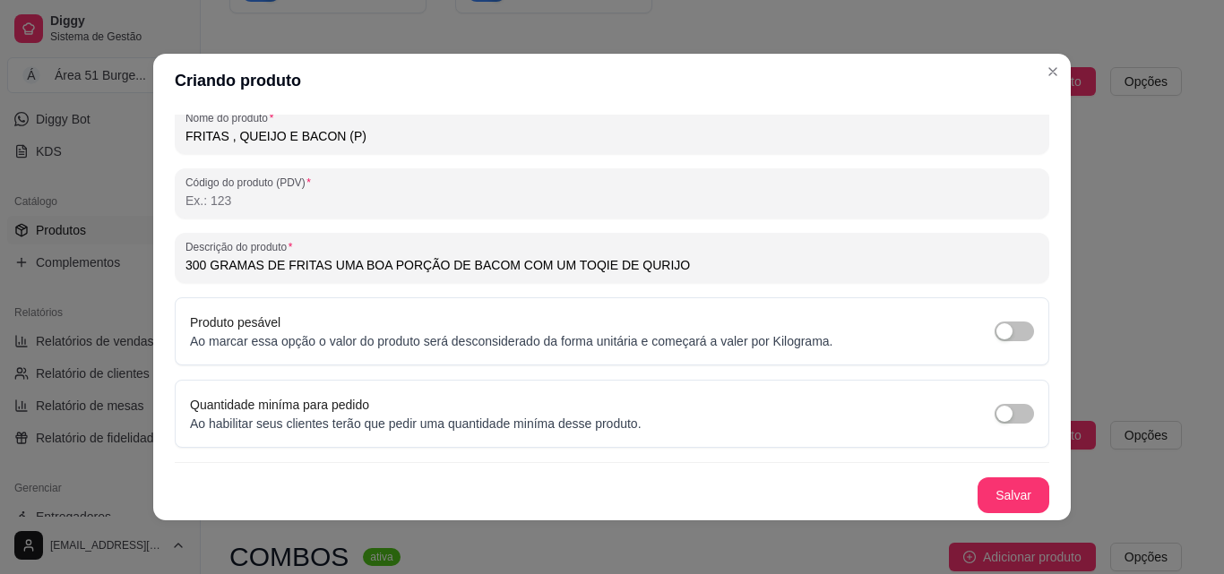
click at [597, 265] on input "300 GRAMAS DE FRITAS UMA BOA PORÇÃO DE BACOM COM UM TOQIE DE QURIJO" at bounding box center [611, 265] width 853 height 18
drag, startPoint x: 658, startPoint y: 266, endPoint x: 608, endPoint y: 269, distance: 49.4
click at [608, 269] on input "300 GRAMAS DE FRITAS UMA BOA PORÇÃO DE BACOM COM UM TOQIE DE QURIJO" at bounding box center [611, 265] width 853 height 18
type input "300 GRAMAS DE FRITAS UMA BOA PORÇÃO DE BACOM COM UM TOQIE DE QUEIJO"
click at [978, 499] on button "Salvar" at bounding box center [1013, 495] width 70 height 35
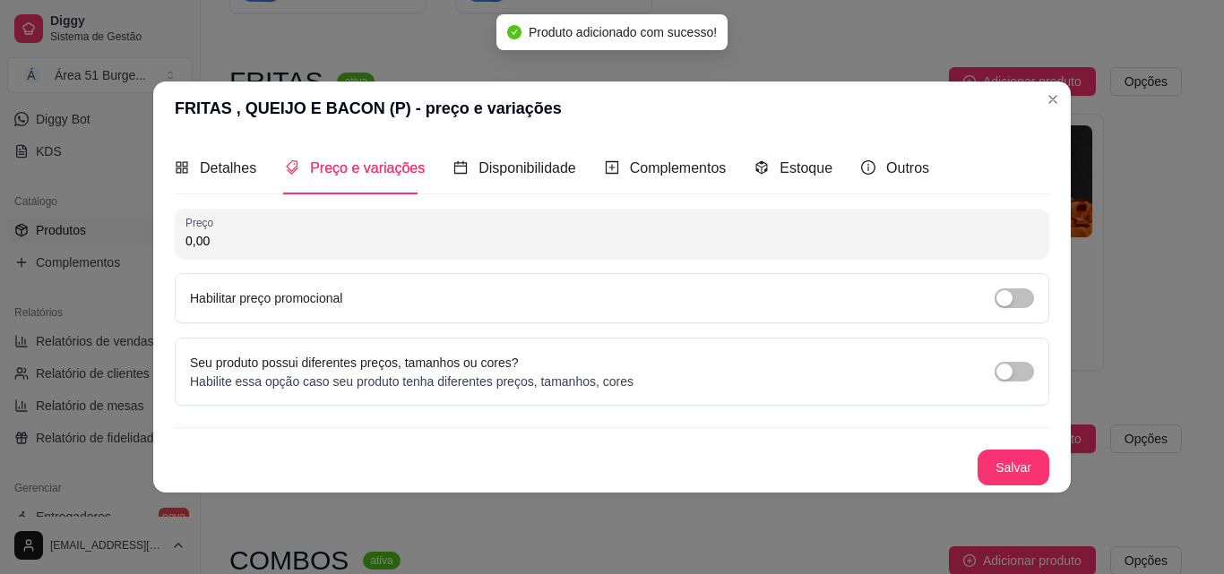
scroll to position [0, 0]
drag, startPoint x: 227, startPoint y: 233, endPoint x: 155, endPoint y: 237, distance: 71.8
click at [161, 237] on div "Detalhes Preço e variações Disponibilidade Complementos Estoque Outros Nome do …" at bounding box center [612, 313] width 918 height 357
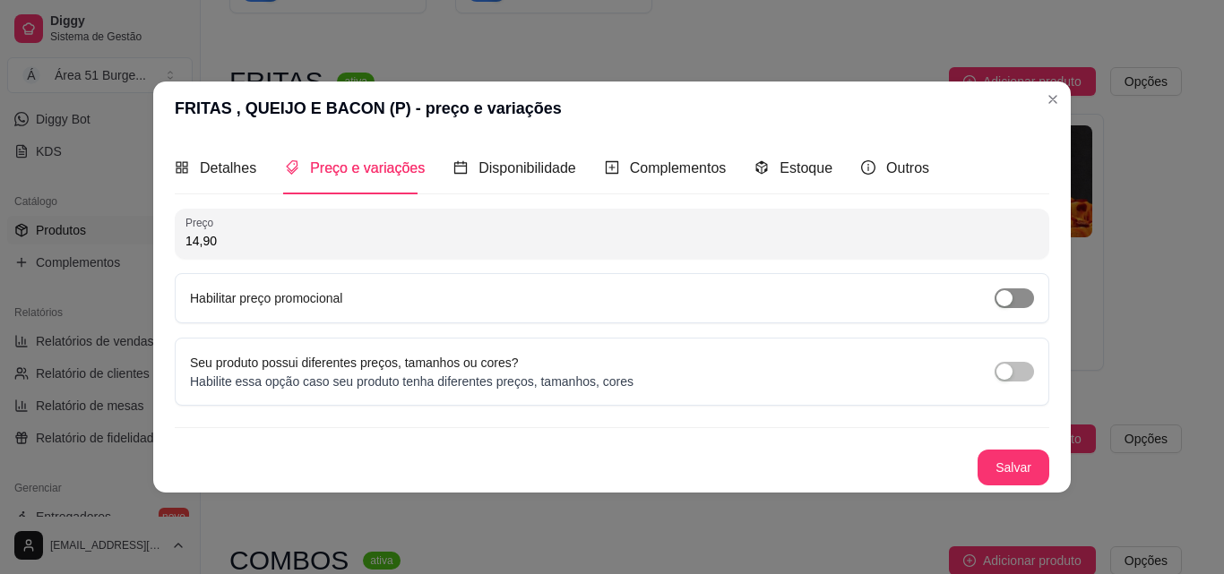
type input "14,90"
click at [1007, 303] on div "button" at bounding box center [1004, 298] width 16 height 16
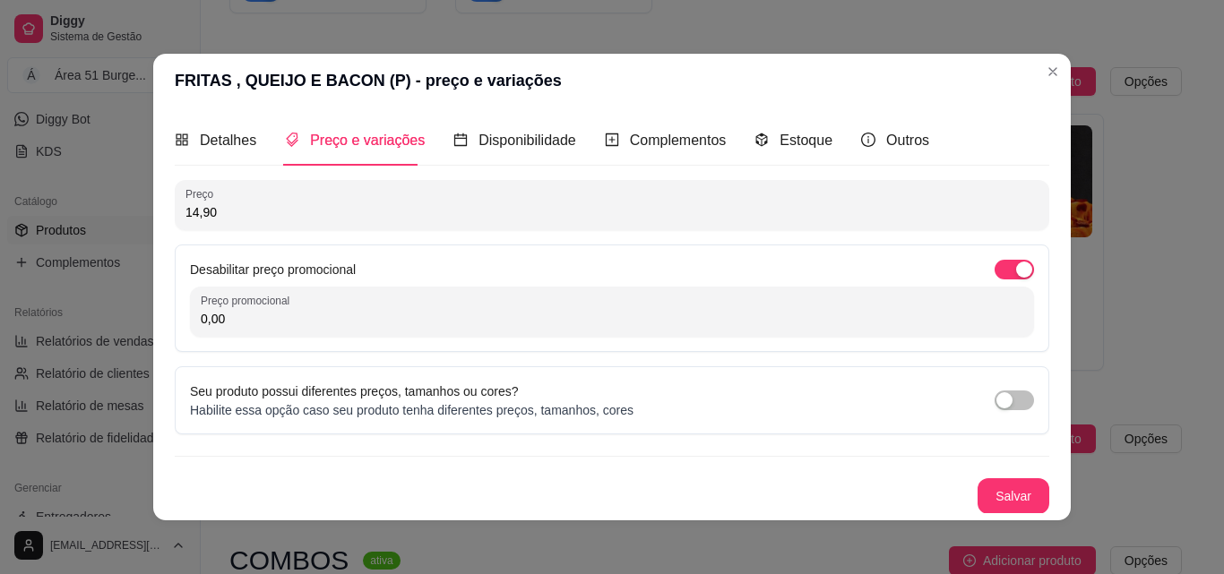
click at [221, 315] on input "0,00" at bounding box center [612, 319] width 823 height 18
type input "13,90"
click at [1009, 490] on button "Salvar" at bounding box center [1014, 496] width 72 height 36
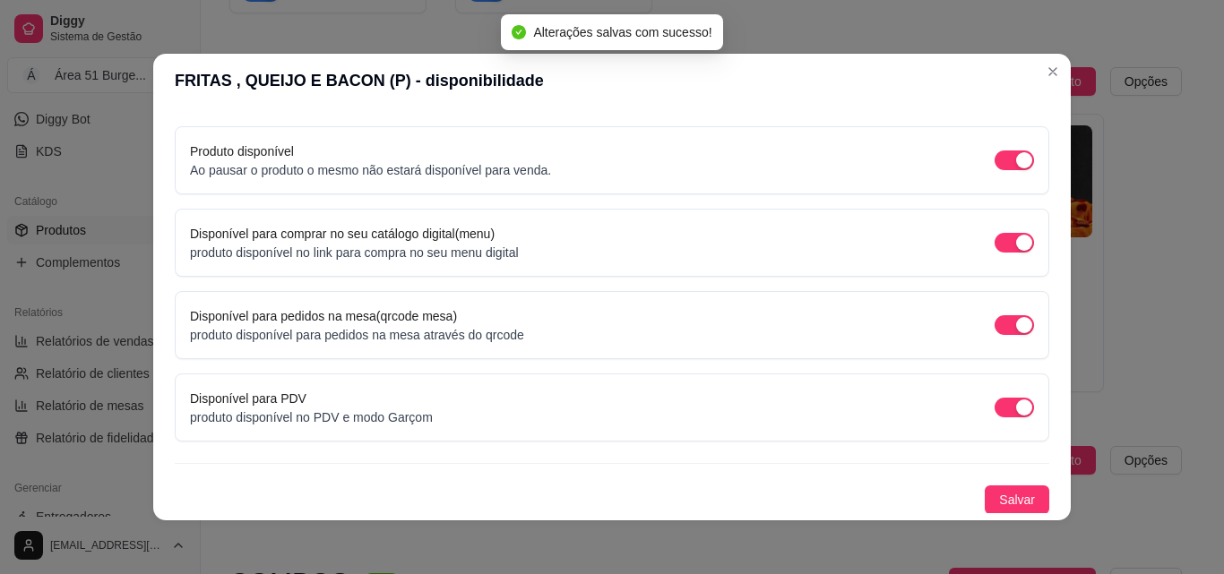
scroll to position [162, 0]
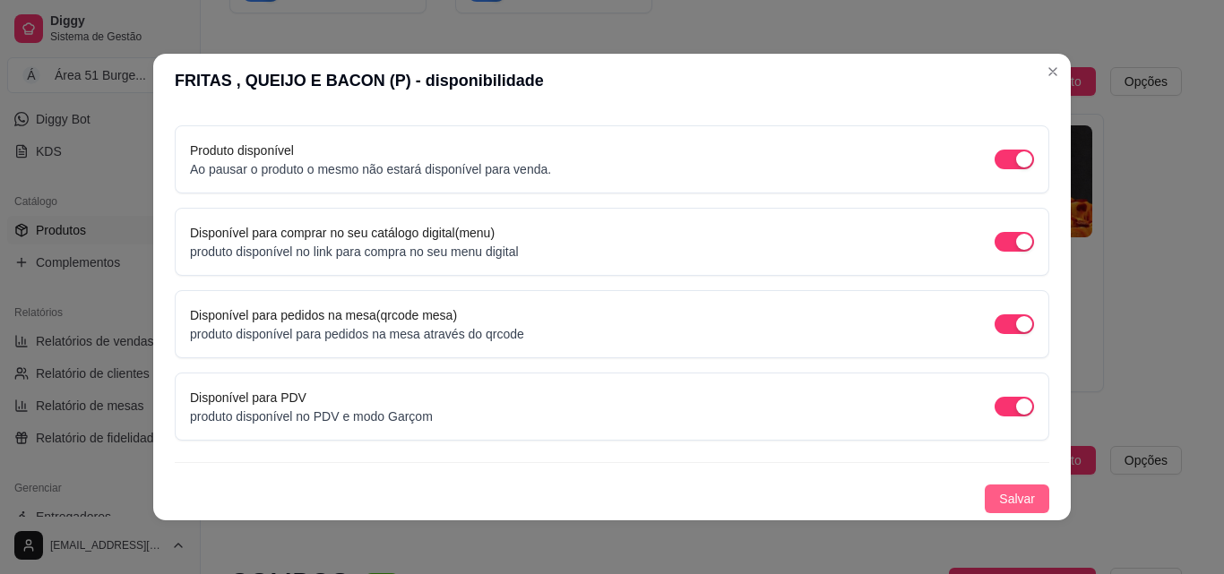
click at [1014, 500] on span "Salvar" at bounding box center [1017, 499] width 36 height 20
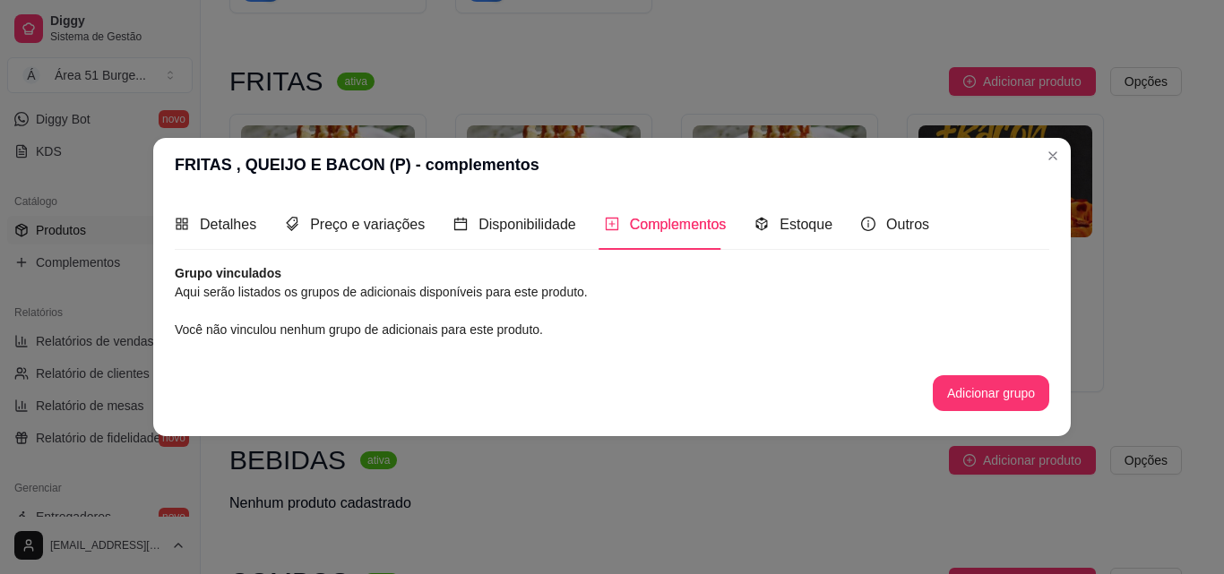
scroll to position [0, 0]
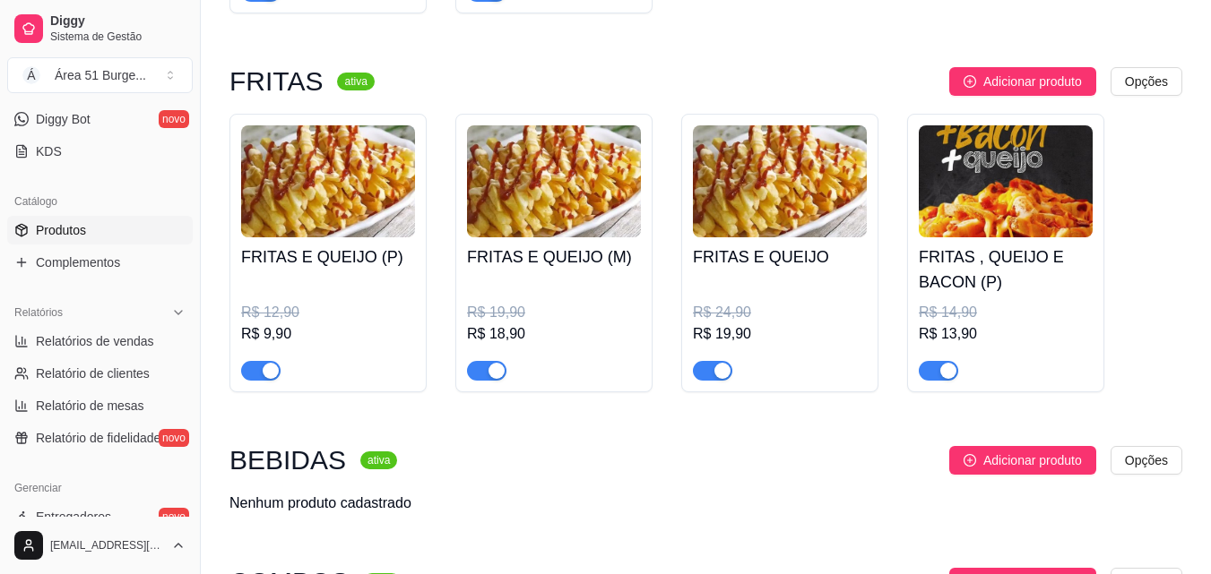
click at [794, 257] on h4 "FRITAS E QUEIJO" at bounding box center [780, 257] width 174 height 25
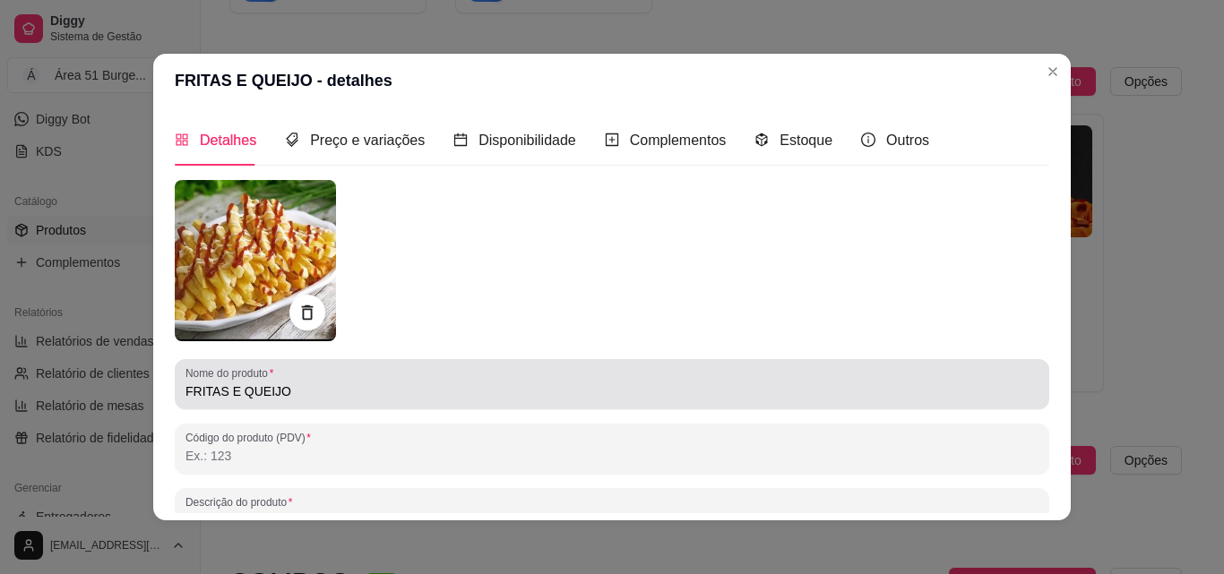
click at [307, 387] on input "FRITAS E QUEIJO" at bounding box center [611, 392] width 853 height 18
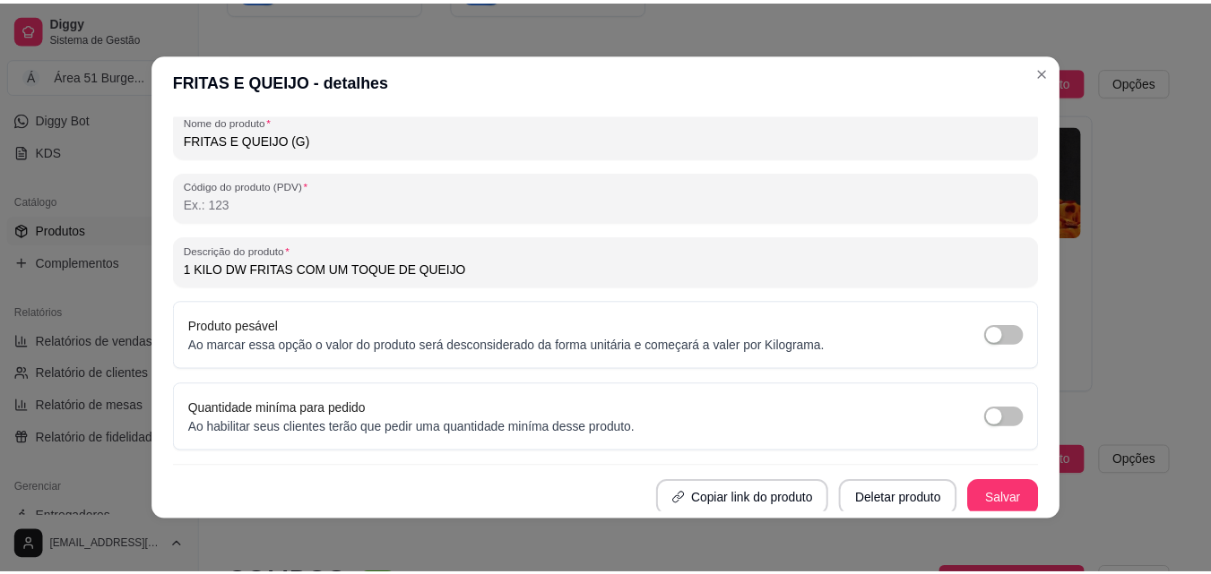
scroll to position [255, 0]
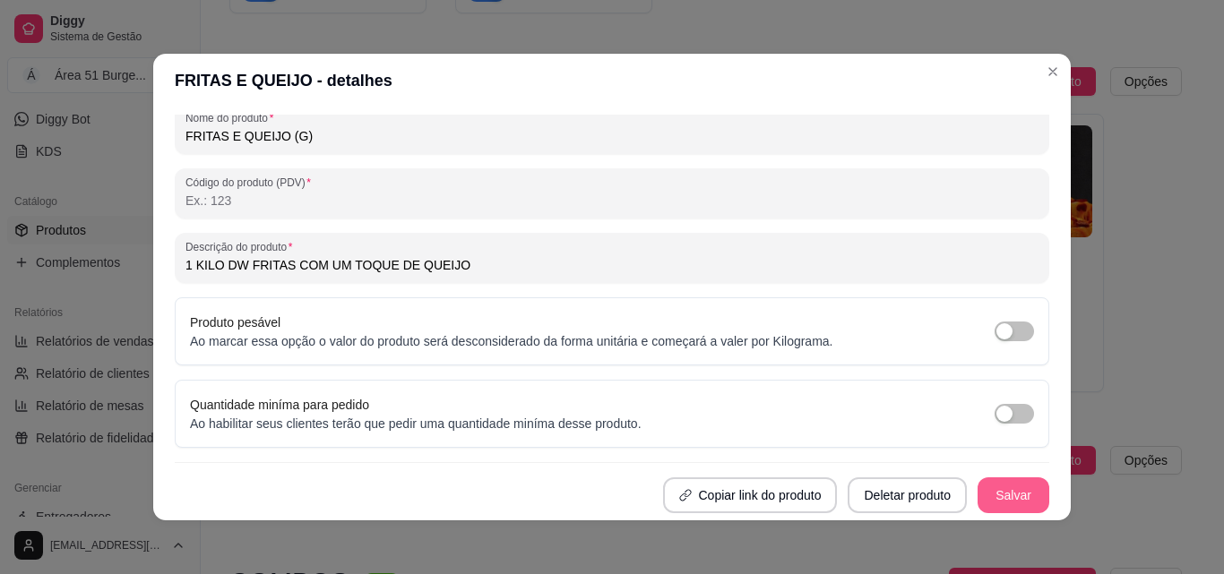
type input "FRITAS E QUEIJO (G)"
click at [990, 493] on button "Salvar" at bounding box center [1013, 495] width 70 height 35
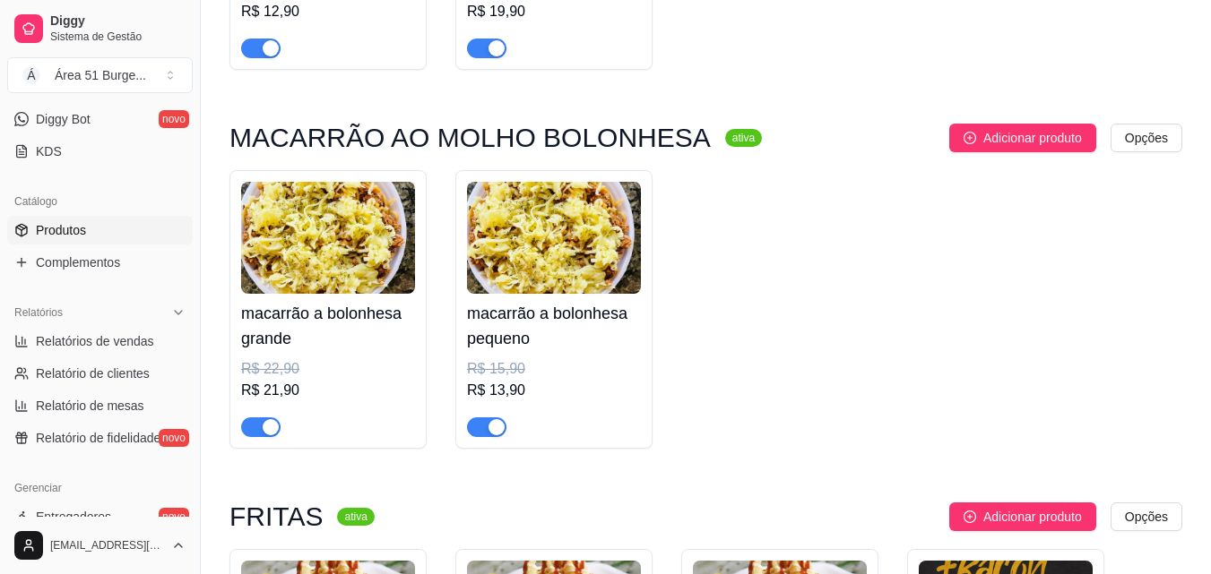
scroll to position [1176, 0]
